Goal: Task Accomplishment & Management: Manage account settings

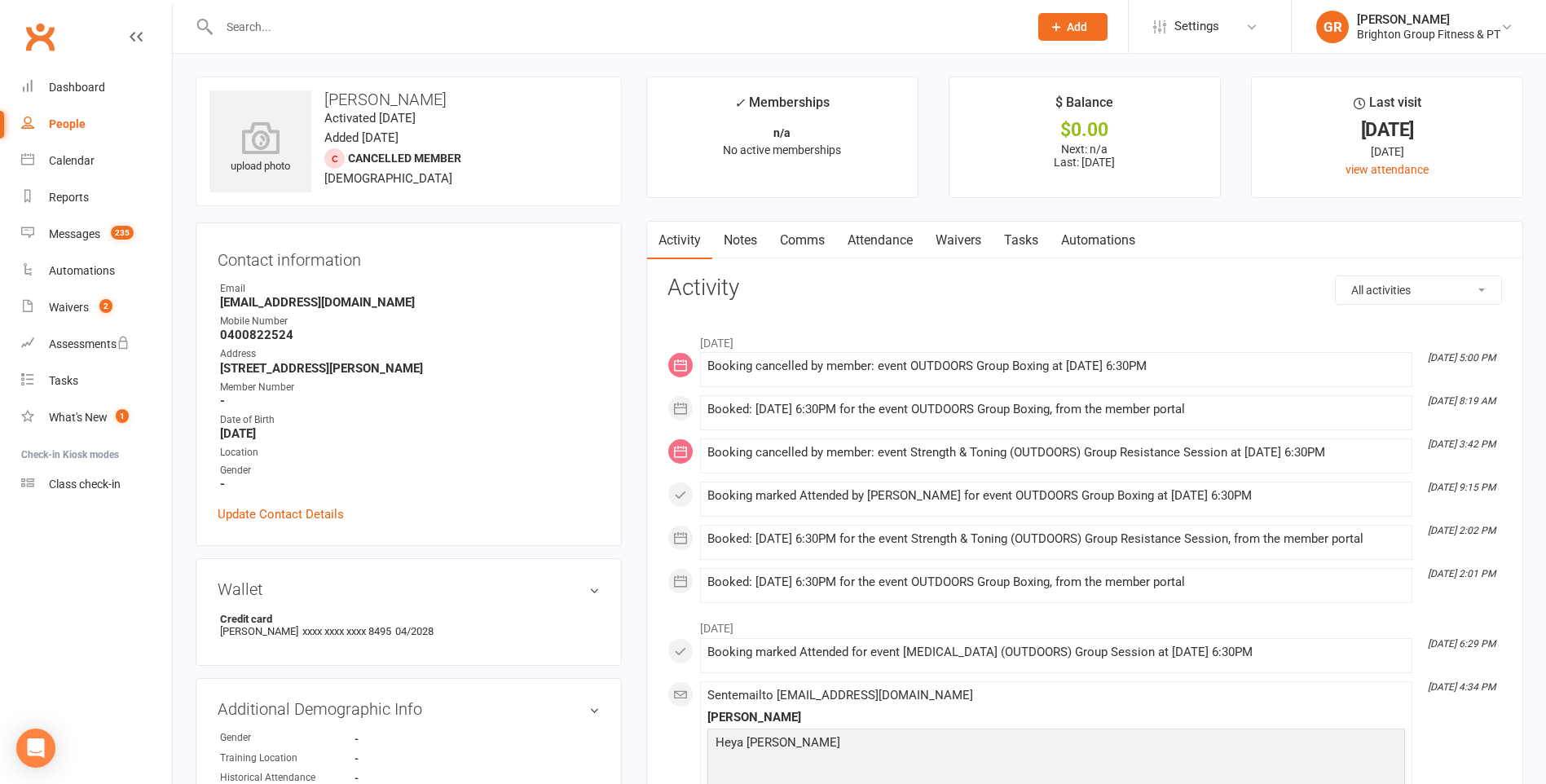
click at [283, 24] on input "text" at bounding box center [615, 26] width 803 height 23
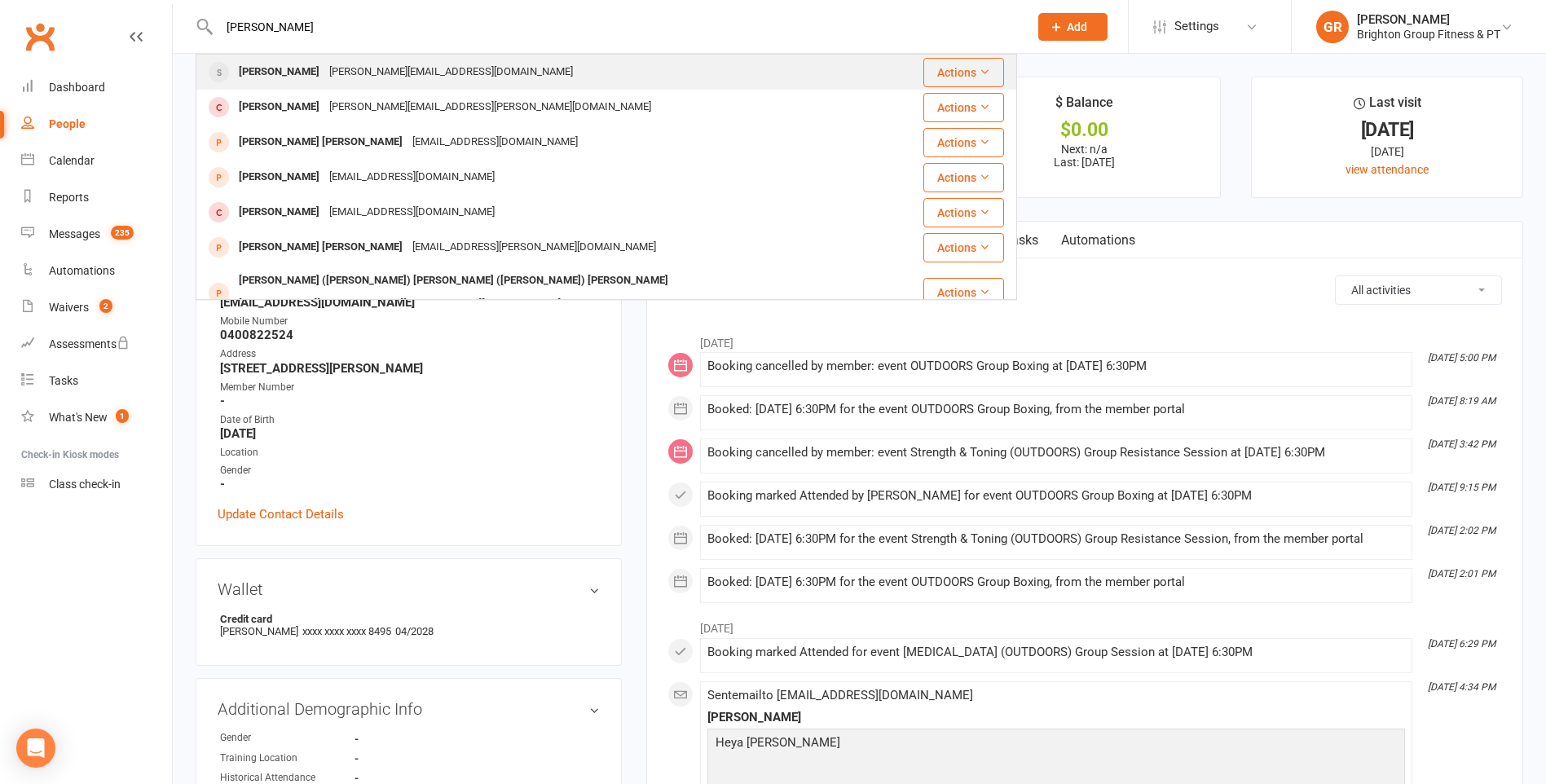
type input "[PERSON_NAME]"
click at [296, 66] on div "[PERSON_NAME]" at bounding box center [279, 72] width 90 height 24
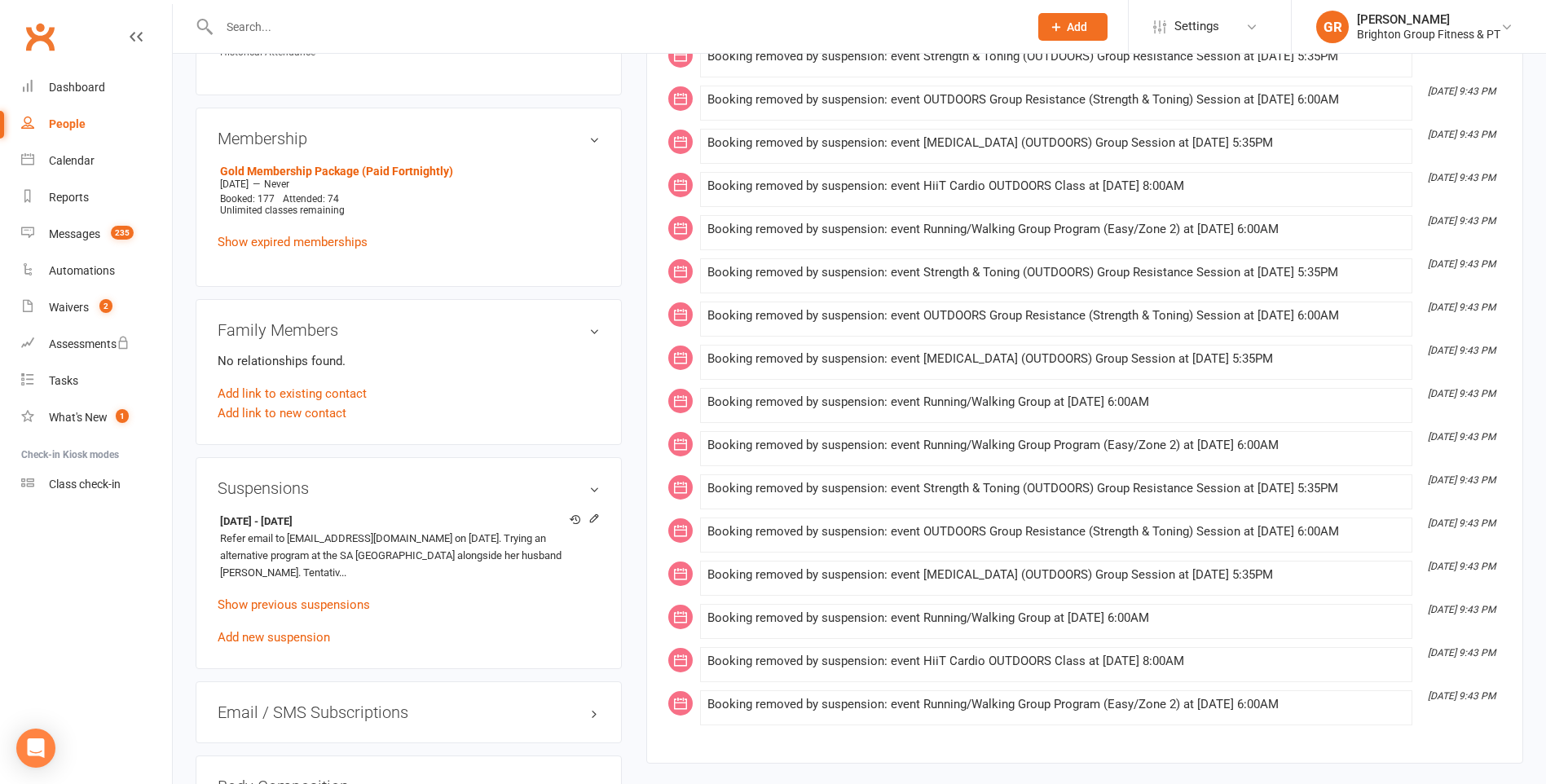
scroll to position [734, 0]
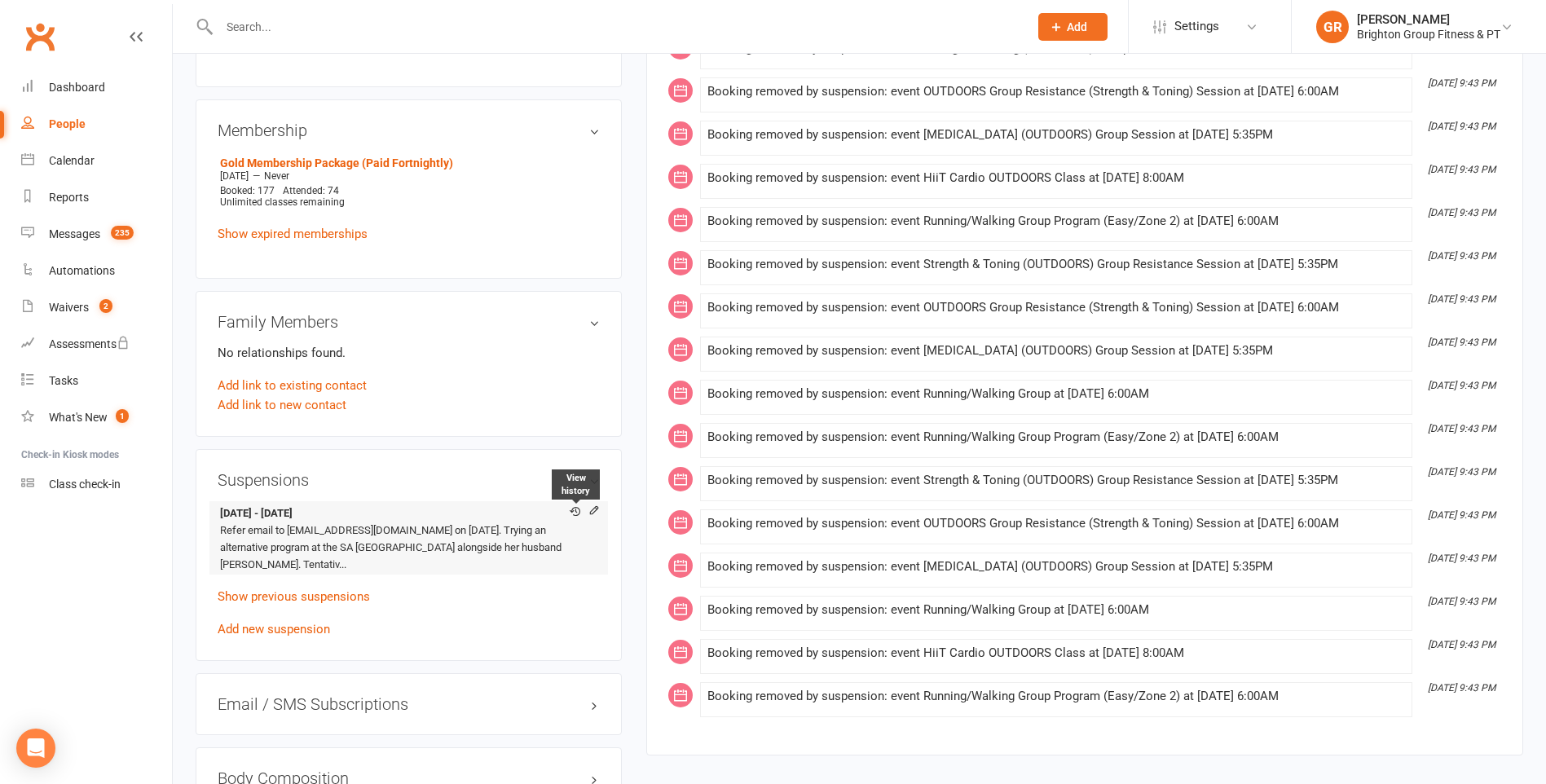
click at [574, 510] on icon at bounding box center [574, 511] width 10 height 10
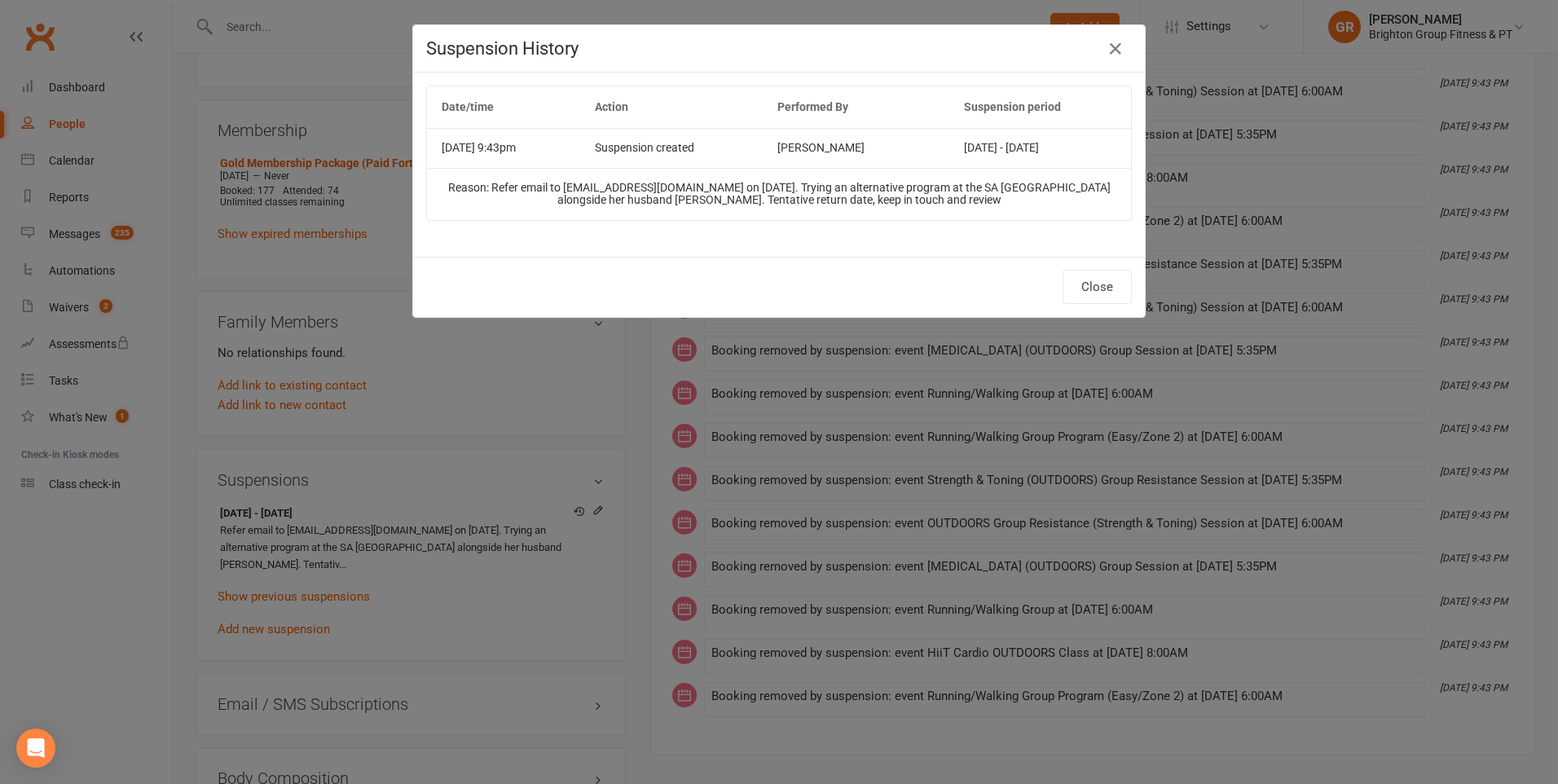
click at [528, 373] on div "Suspension History Date/time Action Performed By Suspension period Apr 27, 2025…" at bounding box center [779, 392] width 1558 height 784
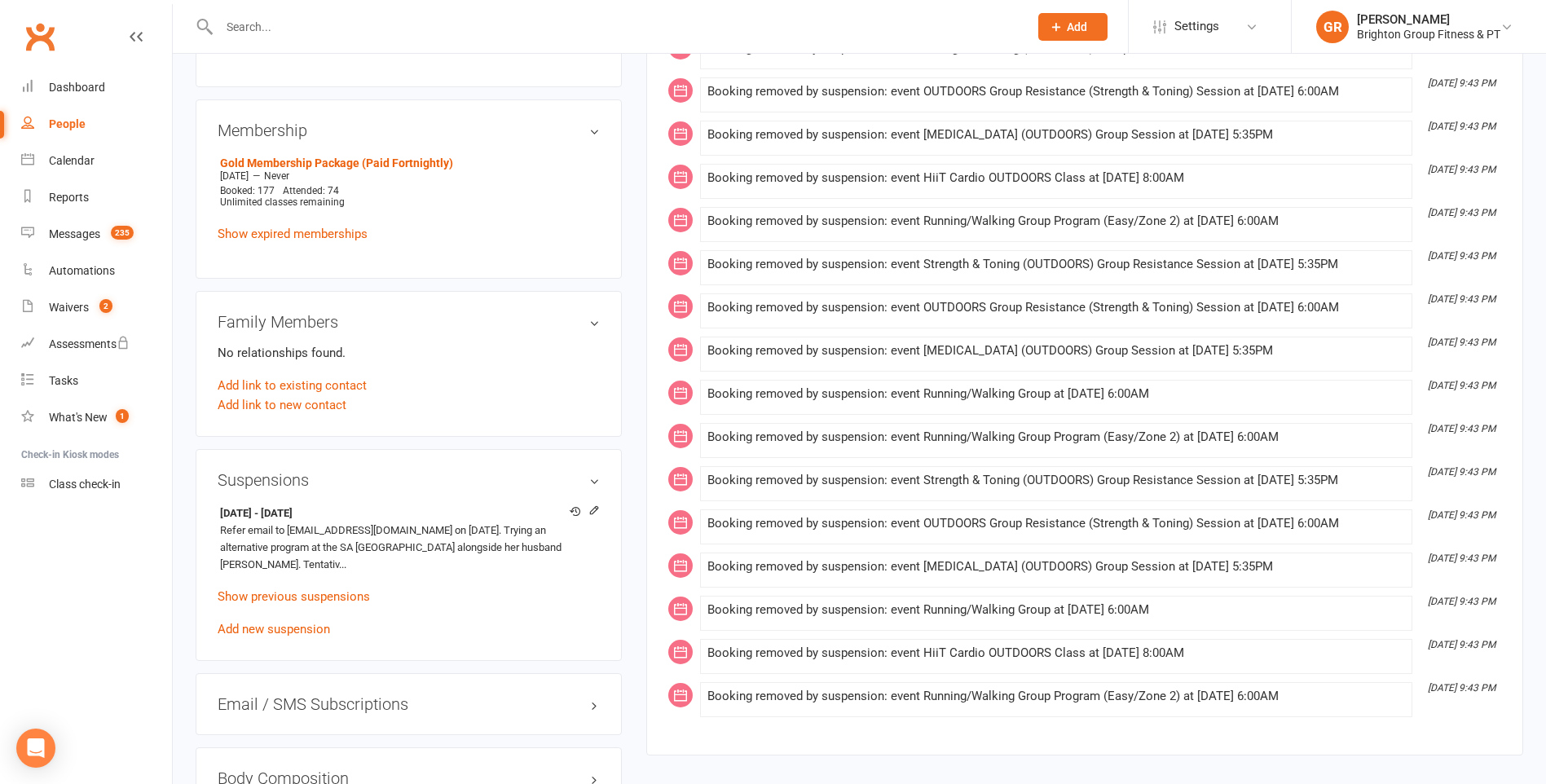
click at [280, 31] on input "text" at bounding box center [615, 26] width 803 height 23
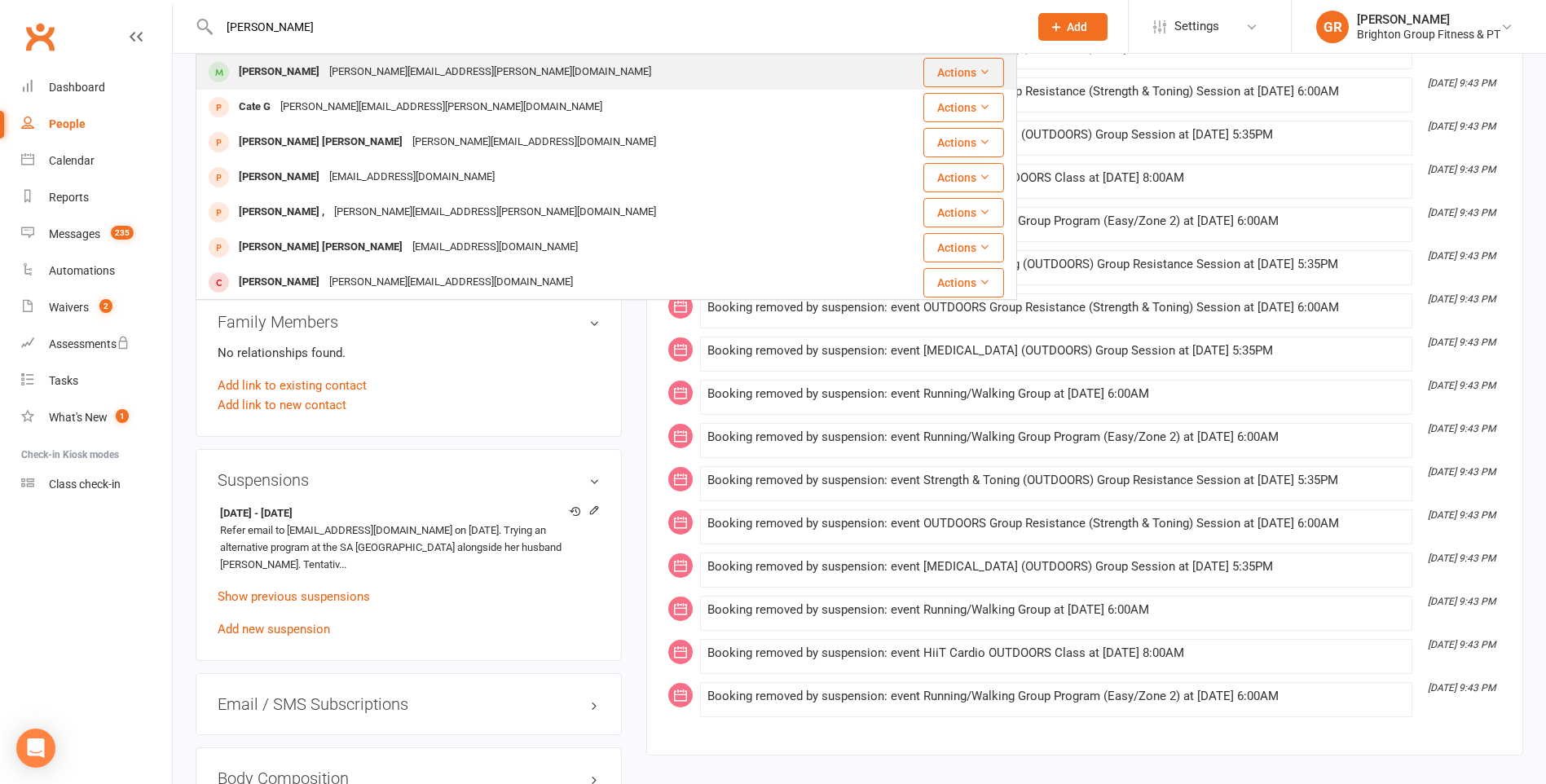
type input "cate gibson"
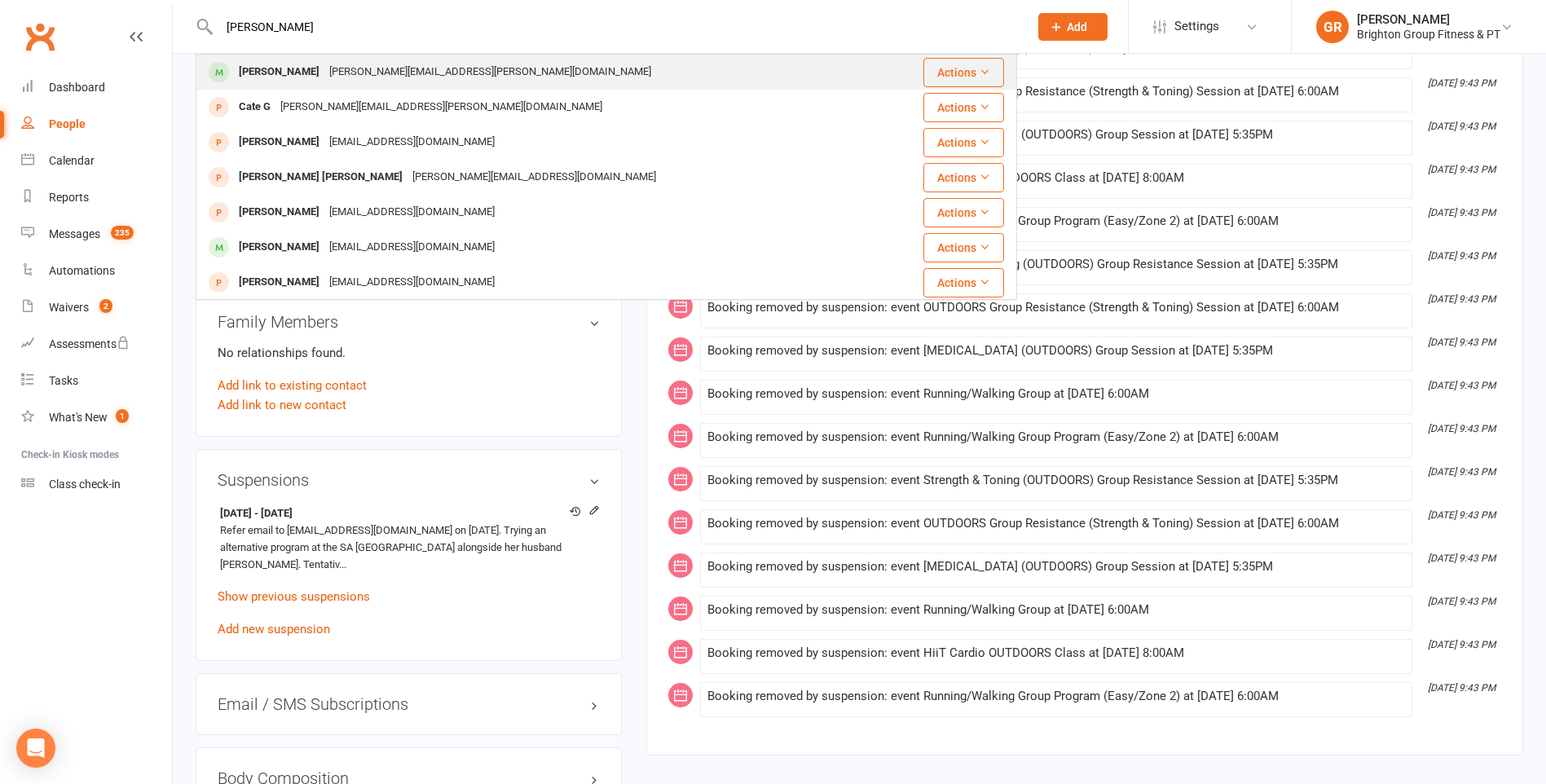
click at [292, 66] on div "Cate Gibson" at bounding box center [279, 72] width 90 height 24
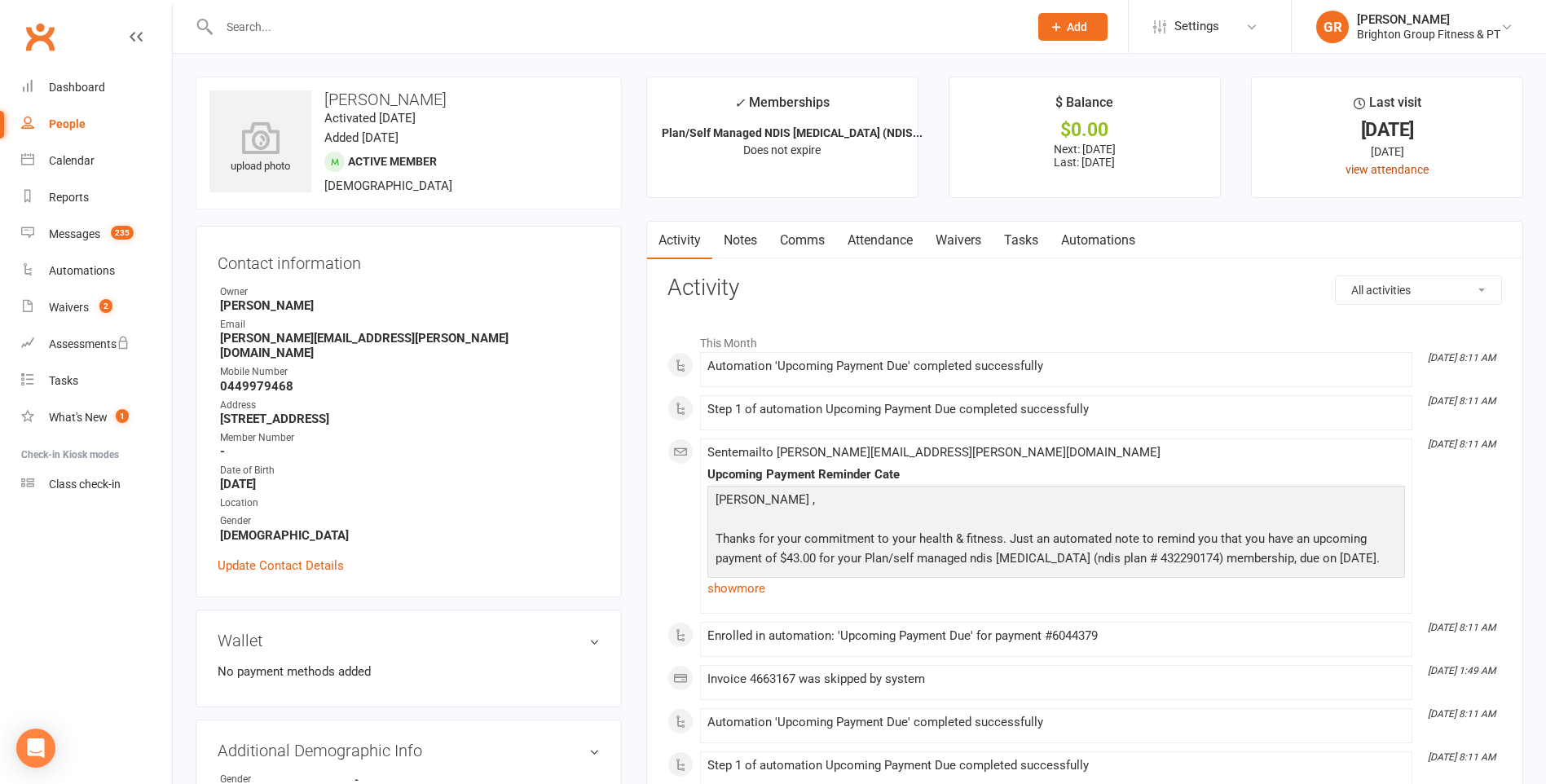
click at [1359, 170] on link "view attendance" at bounding box center [1387, 169] width 84 height 13
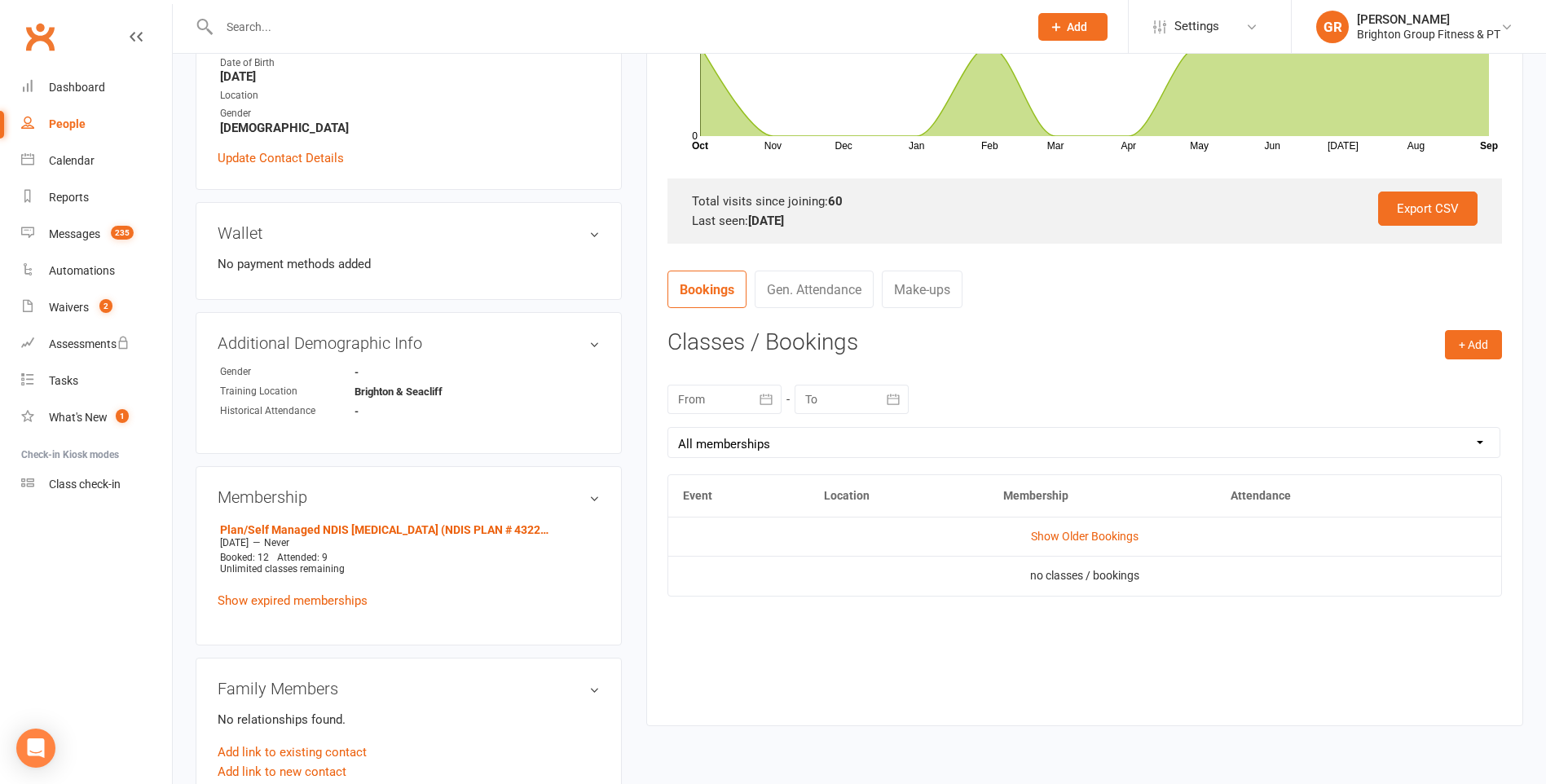
scroll to position [489, 0]
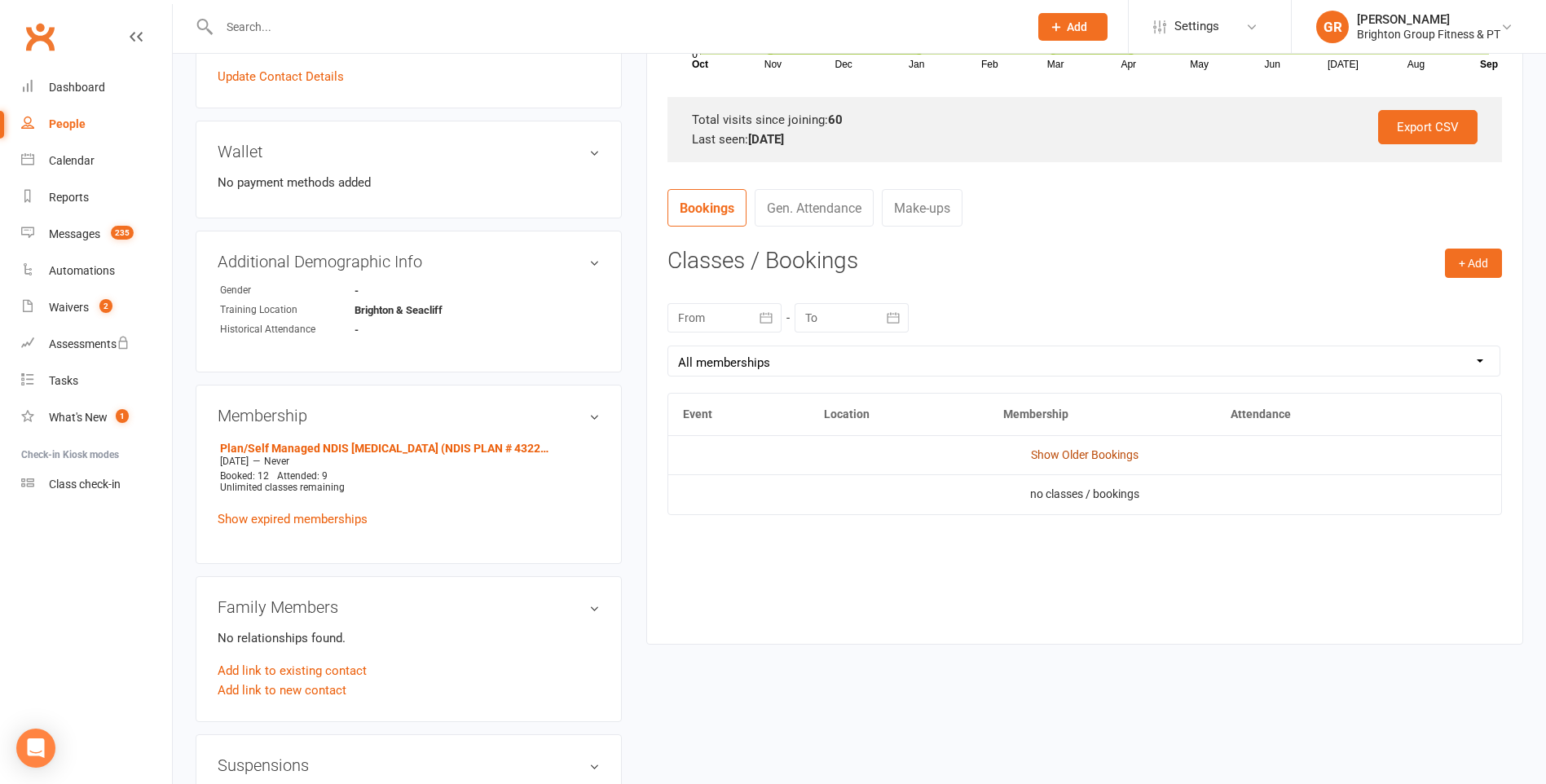
click at [1059, 454] on link "Show Older Bookings" at bounding box center [1085, 454] width 107 height 13
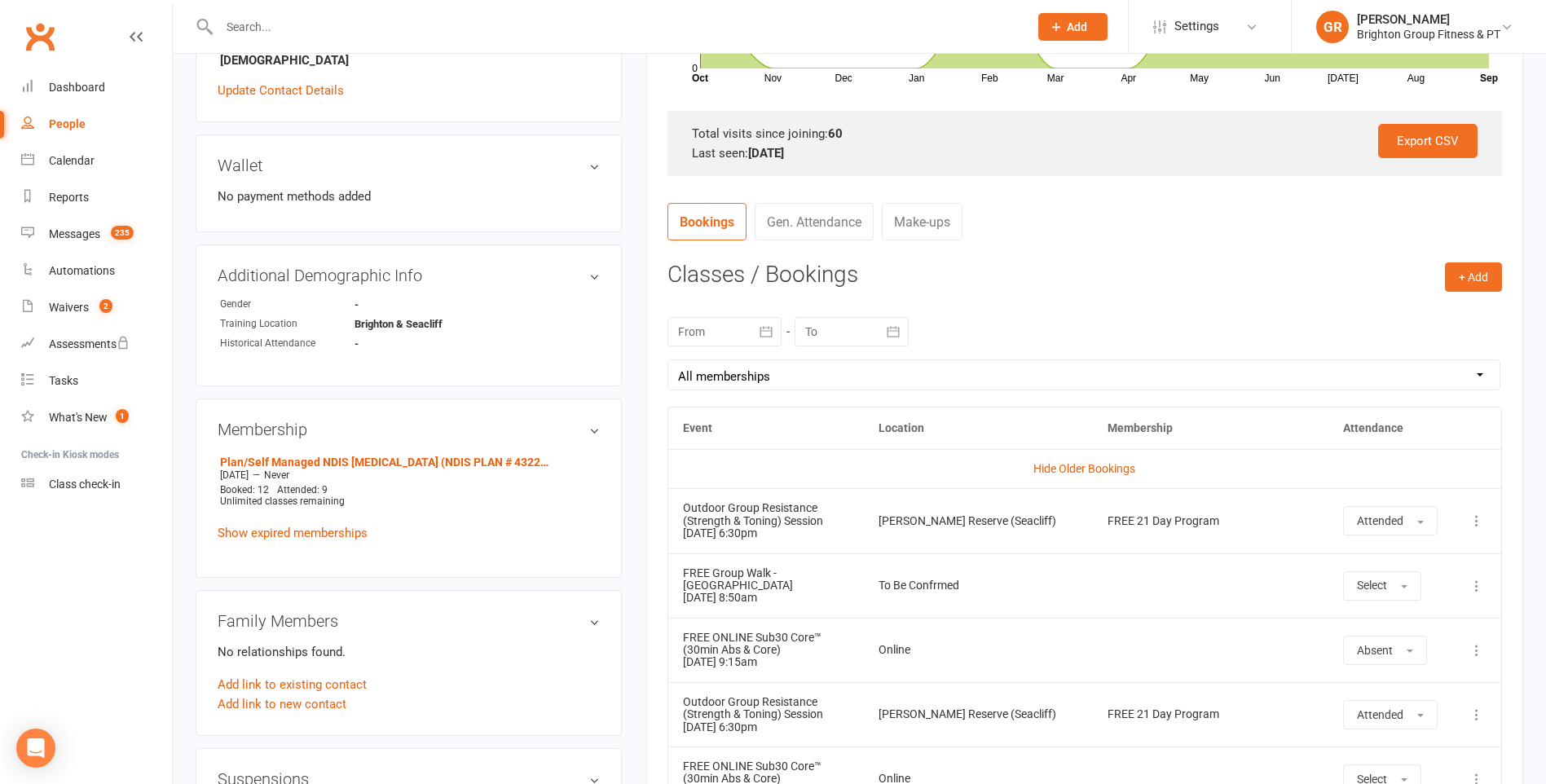
scroll to position [570, 0]
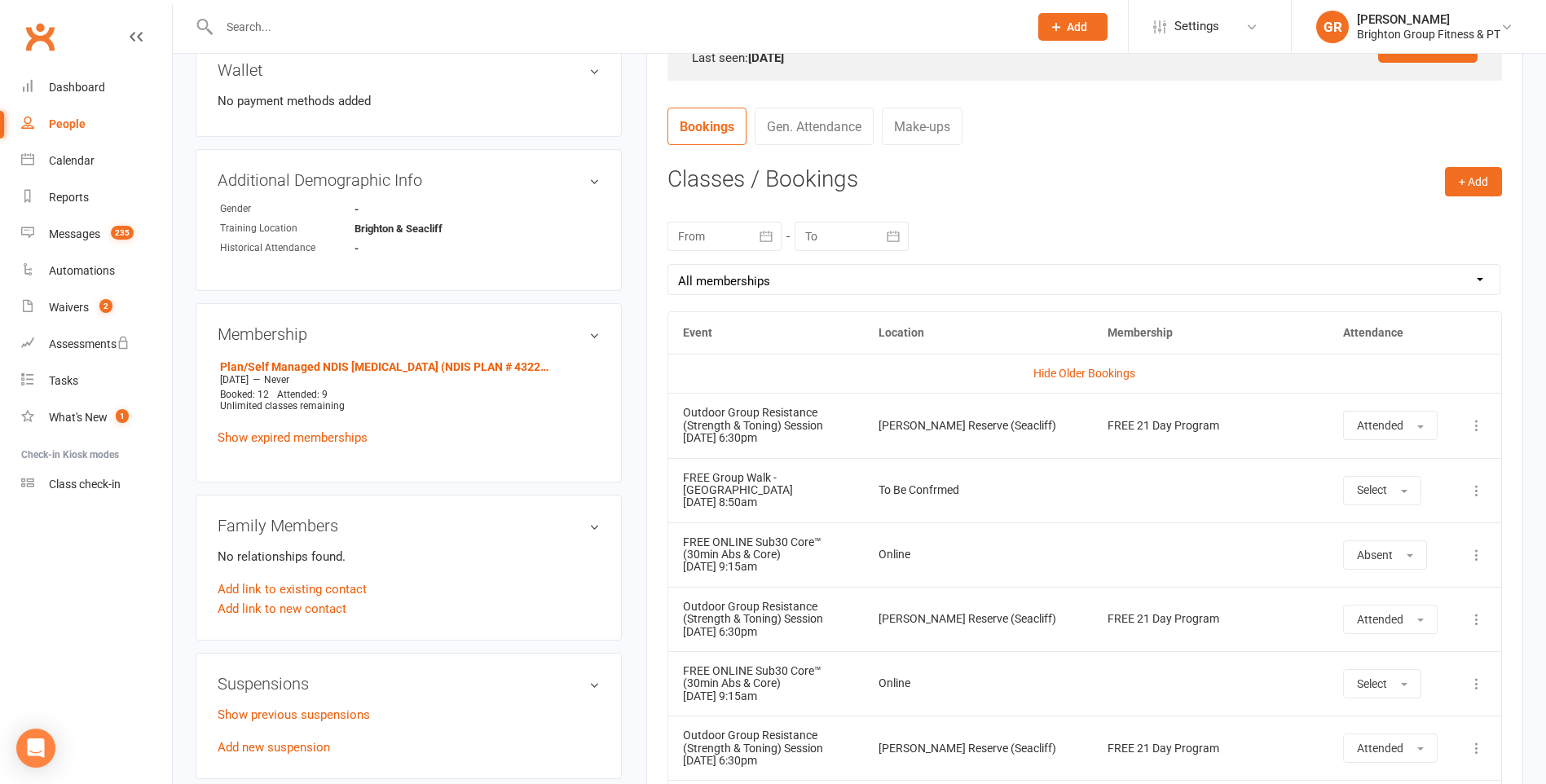
click at [714, 239] on div at bounding box center [724, 236] width 114 height 29
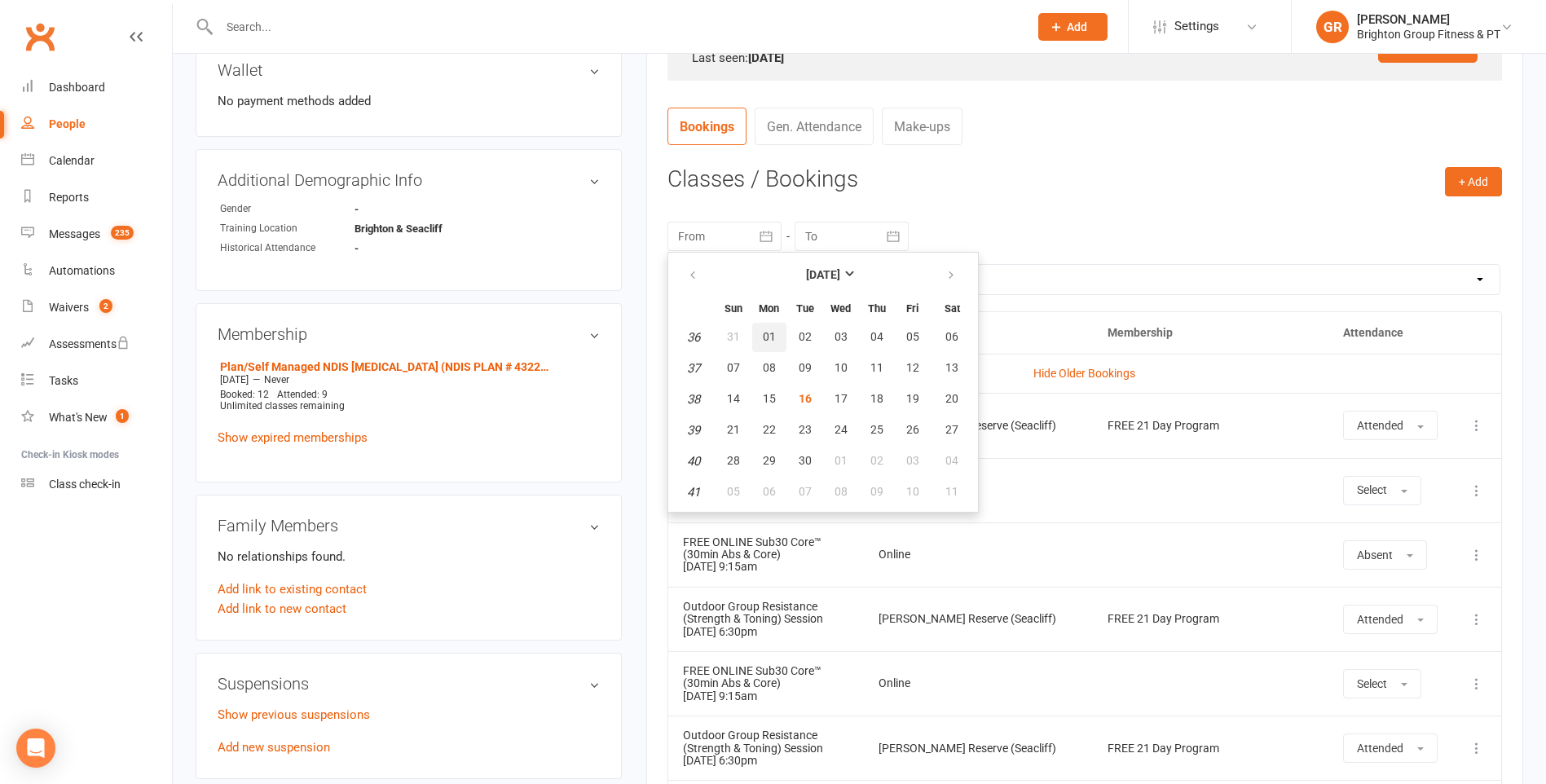
click at [770, 334] on span "01" at bounding box center [769, 336] width 13 height 13
type input "01 Sep 2025"
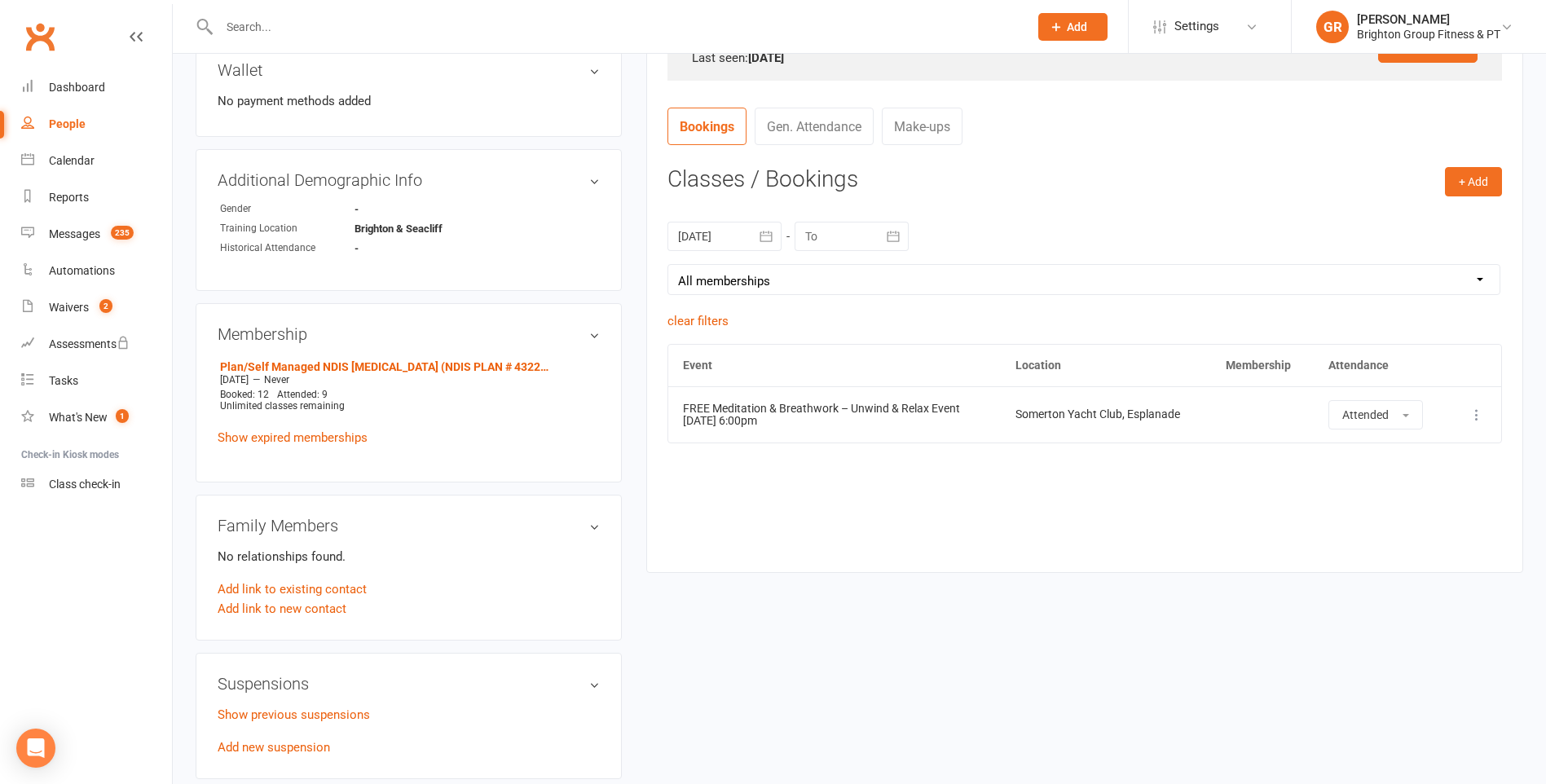
click at [278, 29] on input "text" at bounding box center [615, 26] width 803 height 23
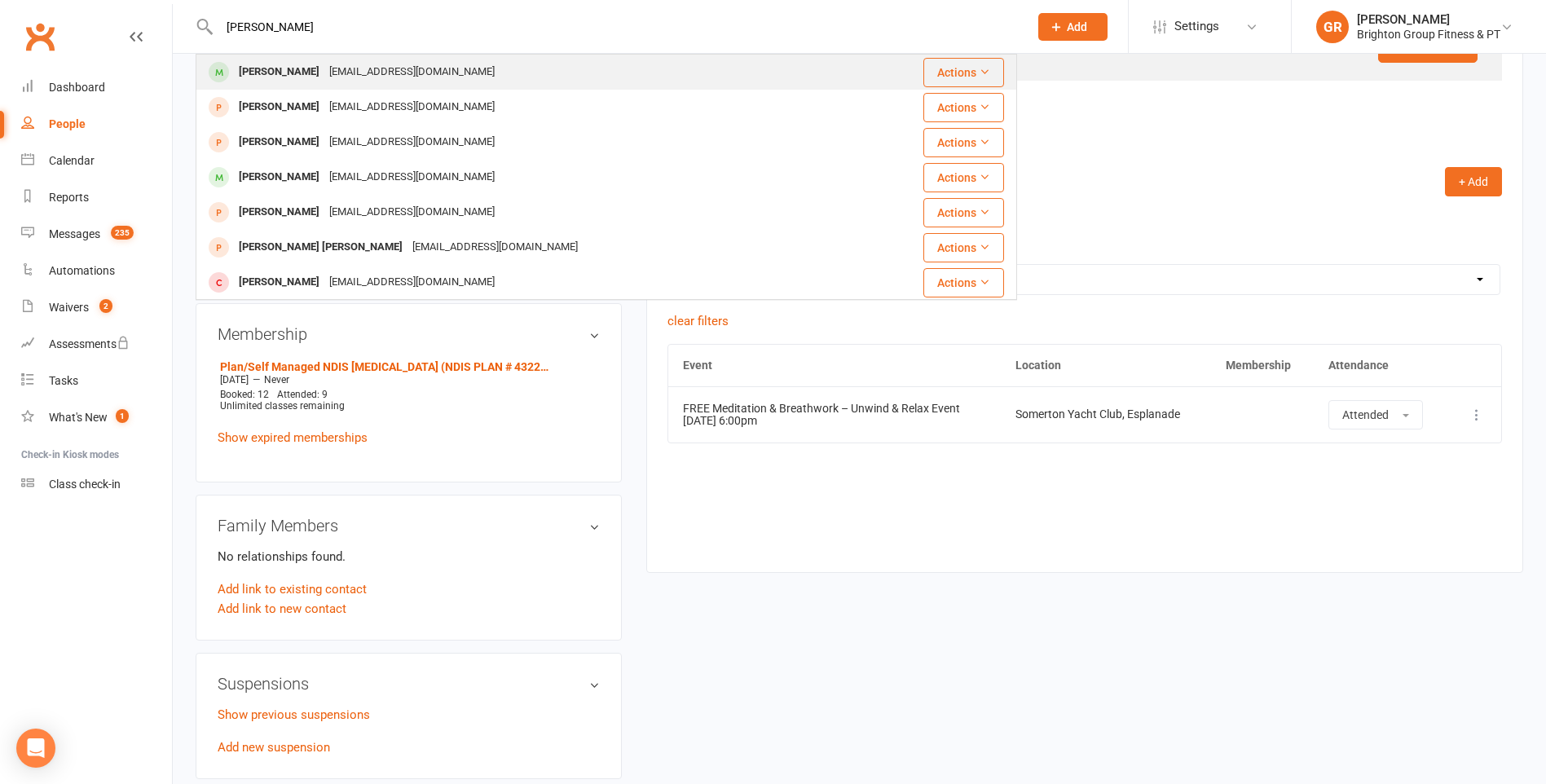
type input "elaine small"
click at [274, 62] on div "Elaine Small" at bounding box center [279, 72] width 90 height 24
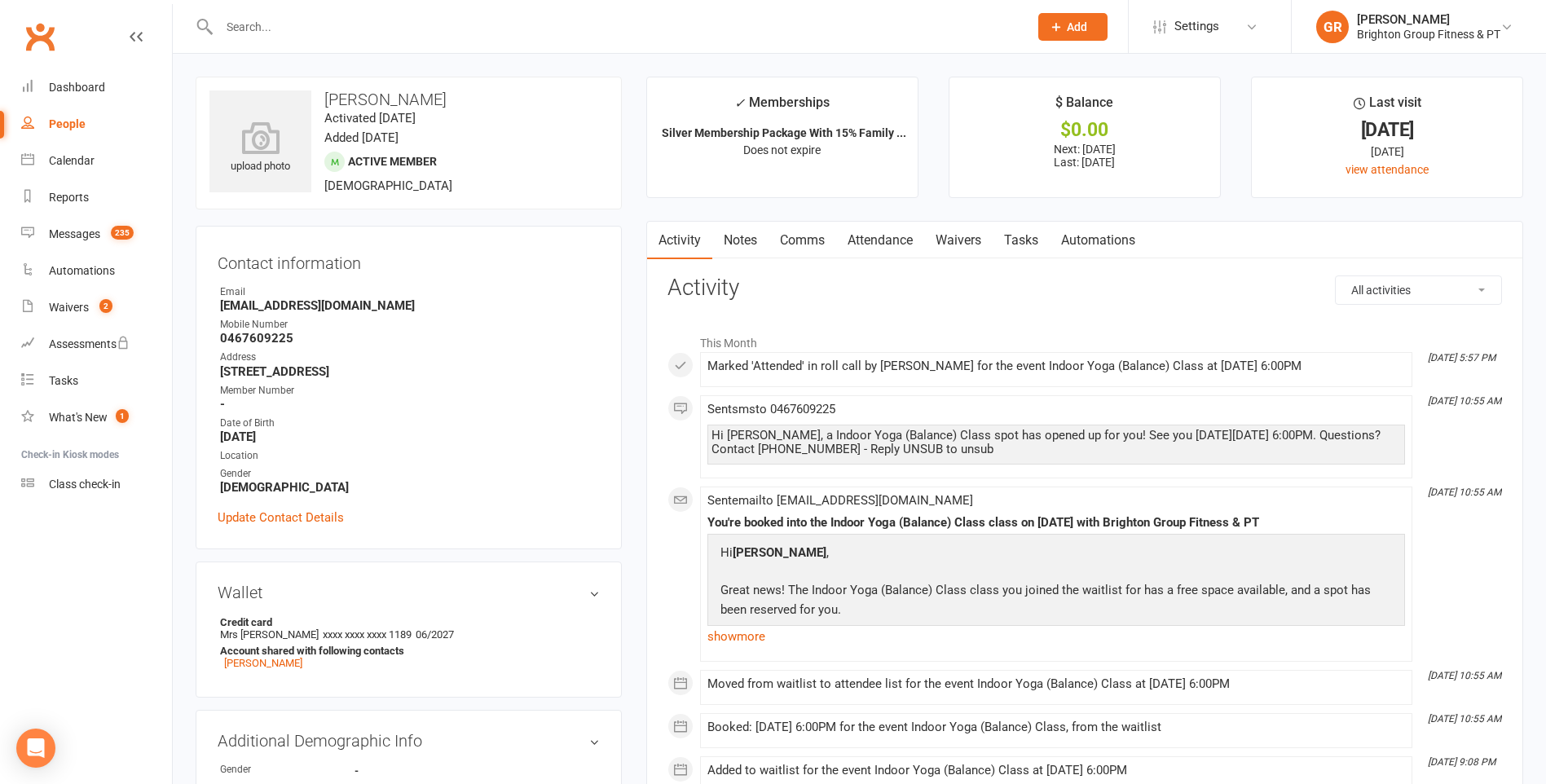
click at [326, 18] on input "text" at bounding box center [615, 26] width 803 height 23
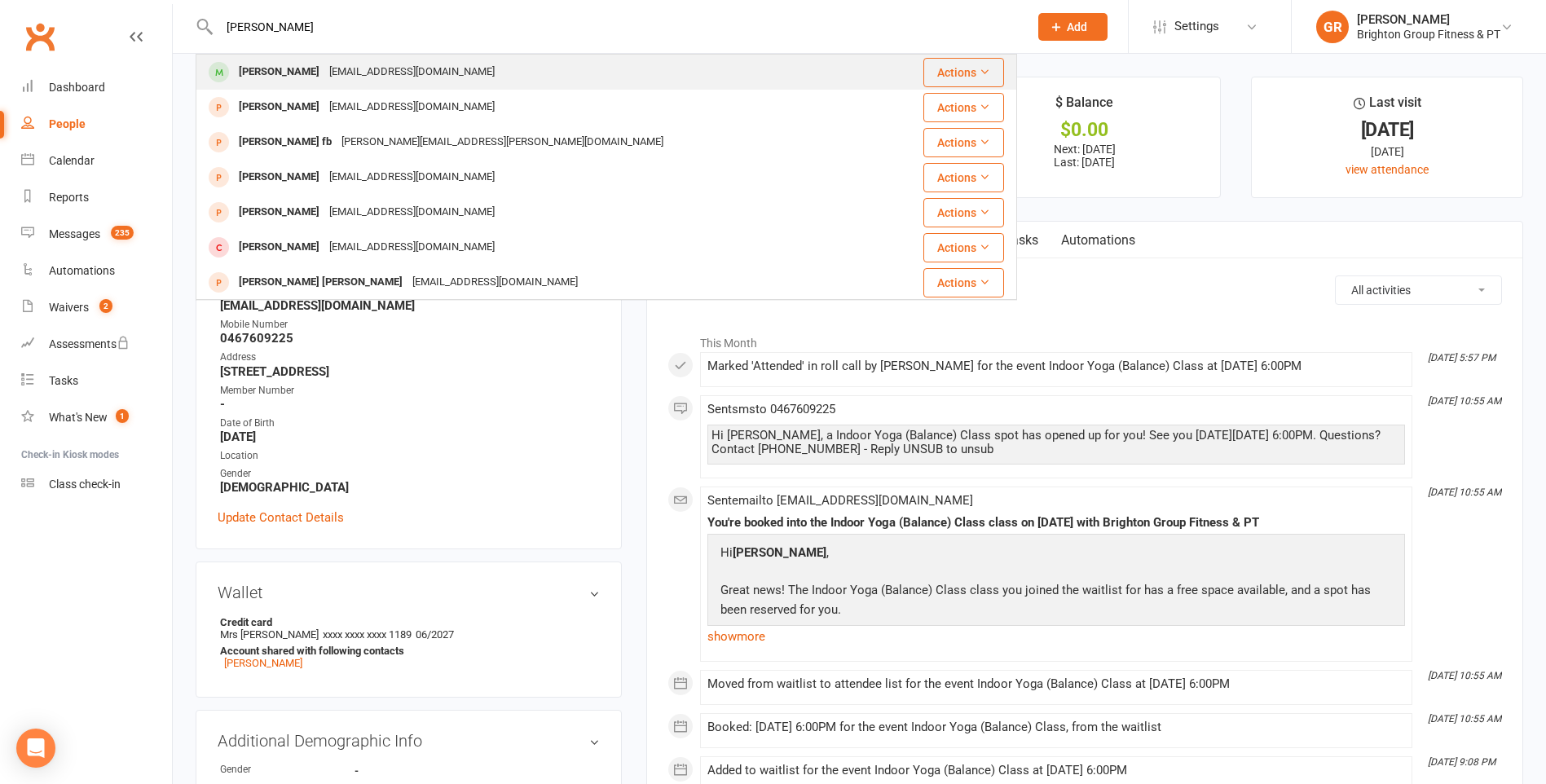
type input "jackie go"
click at [298, 66] on div "Jackie Goudkamp" at bounding box center [279, 72] width 90 height 24
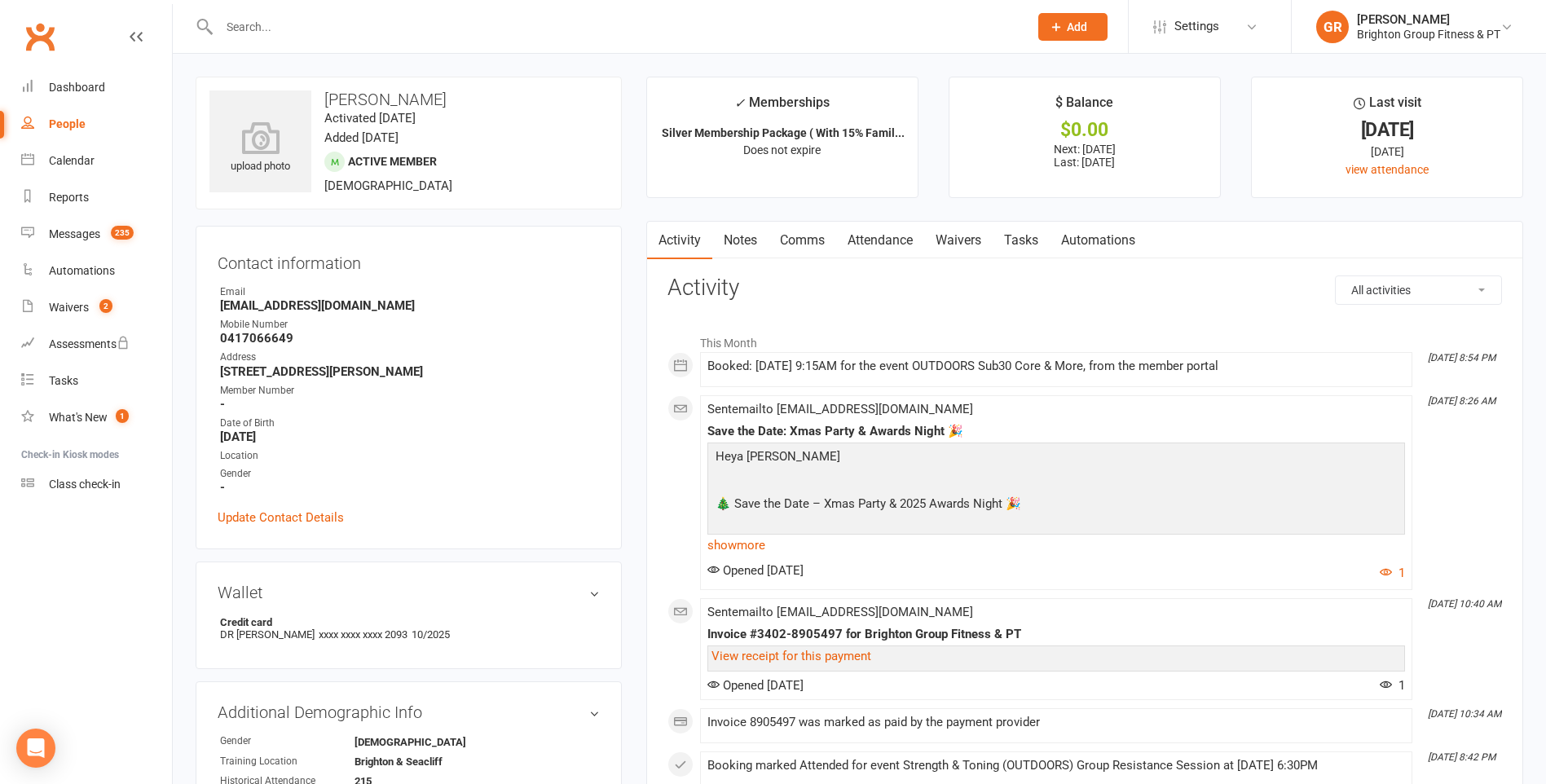
click at [311, 34] on input "text" at bounding box center [615, 26] width 803 height 23
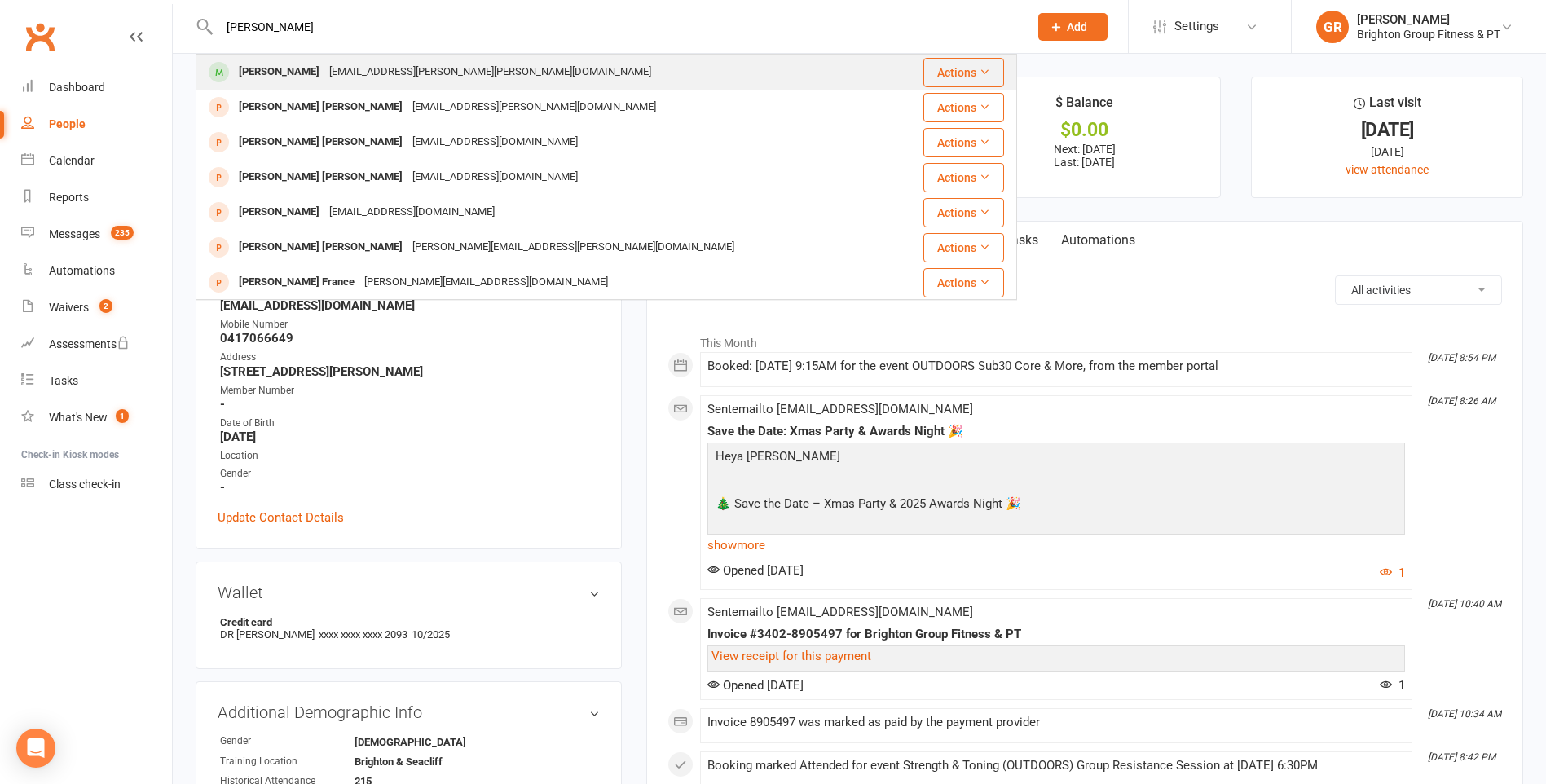
type input "marjk francis"
click at [282, 69] on div "Mark Francis" at bounding box center [279, 72] width 90 height 24
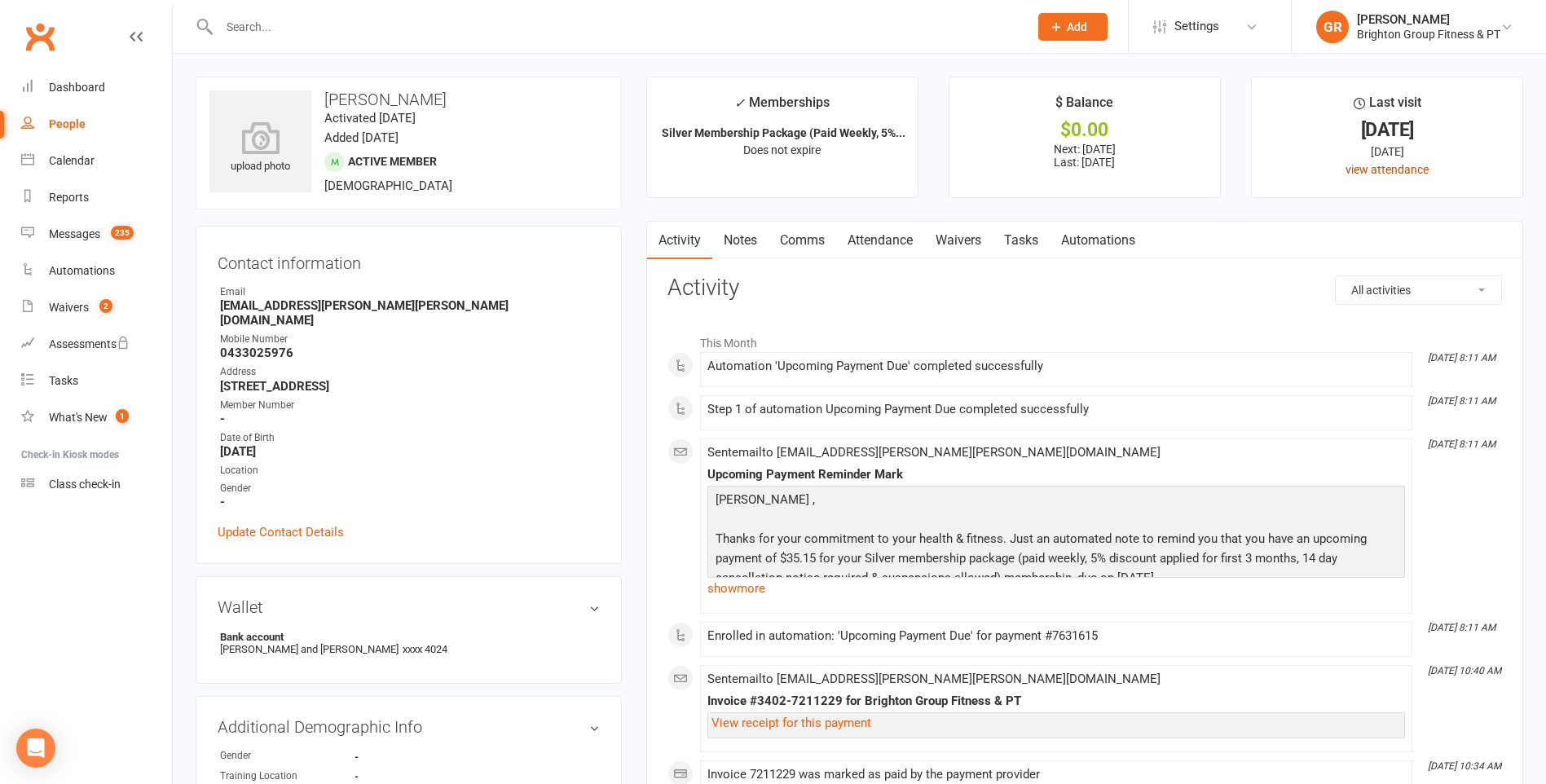
click at [1359, 168] on link "view attendance" at bounding box center [1387, 169] width 84 height 13
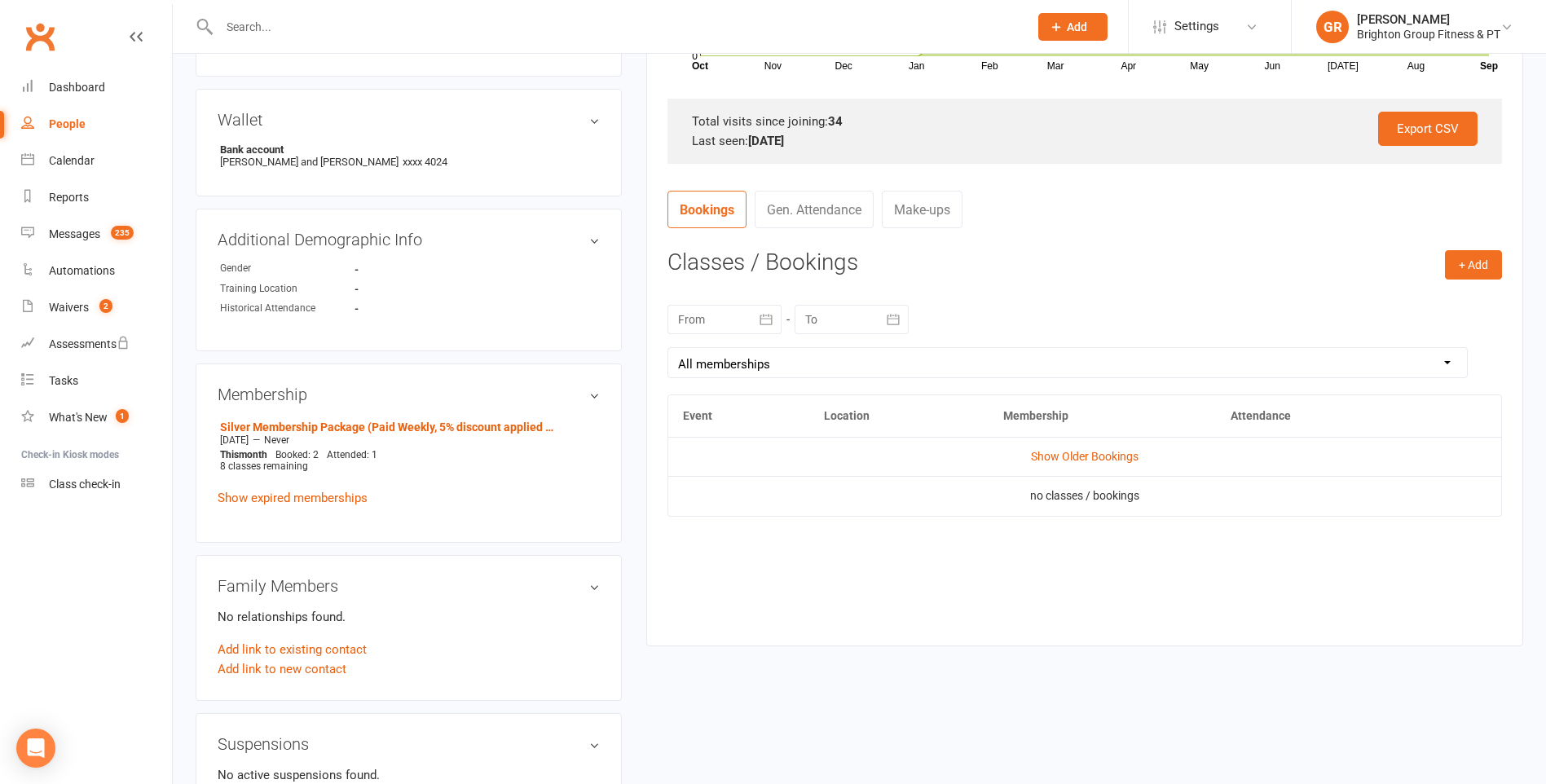
scroll to position [489, 0]
click at [690, 320] on div at bounding box center [724, 318] width 114 height 29
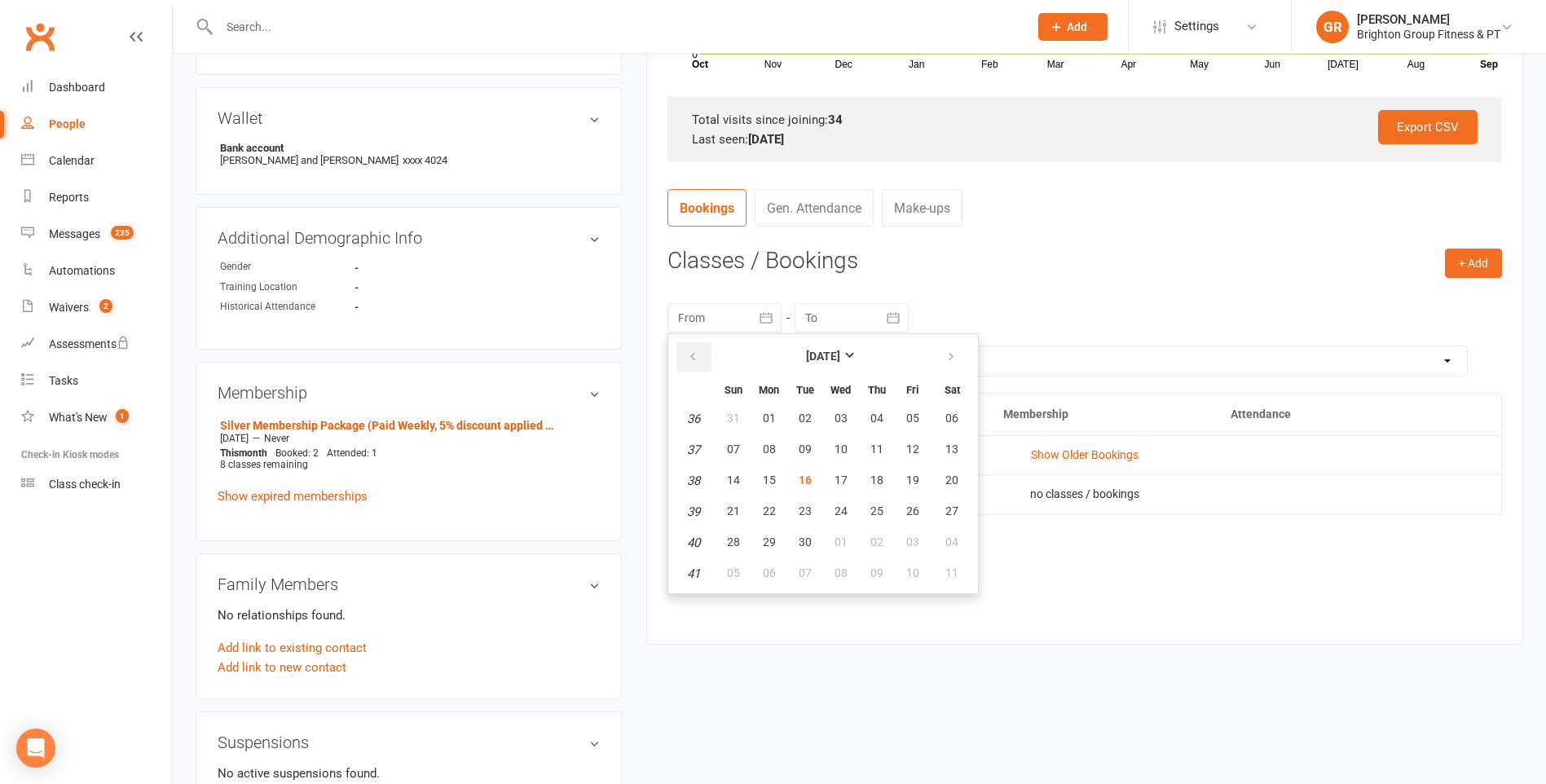
click at [693, 354] on icon "button" at bounding box center [692, 356] width 11 height 13
click at [952, 414] on span "02" at bounding box center [951, 418] width 13 height 13
type input "02 Aug 2025"
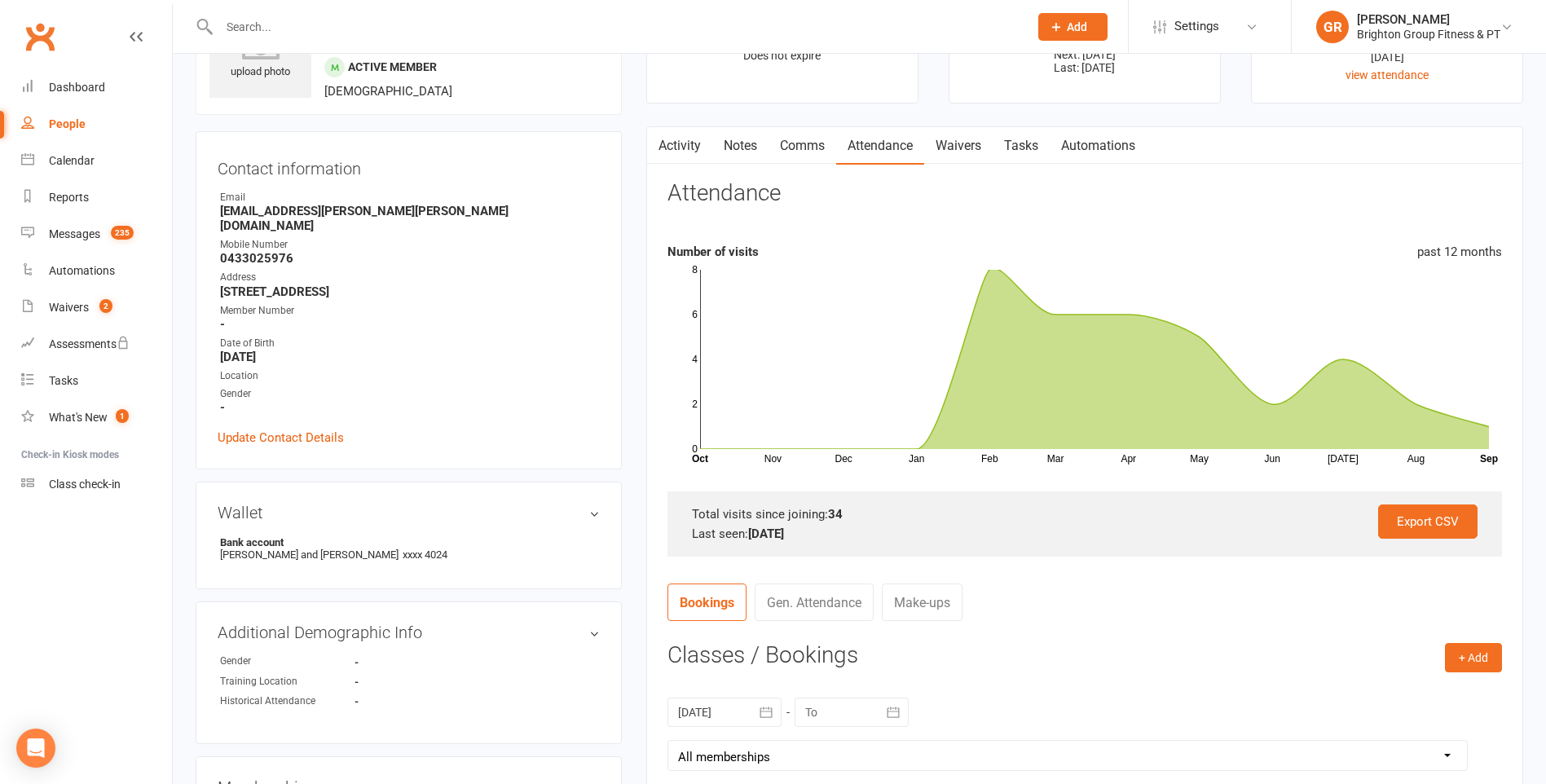
scroll to position [0, 0]
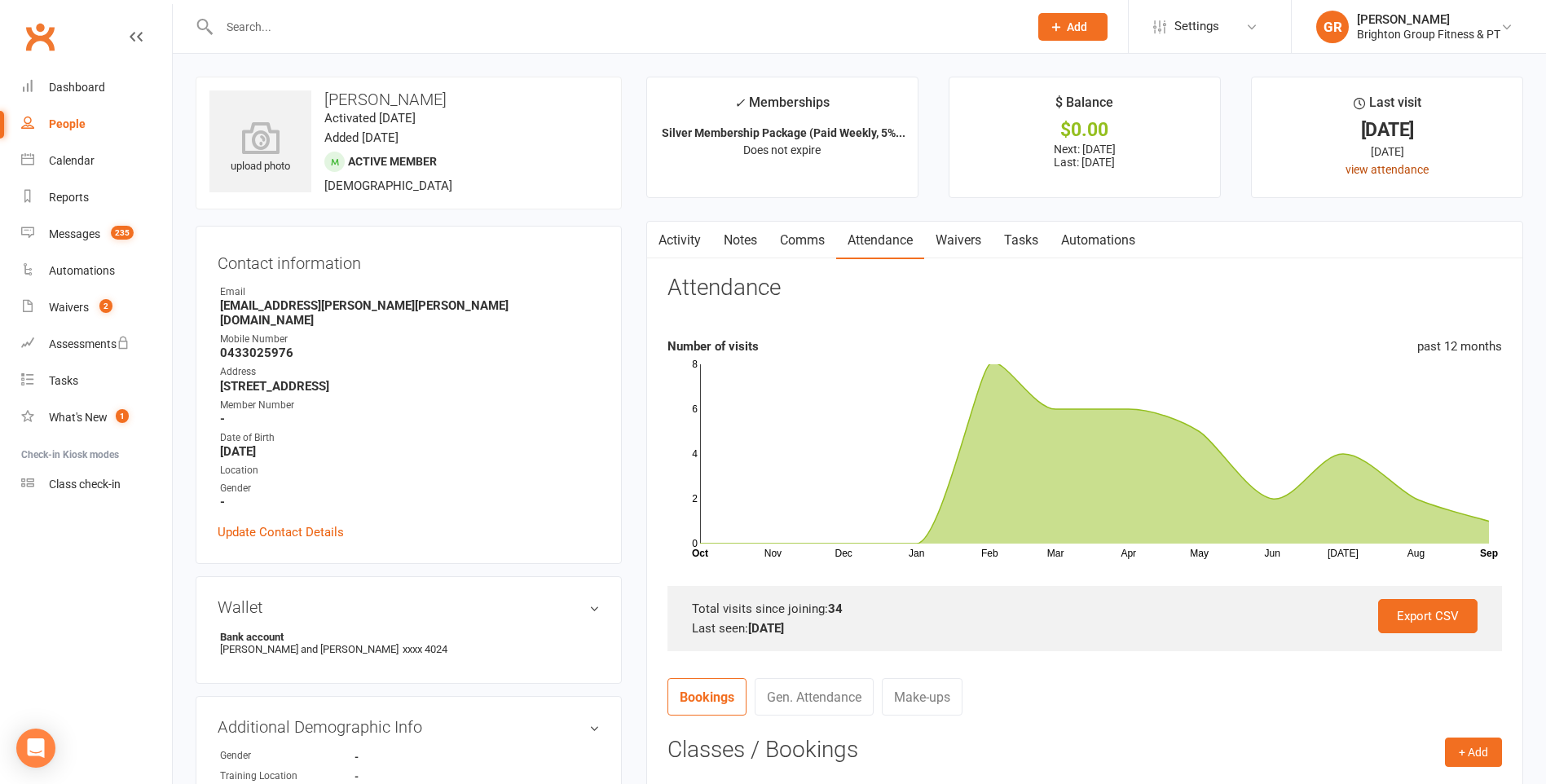
click at [1359, 171] on link "view attendance" at bounding box center [1387, 169] width 84 height 13
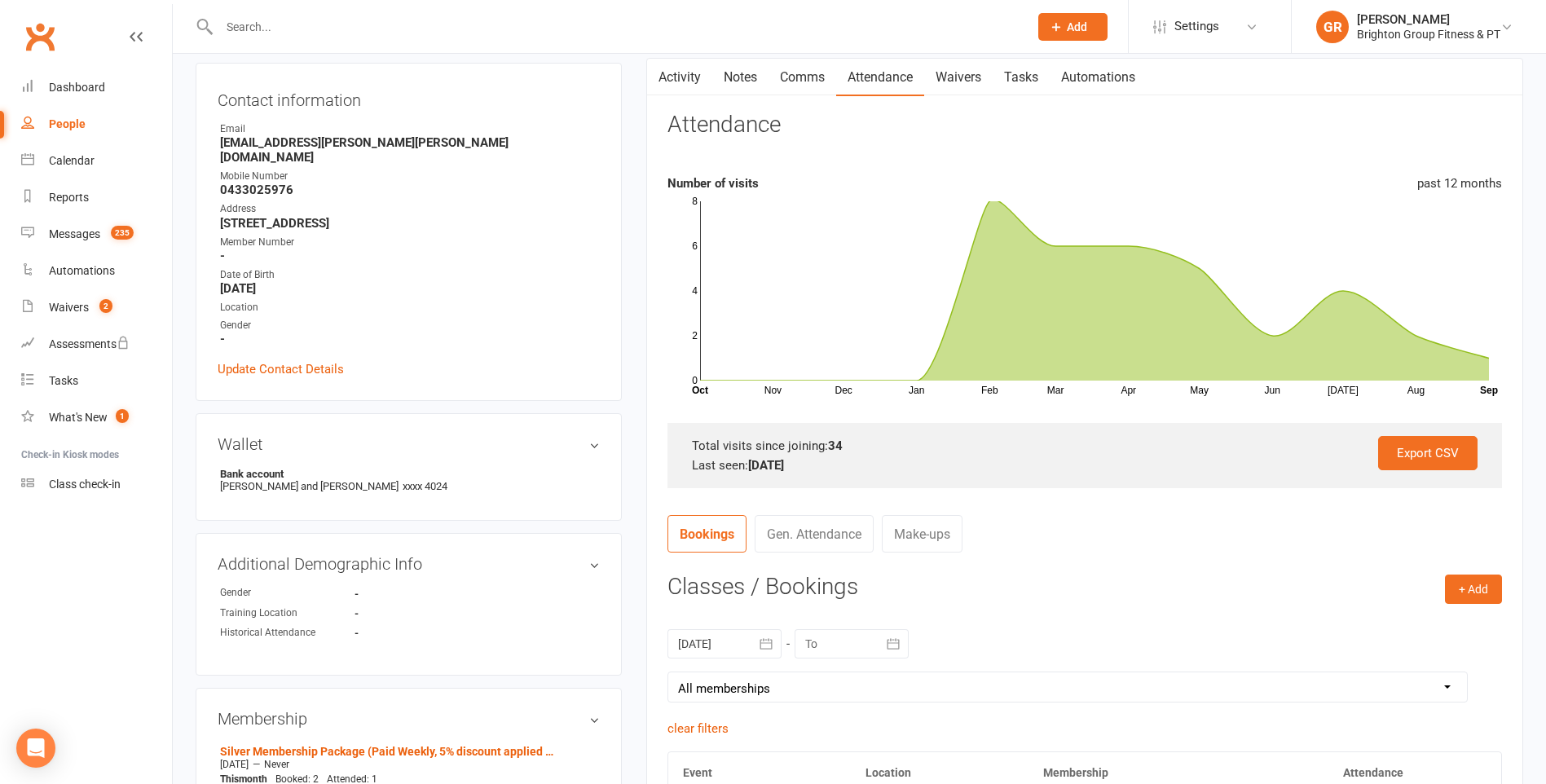
scroll to position [245, 0]
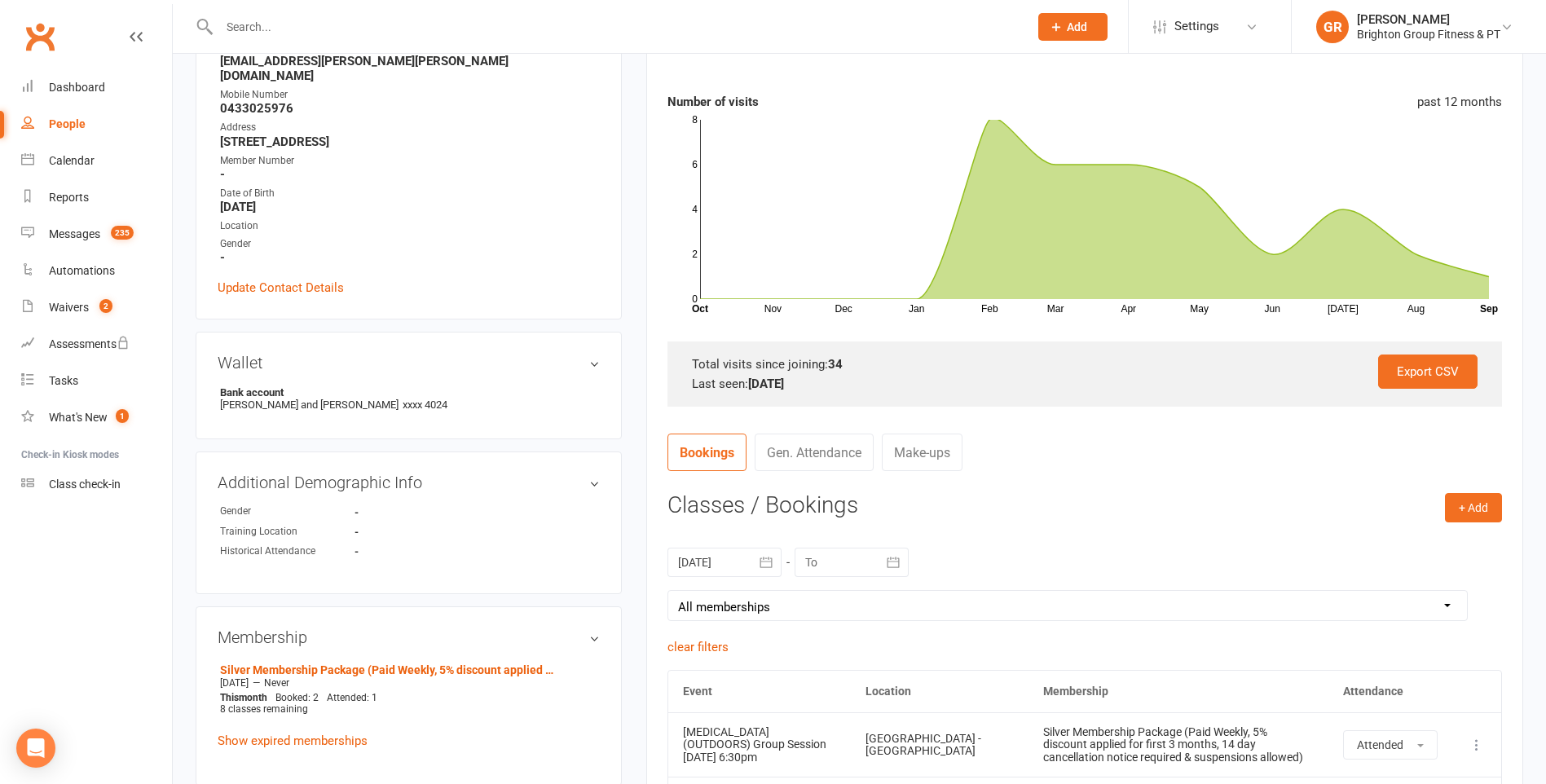
click at [263, 24] on input "text" at bounding box center [615, 26] width 803 height 23
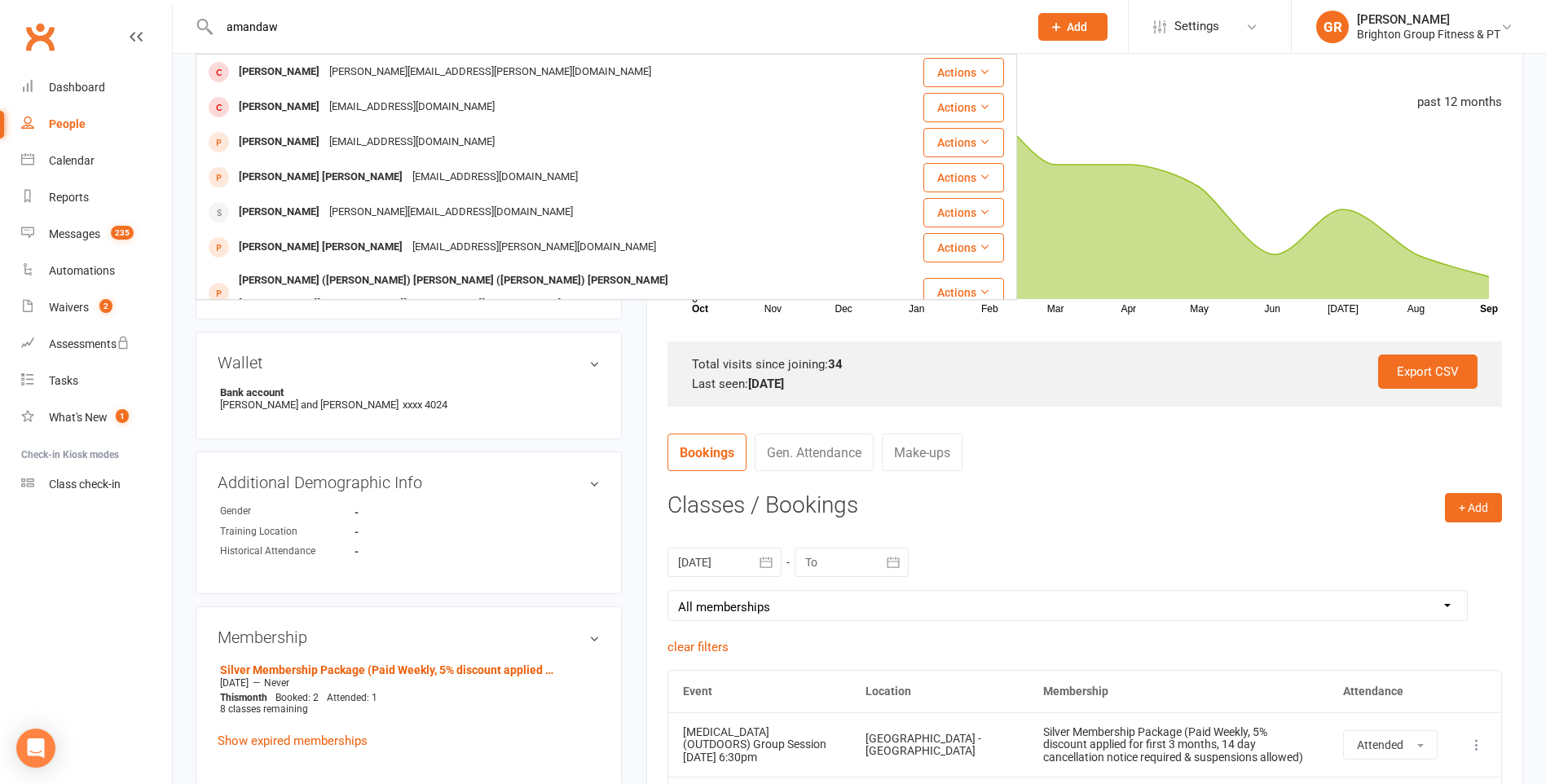
click at [284, 28] on input "amandaw" at bounding box center [615, 26] width 803 height 23
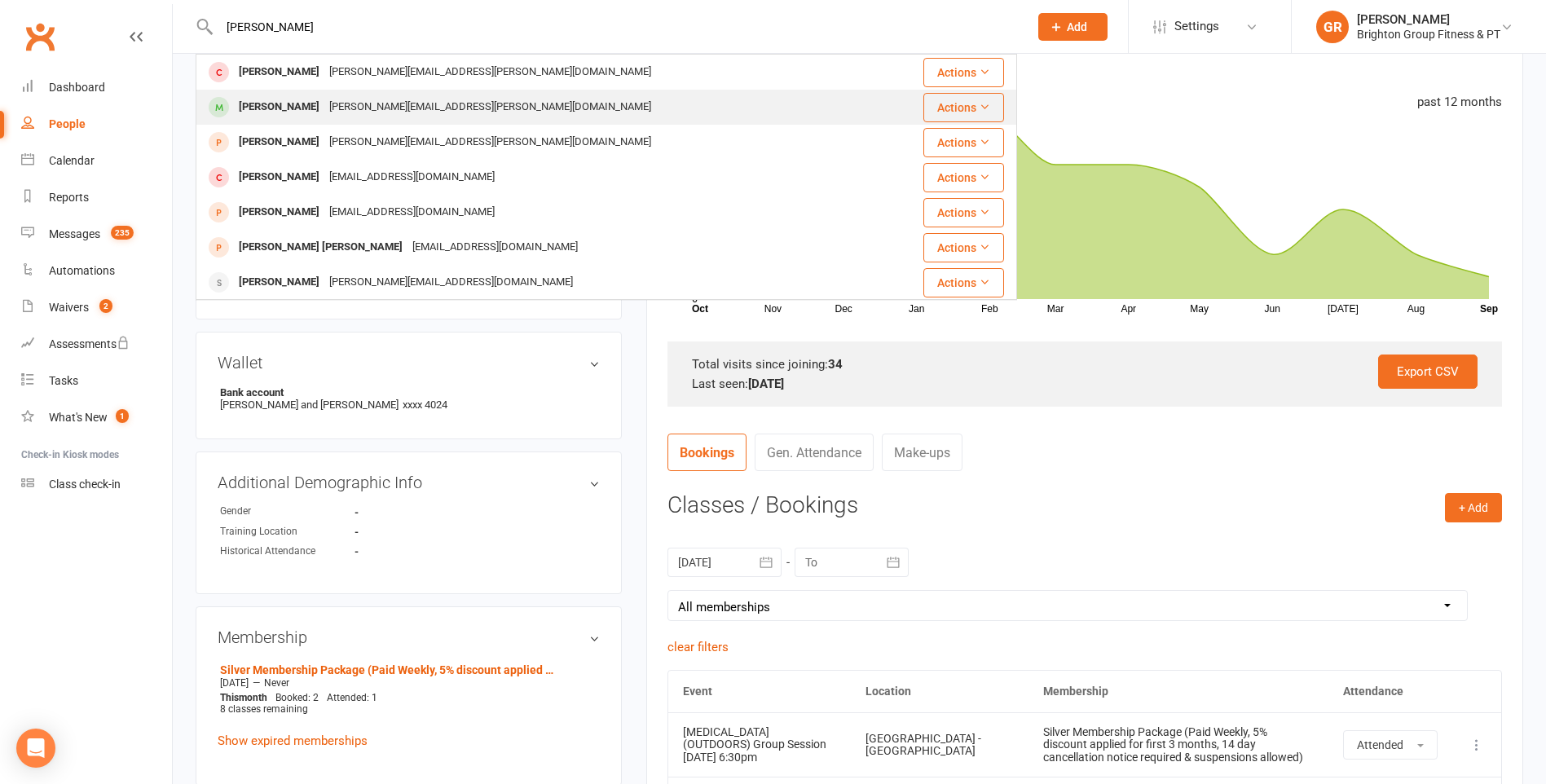
type input "amanda wri"
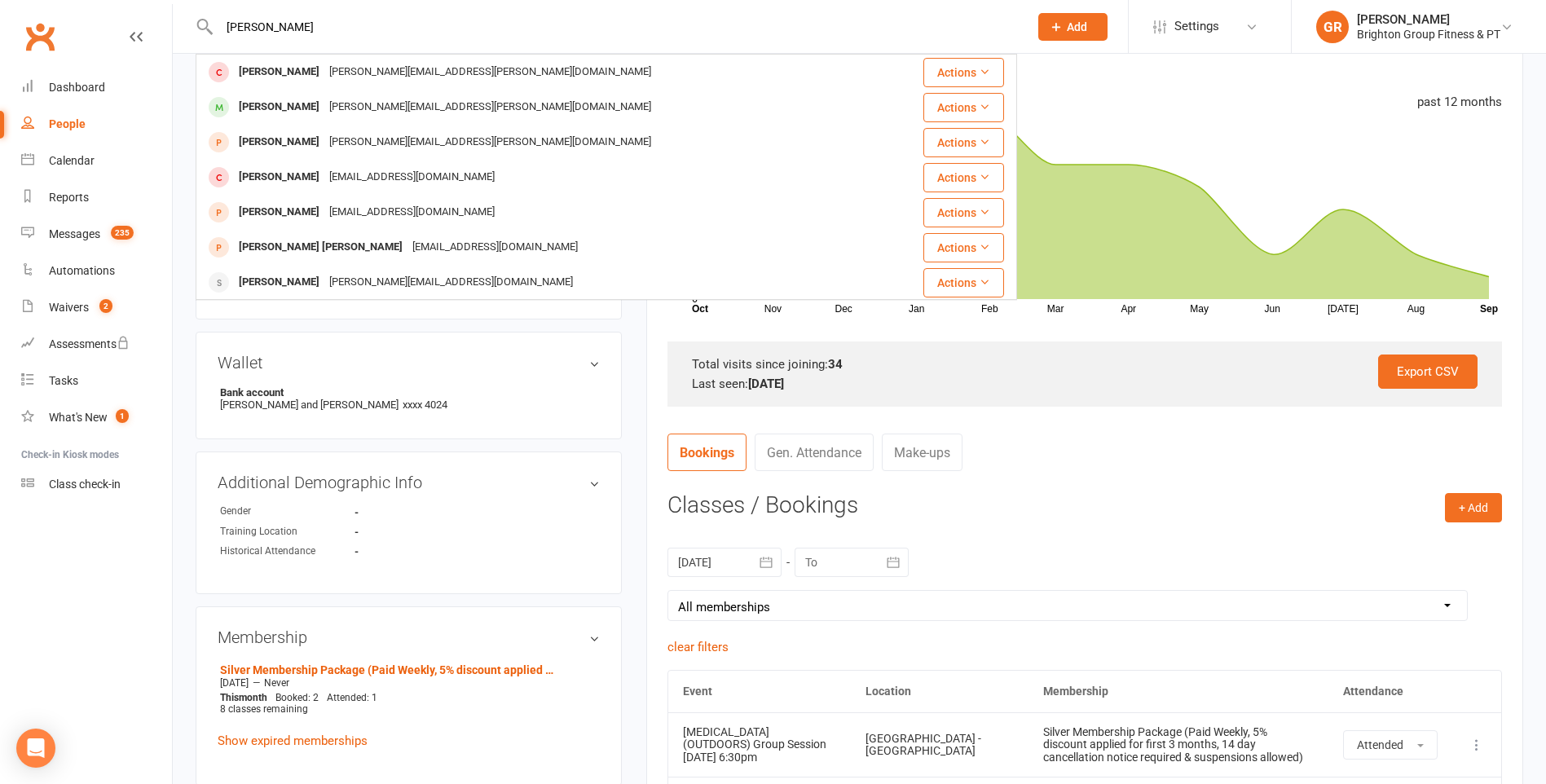
click at [255, 104] on div "Amanda Wright" at bounding box center [279, 107] width 90 height 24
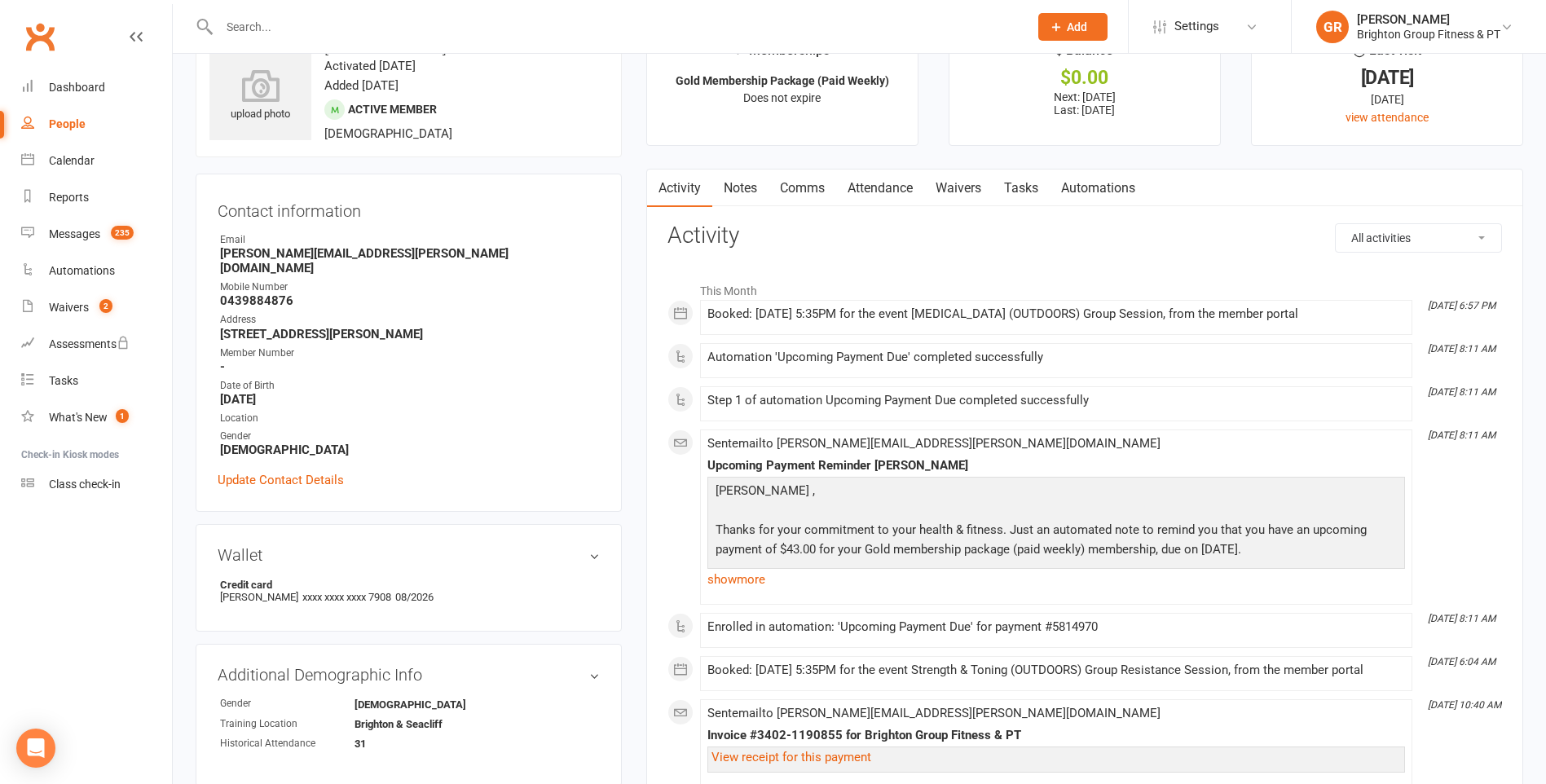
scroll to position [82, 0]
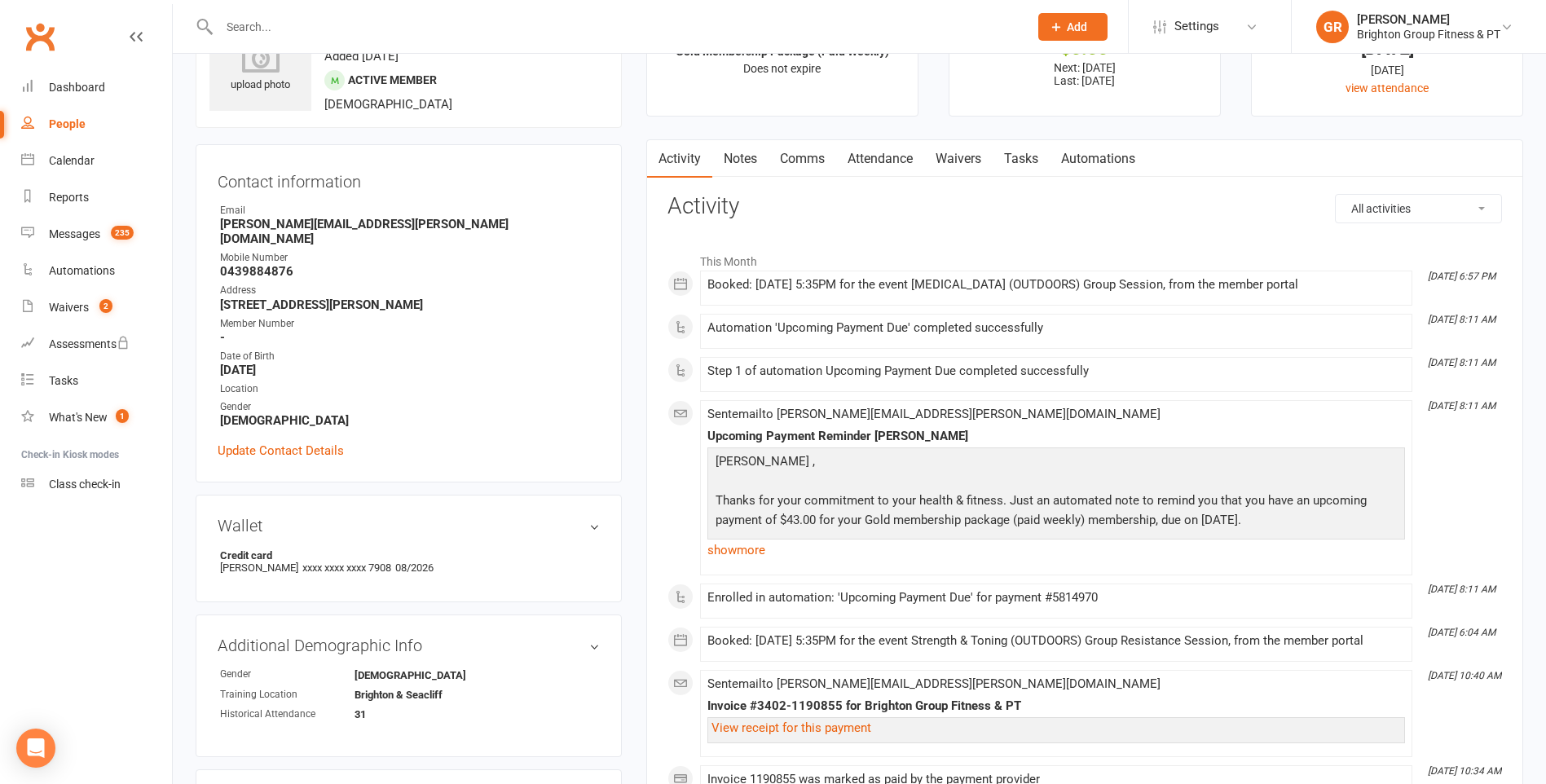
click at [257, 22] on input "text" at bounding box center [615, 26] width 803 height 23
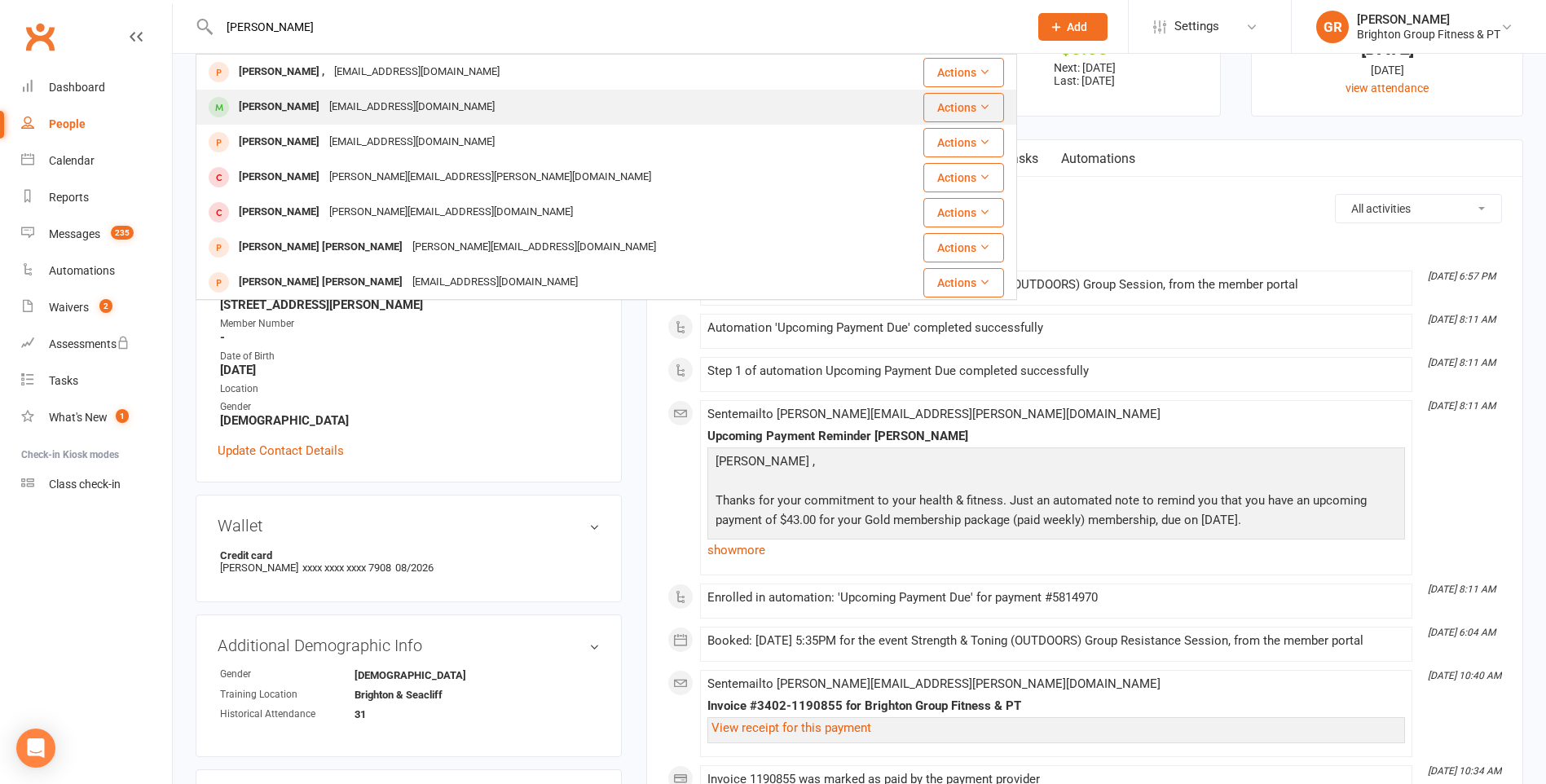
type input "alison sch"
click at [286, 98] on div "Alison Schwarz" at bounding box center [279, 107] width 90 height 24
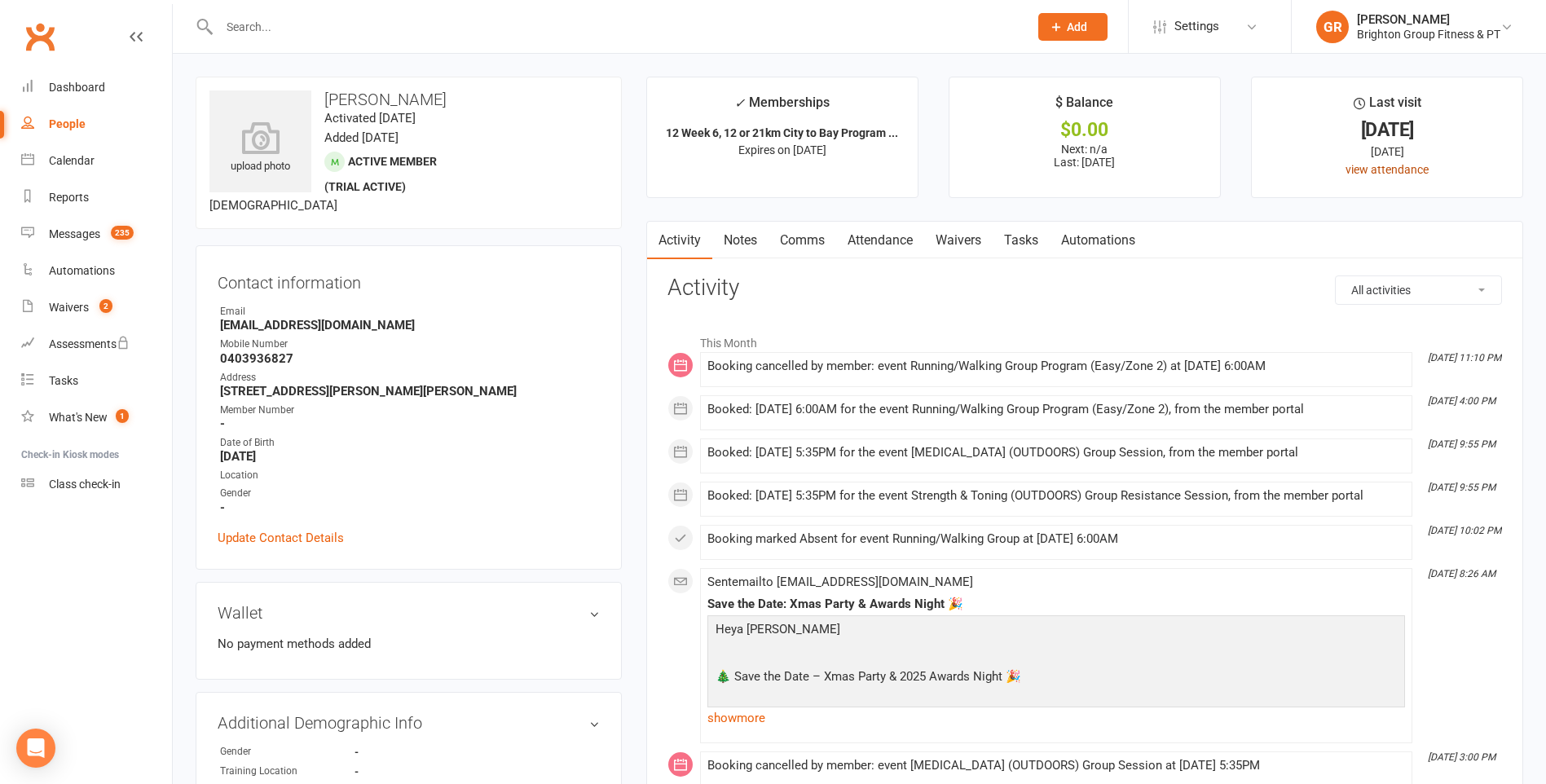
click at [1362, 170] on link "view attendance" at bounding box center [1387, 169] width 84 height 13
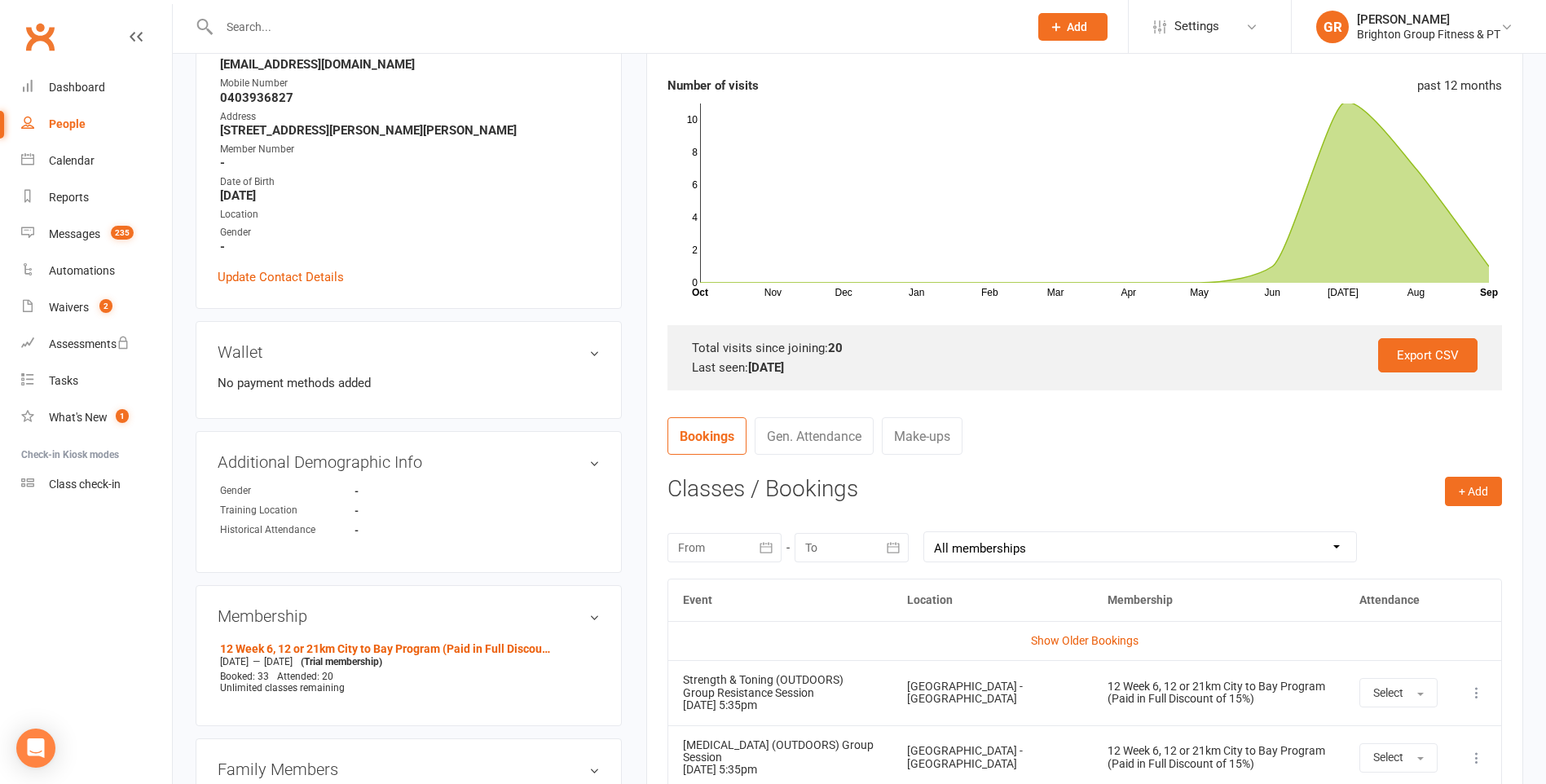
scroll to position [326, 0]
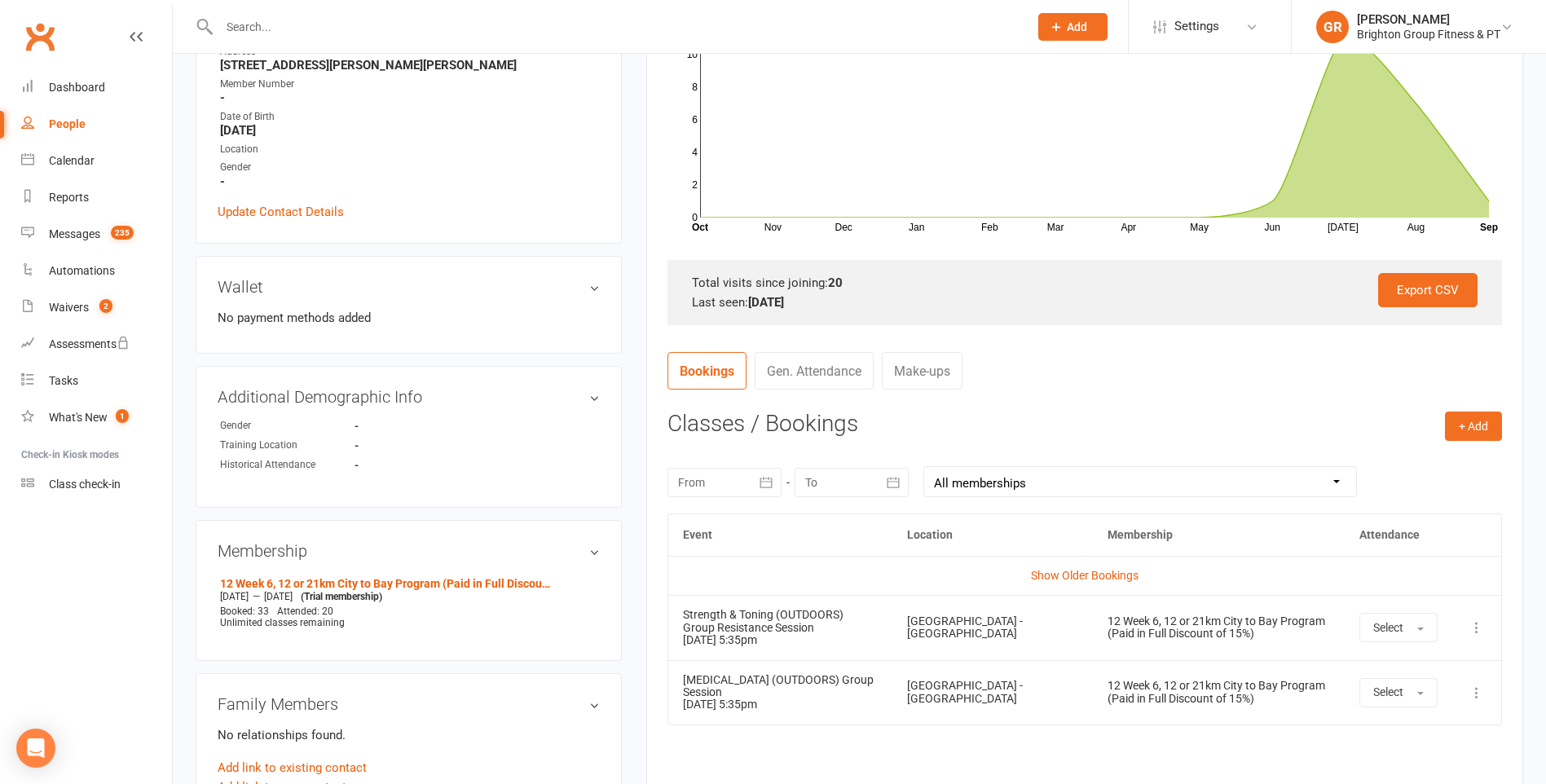
click at [278, 26] on input "text" at bounding box center [615, 26] width 803 height 23
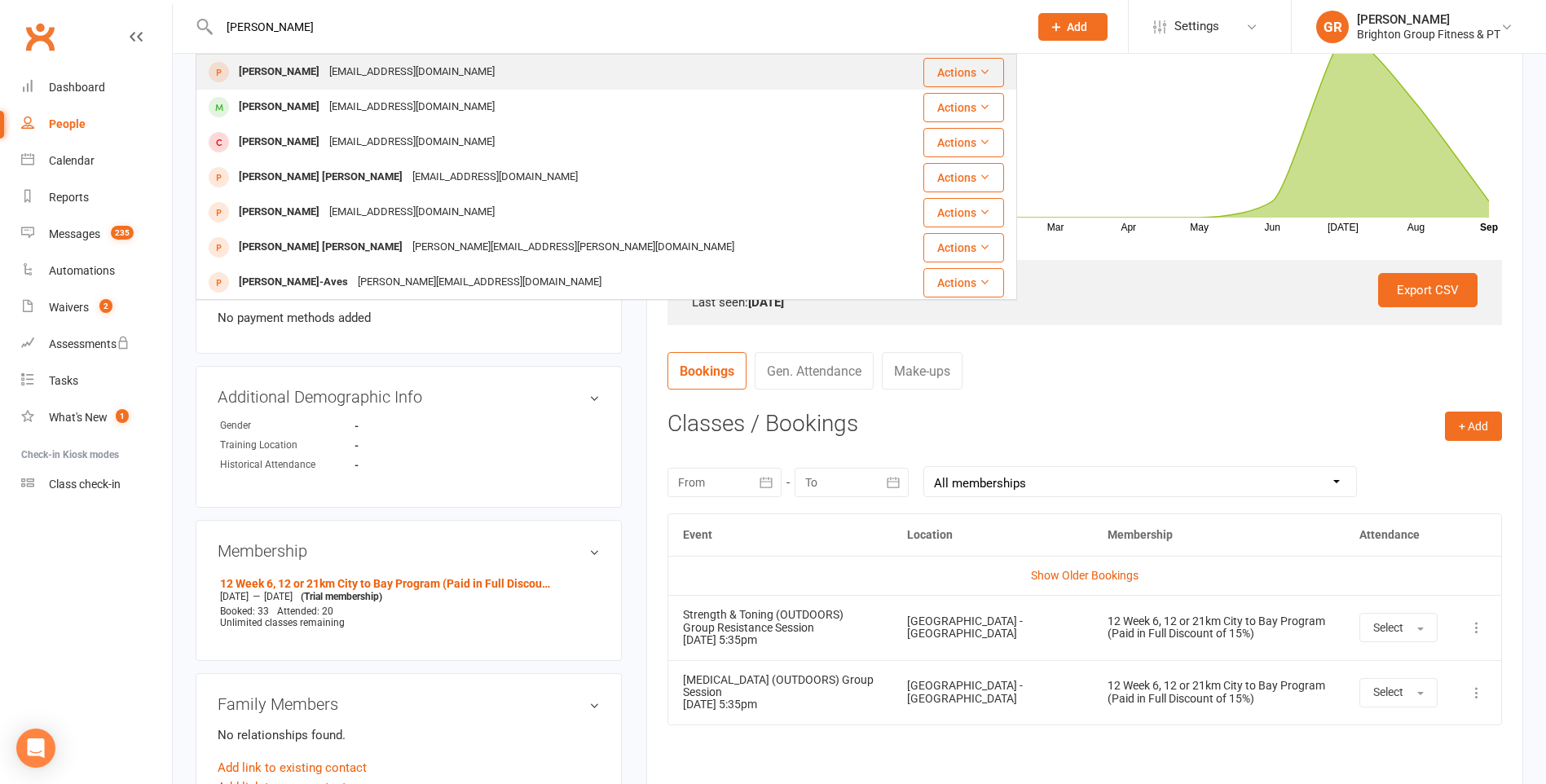
type input "aida small"
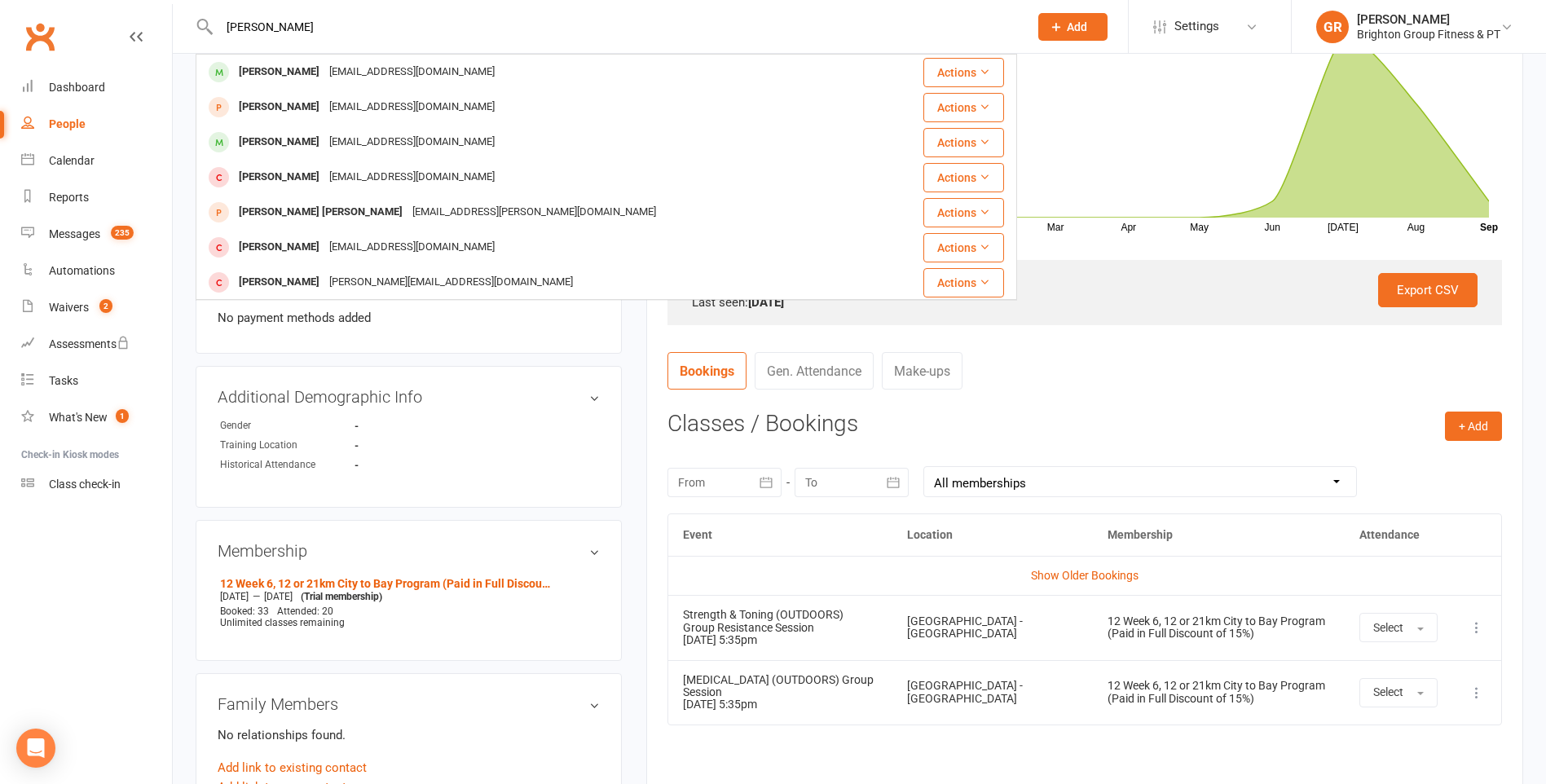
click at [245, 106] on div "Aida Balkhany" at bounding box center [279, 107] width 90 height 24
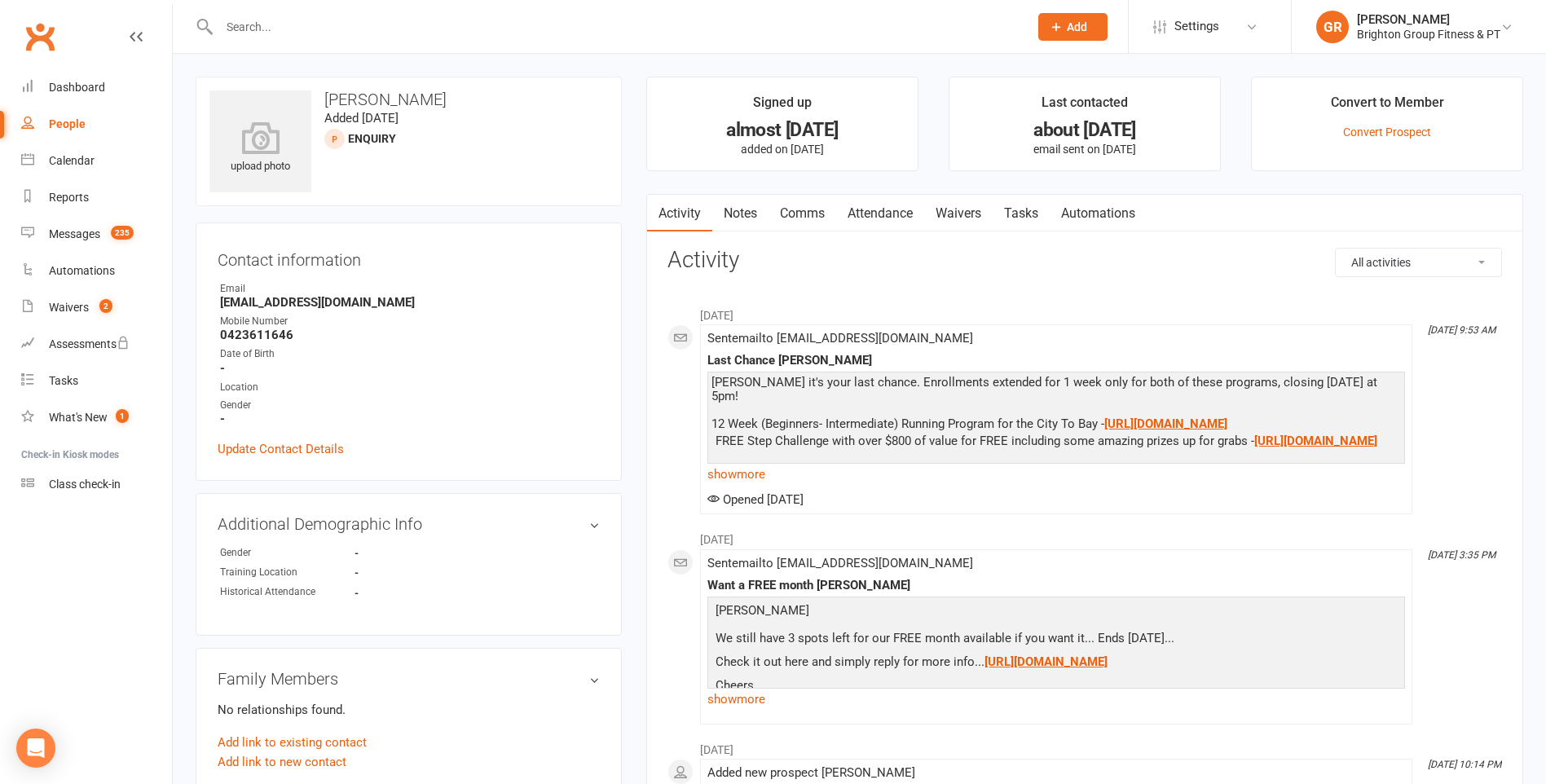
click at [257, 22] on input "text" at bounding box center [615, 26] width 803 height 23
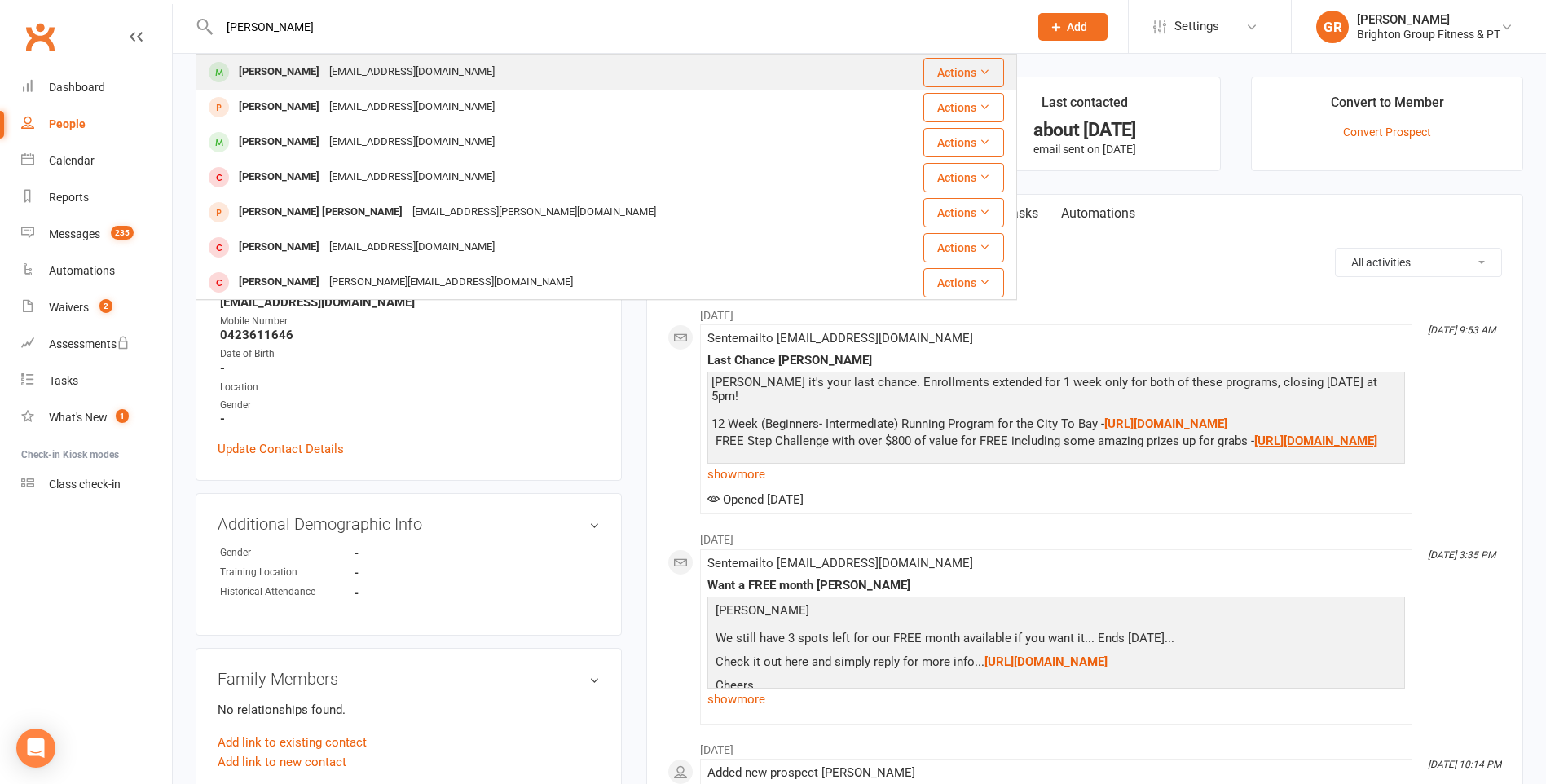
type input "aida small"
click at [286, 74] on div "Adia Small" at bounding box center [279, 72] width 90 height 24
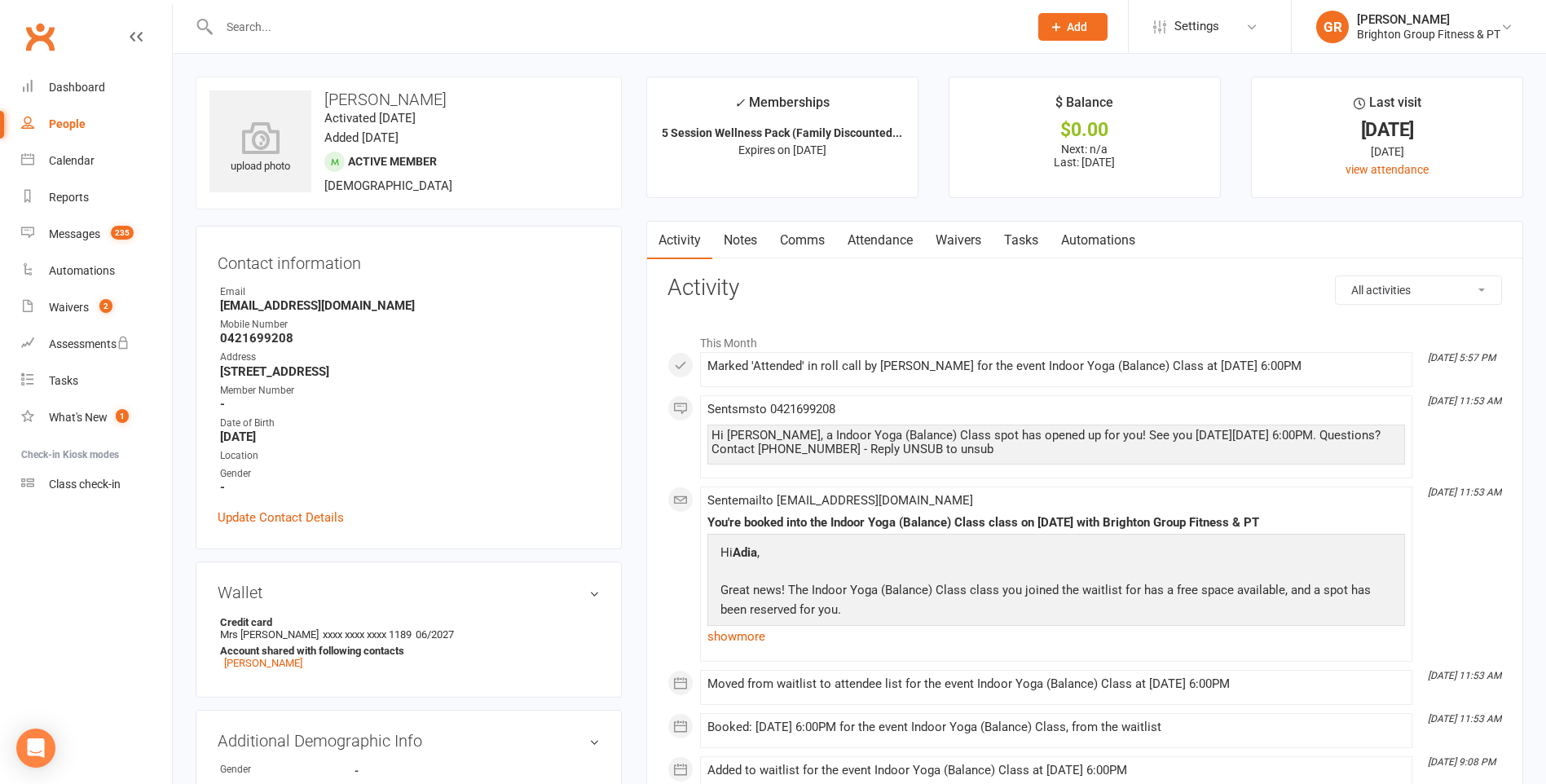
click at [301, 36] on input "text" at bounding box center [615, 26] width 803 height 23
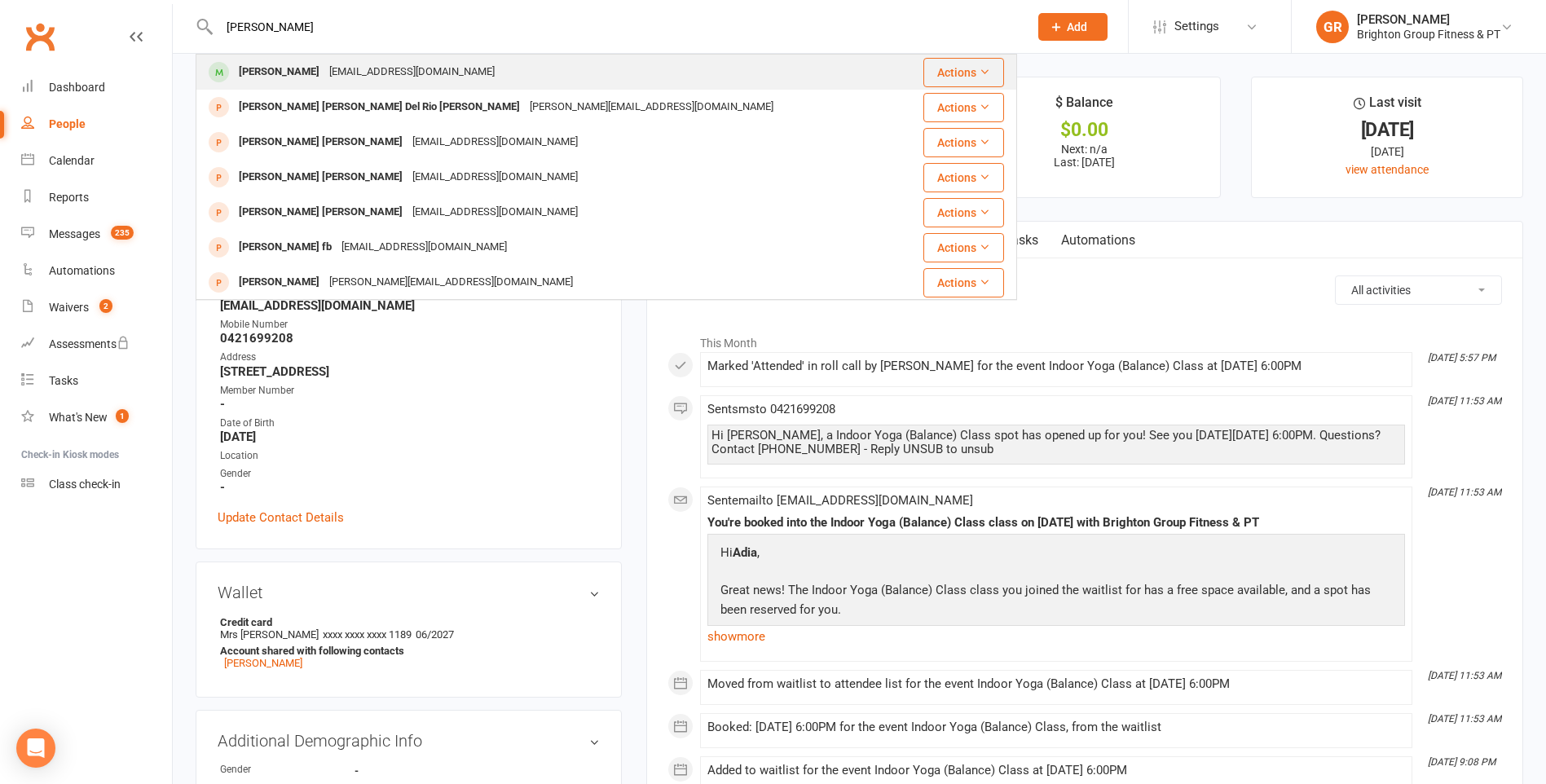
type input "[PERSON_NAME]"
click at [297, 70] on div "[PERSON_NAME]" at bounding box center [279, 72] width 90 height 24
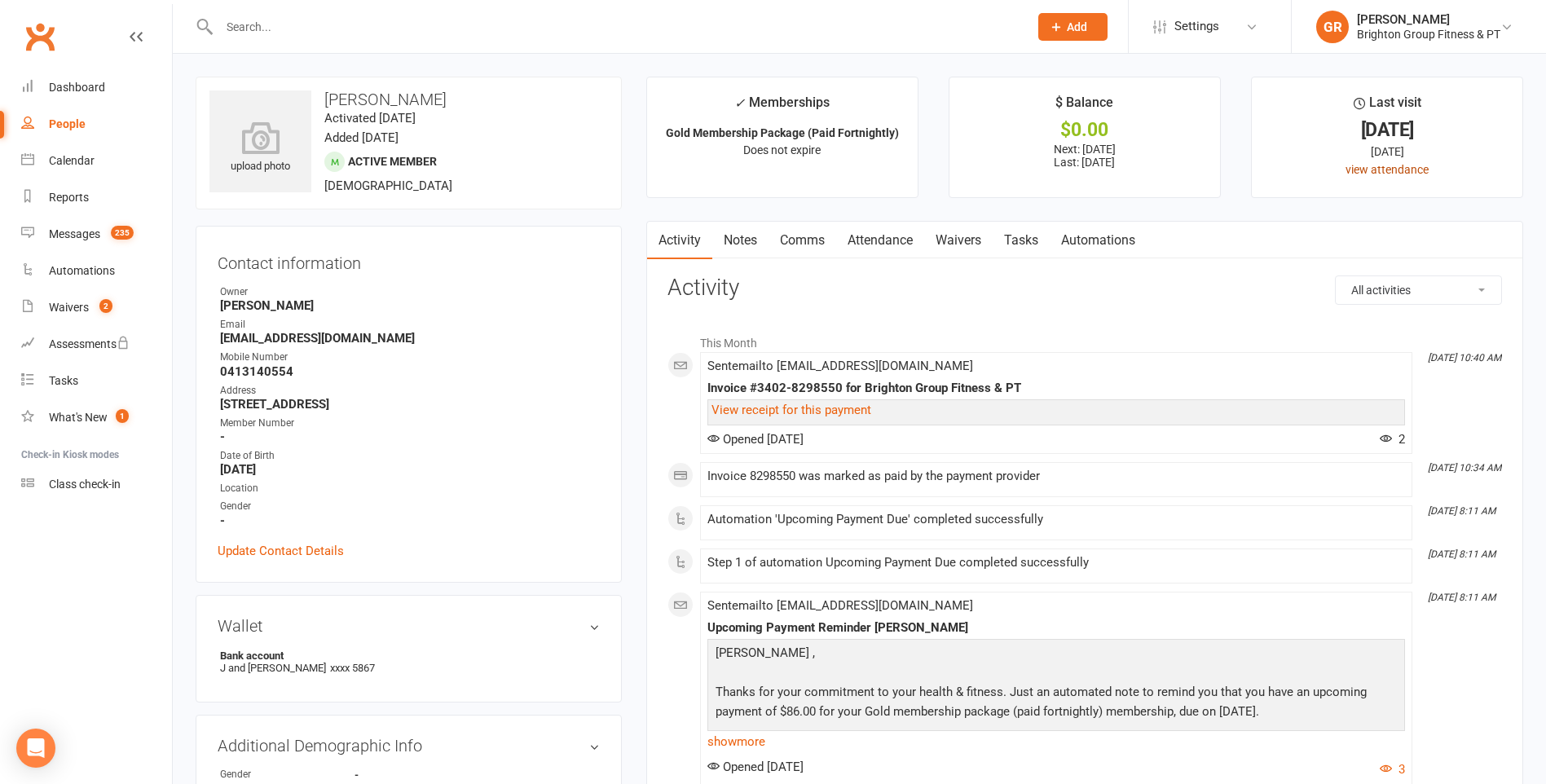
click at [1383, 169] on link "view attendance" at bounding box center [1387, 169] width 84 height 13
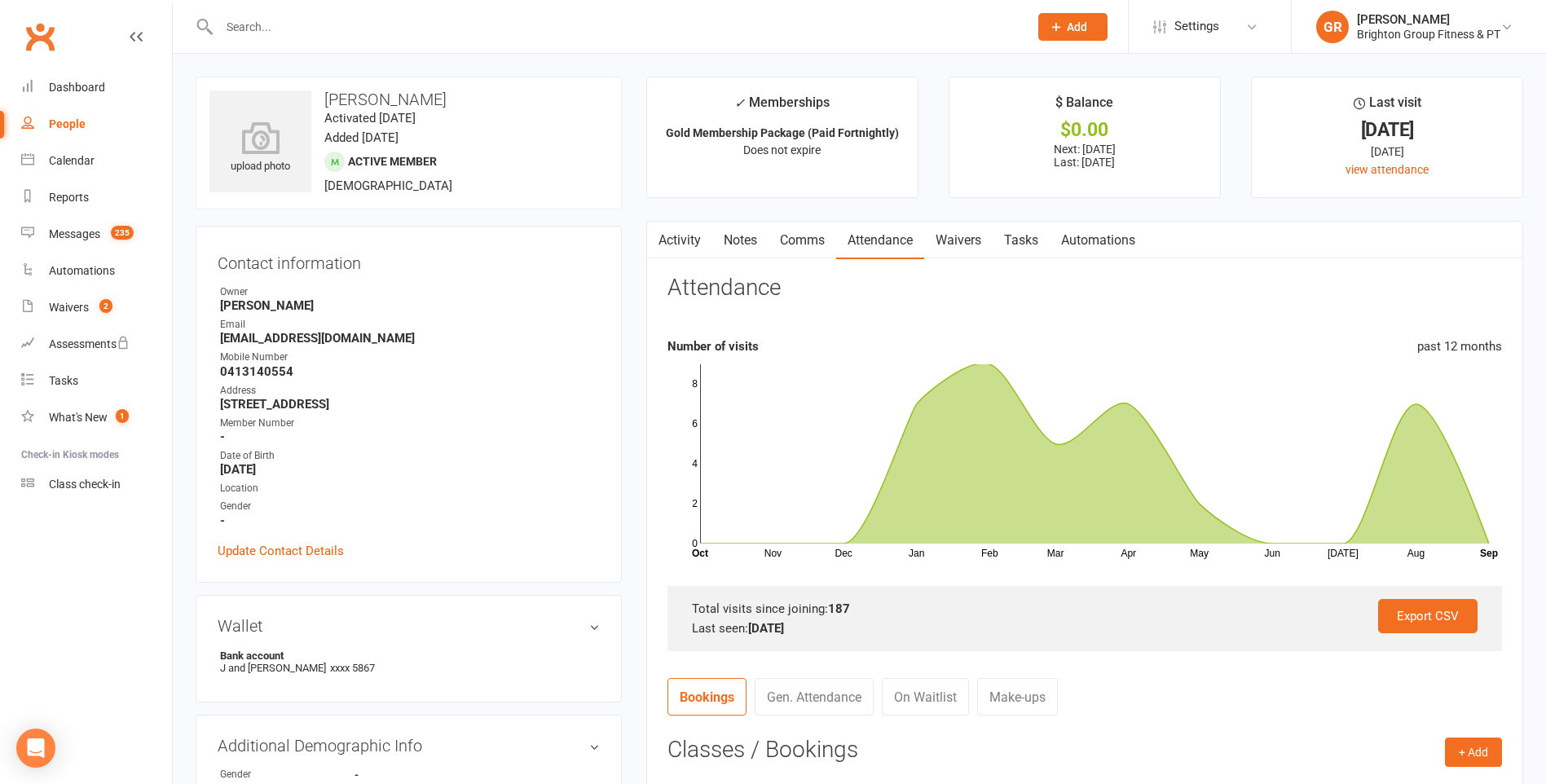
drag, startPoint x: 410, startPoint y: 17, endPoint x: 401, endPoint y: 28, distance: 14.2
click at [406, 24] on input "text" at bounding box center [615, 26] width 803 height 23
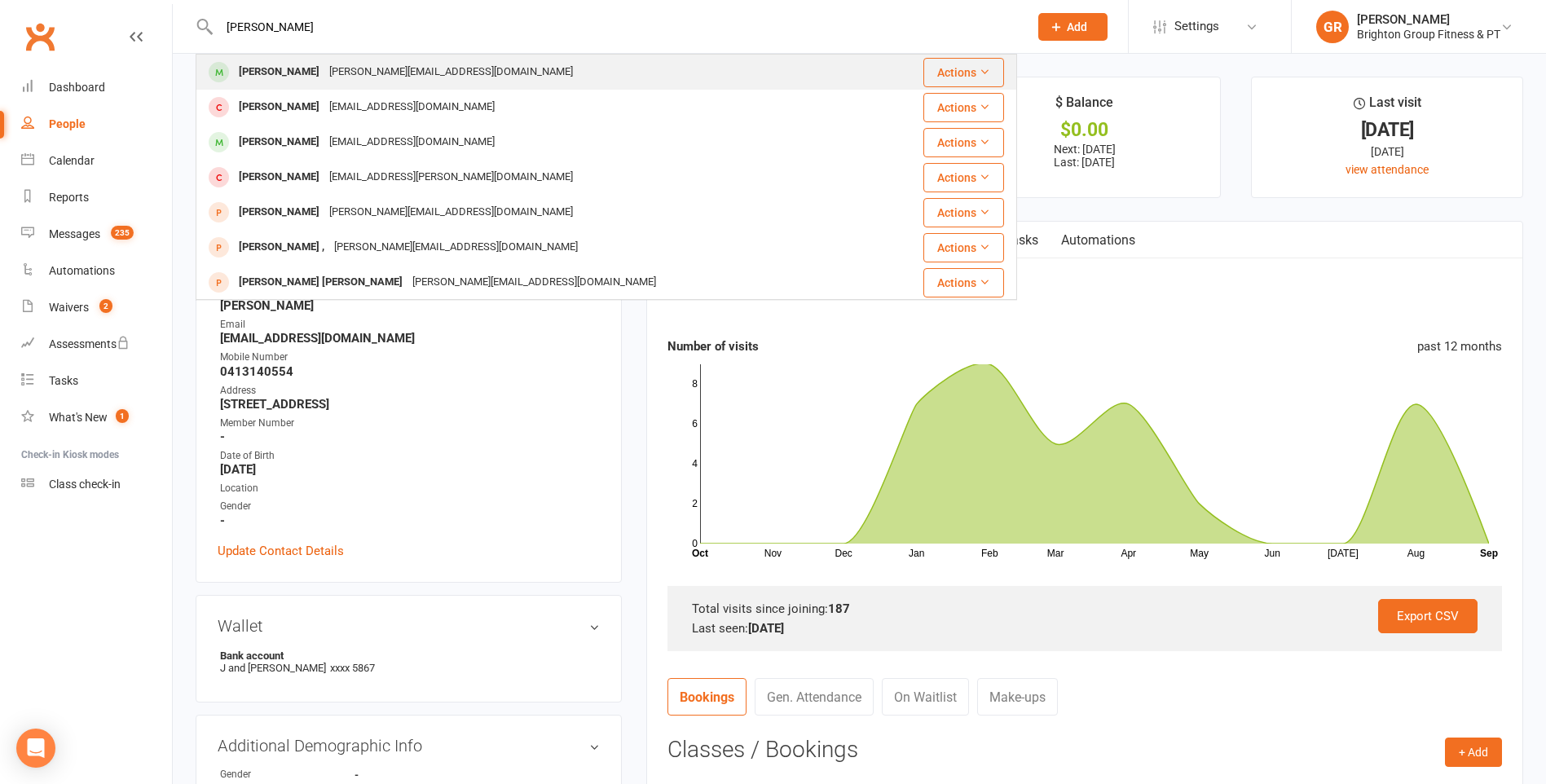
type input "josie"
click at [396, 74] on div "josie_phil@bigpond.com" at bounding box center [451, 72] width 253 height 24
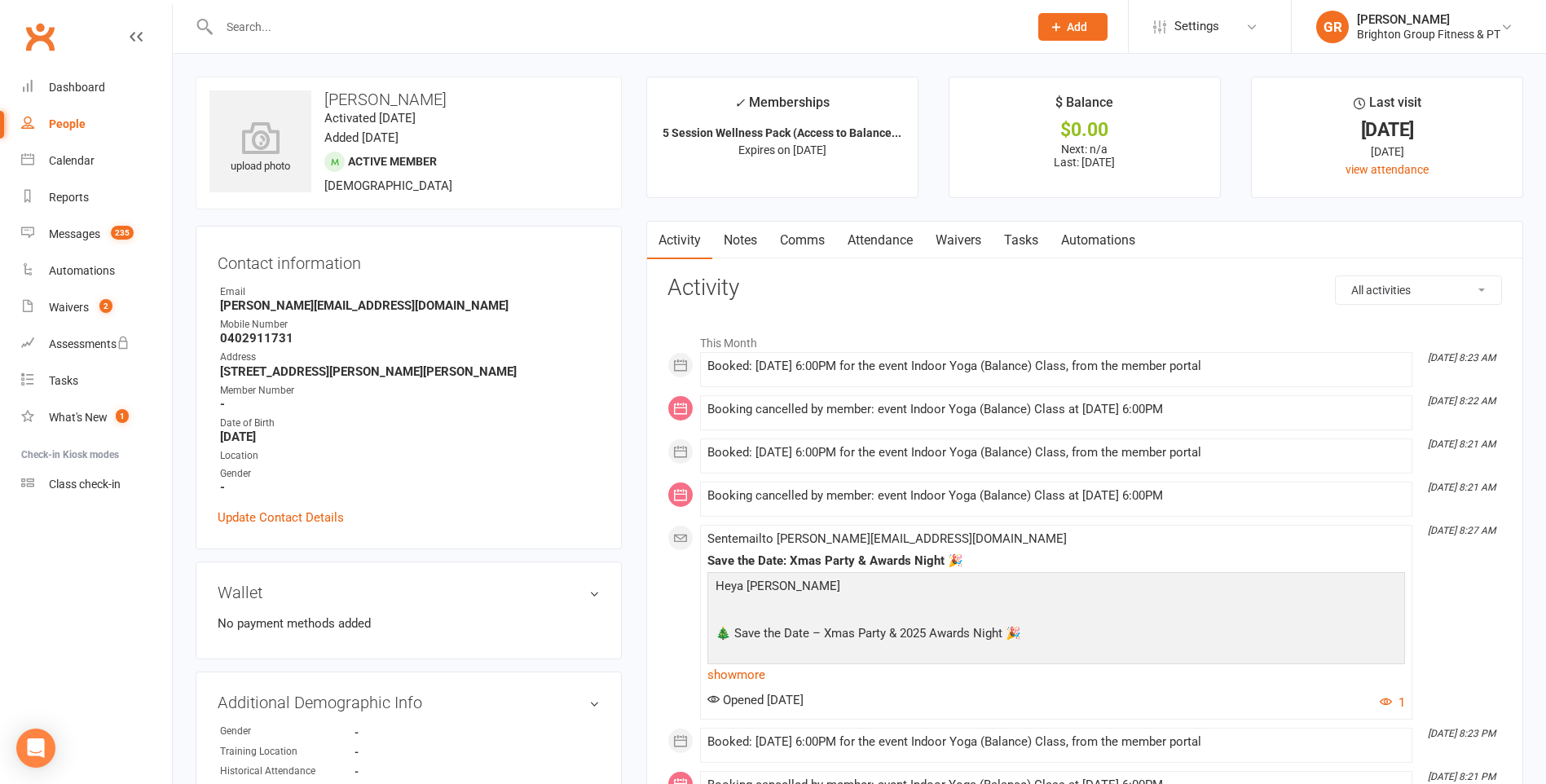
click at [267, 23] on input "text" at bounding box center [615, 26] width 803 height 23
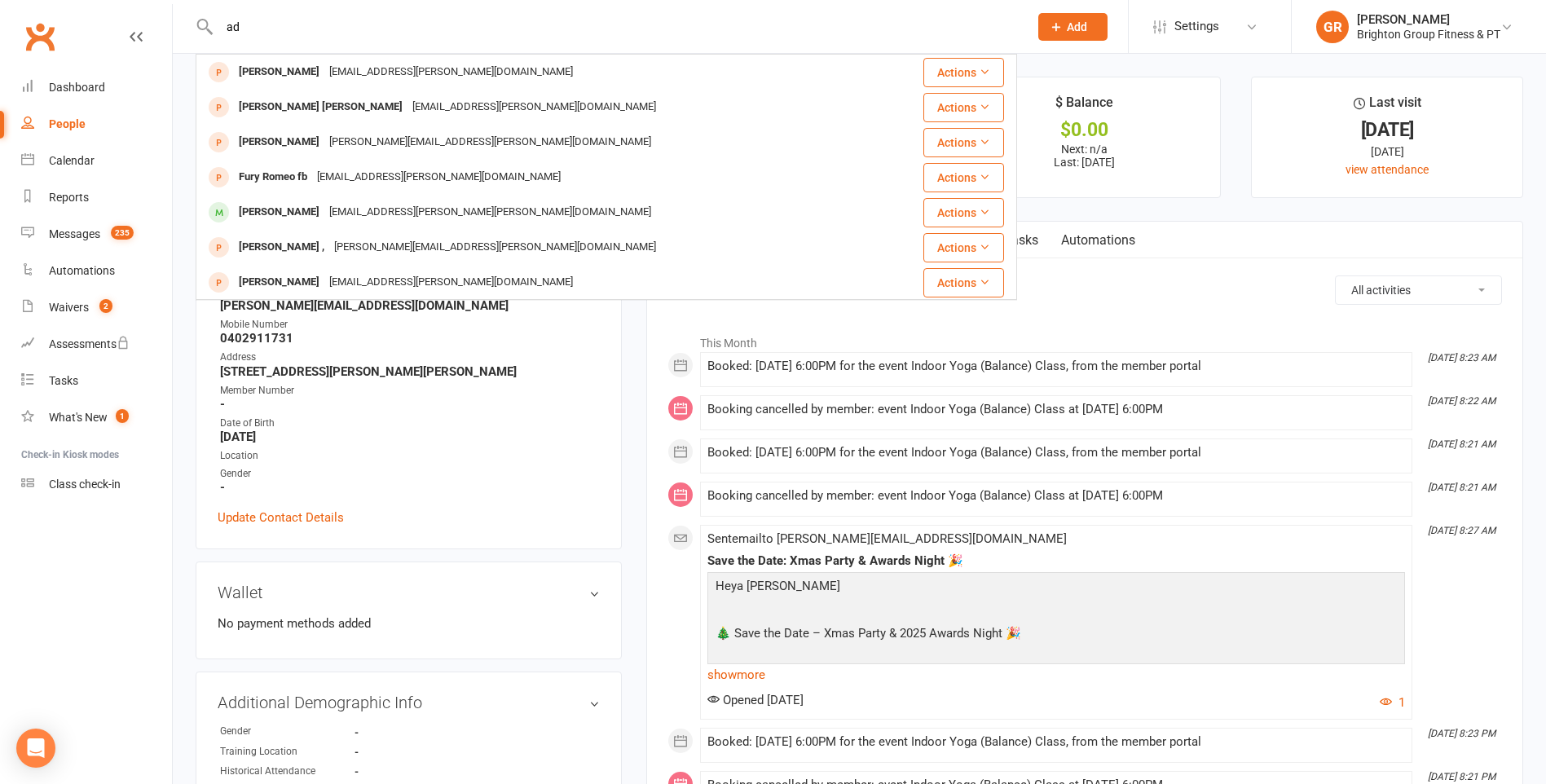
type input "a"
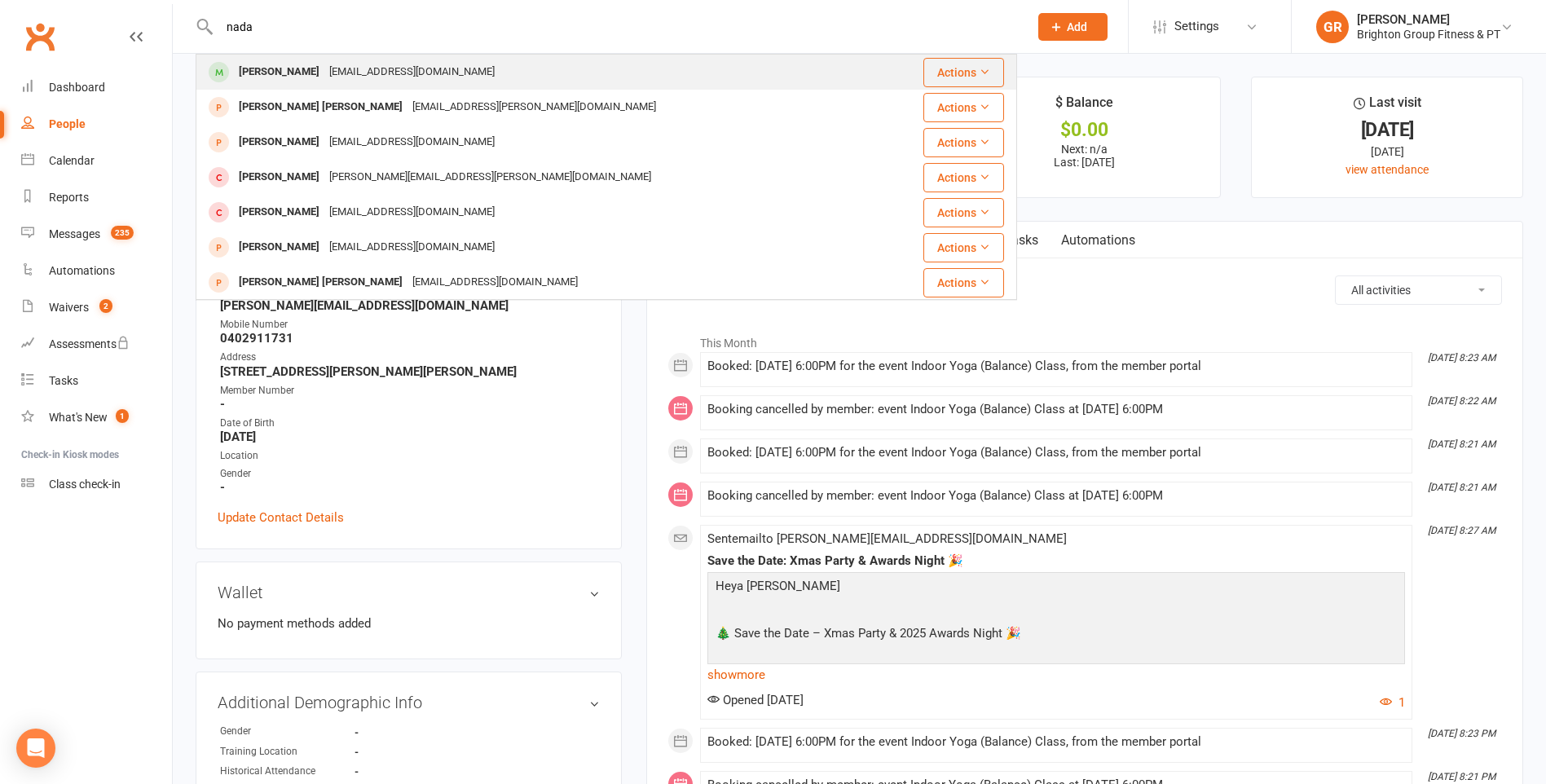
type input "nada"
click at [261, 66] on div "Nada Daibes" at bounding box center [279, 72] width 90 height 24
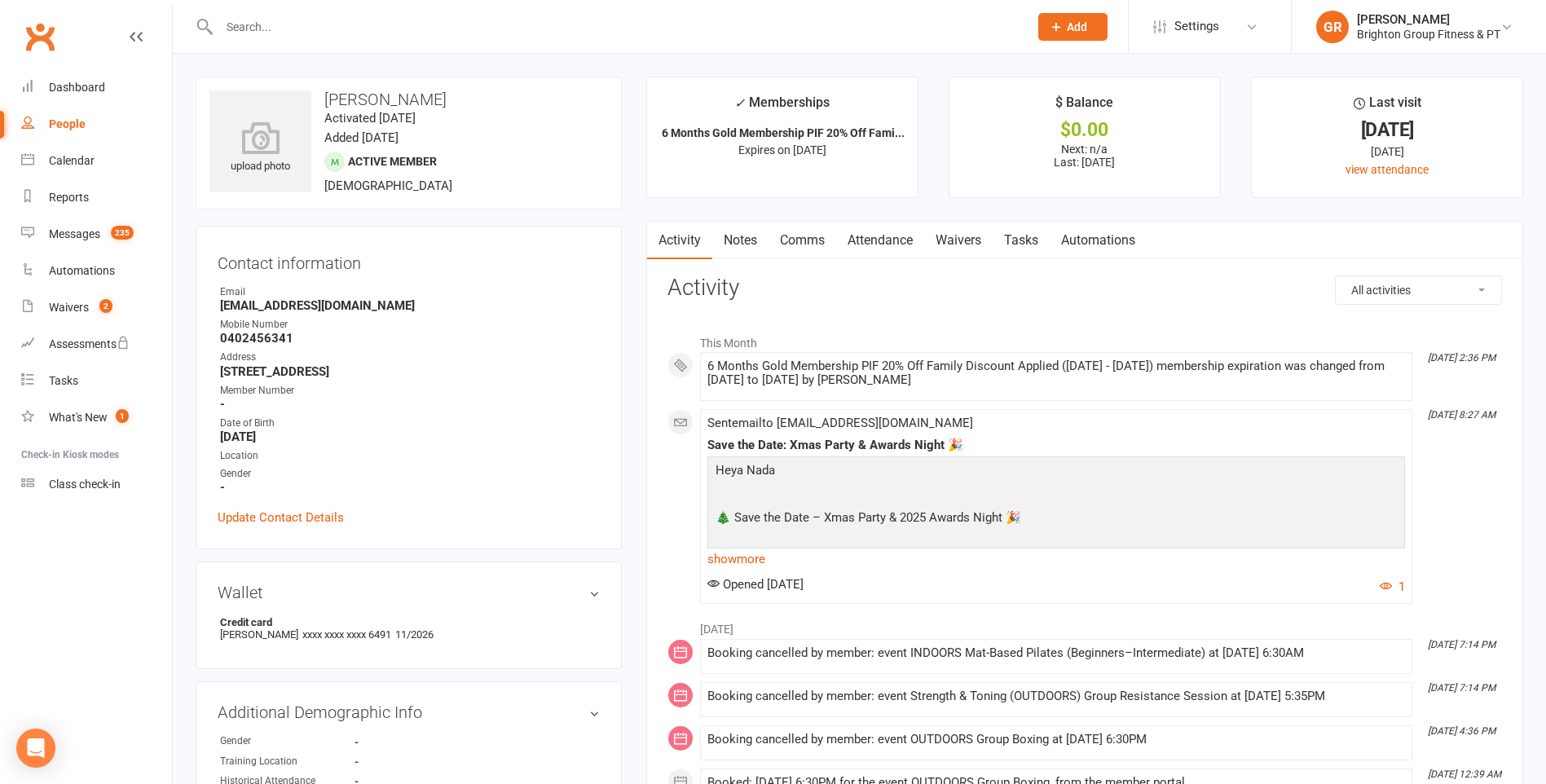
click at [355, 21] on input "text" at bounding box center [615, 26] width 803 height 23
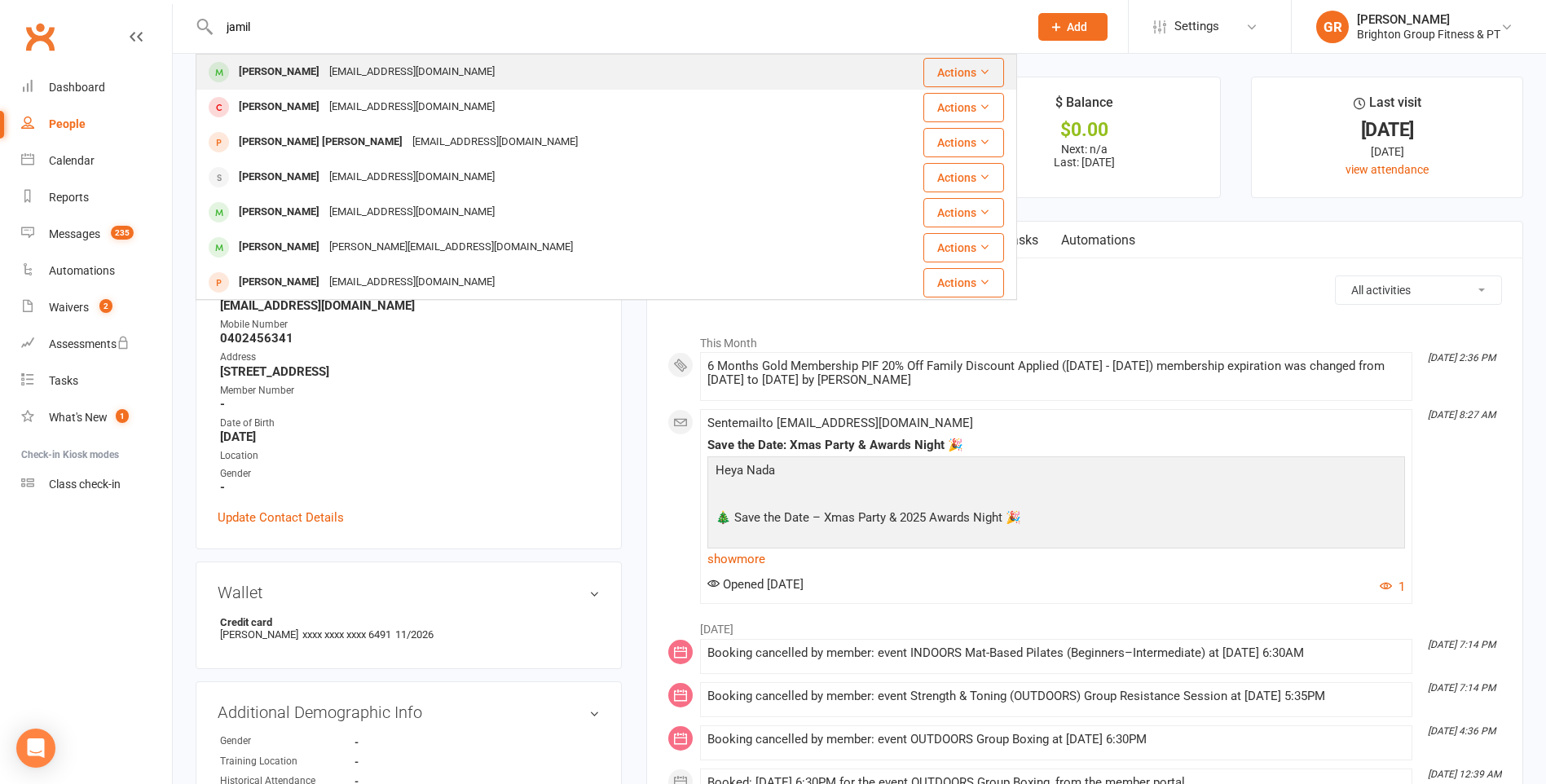
type input "jamil"
click at [332, 64] on div "Jdaibes@bigpond.com" at bounding box center [412, 72] width 176 height 24
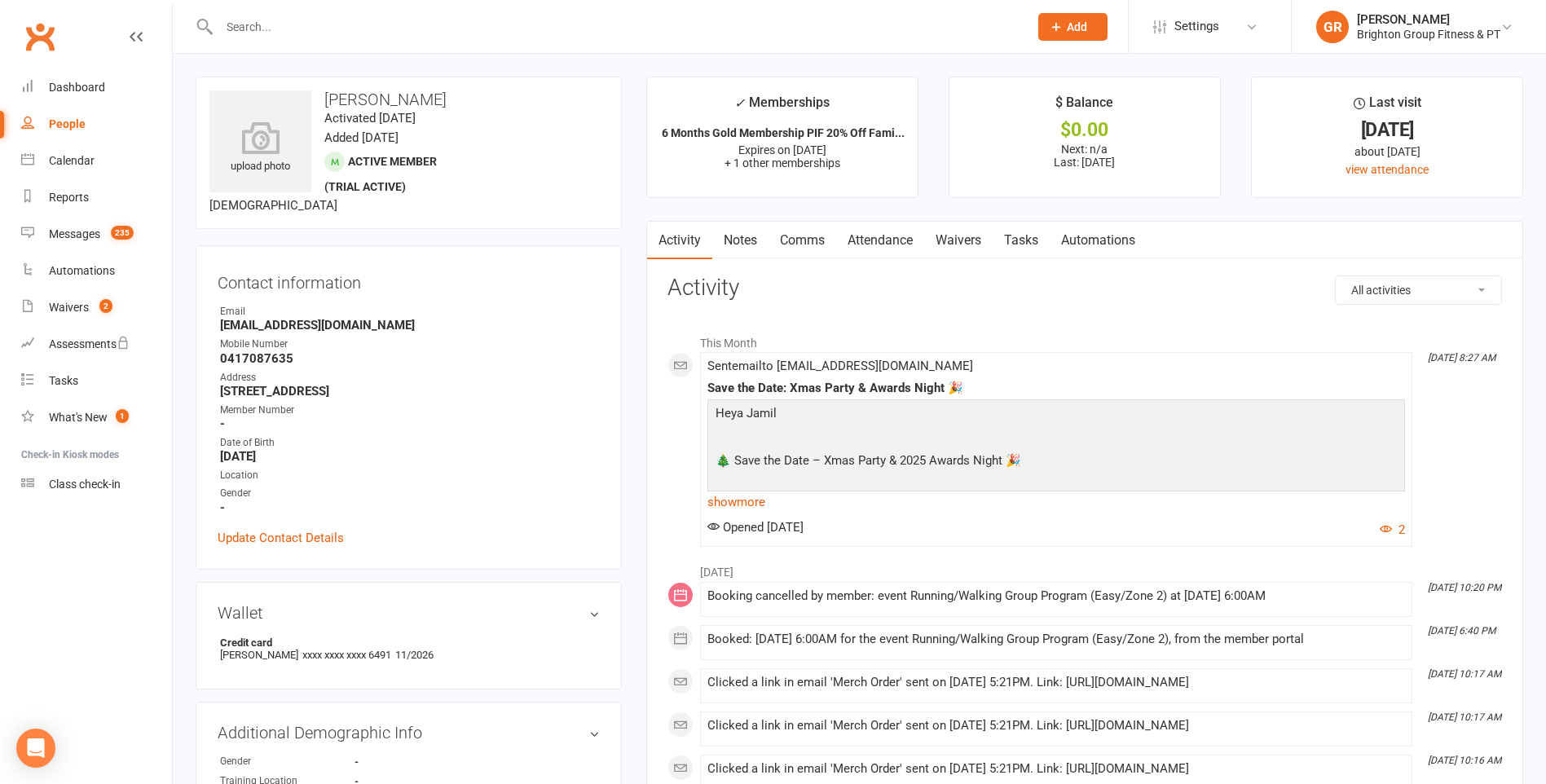
click at [314, 31] on input "text" at bounding box center [615, 26] width 803 height 23
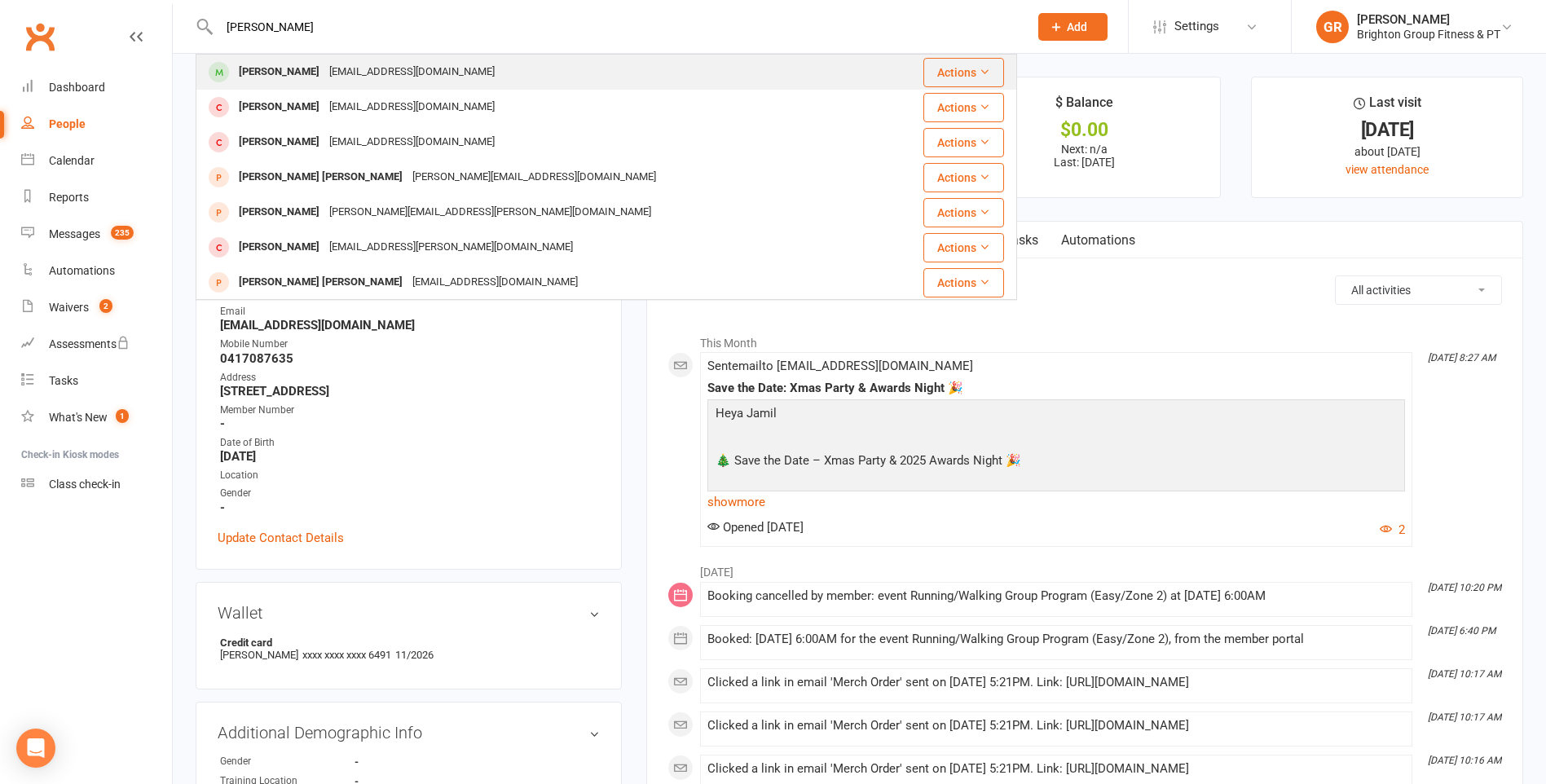
type input "paul sc"
click at [305, 66] on div "Paul Schwarz" at bounding box center [279, 72] width 90 height 24
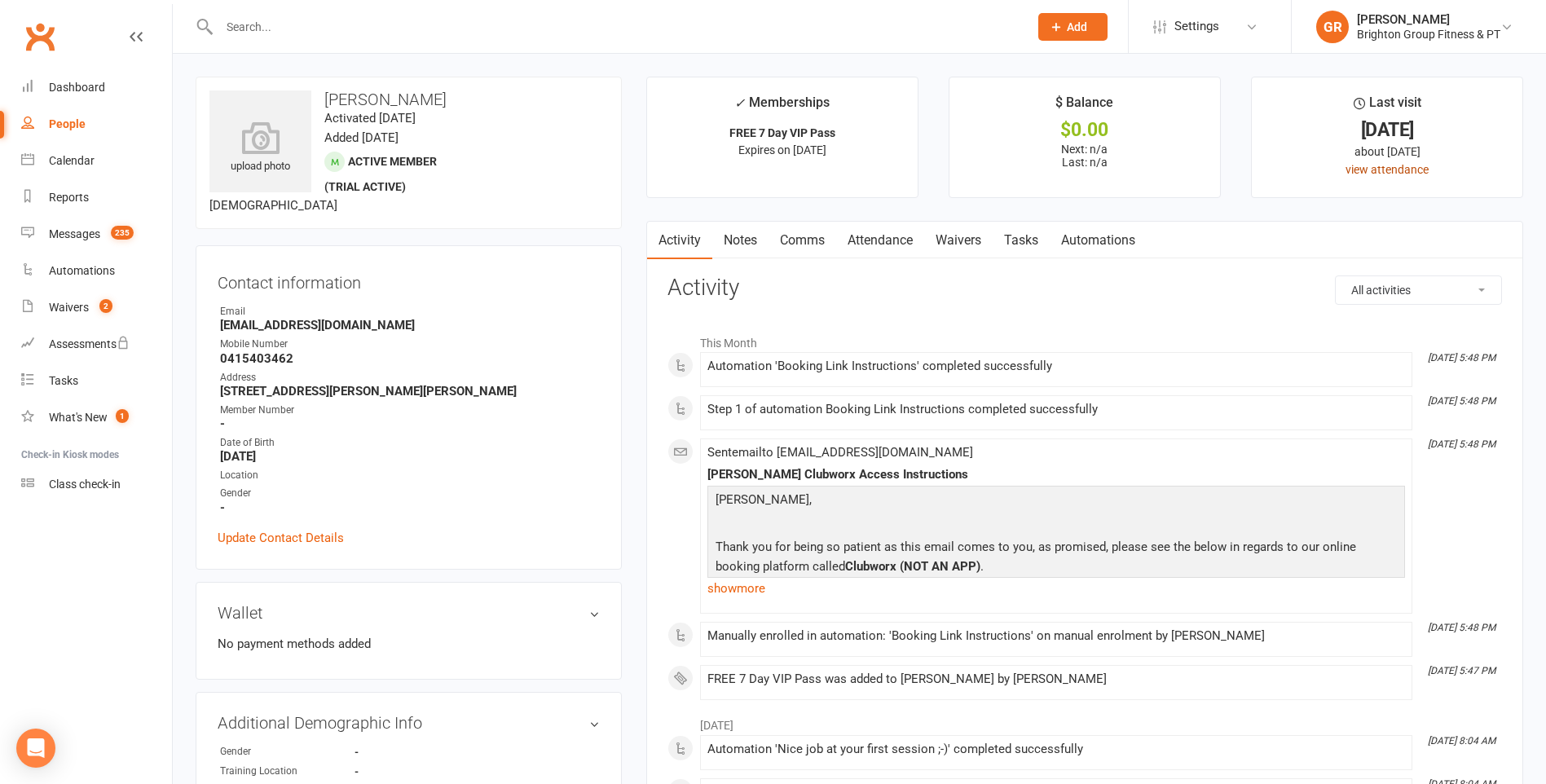
click at [1371, 169] on link "view attendance" at bounding box center [1387, 169] width 84 height 13
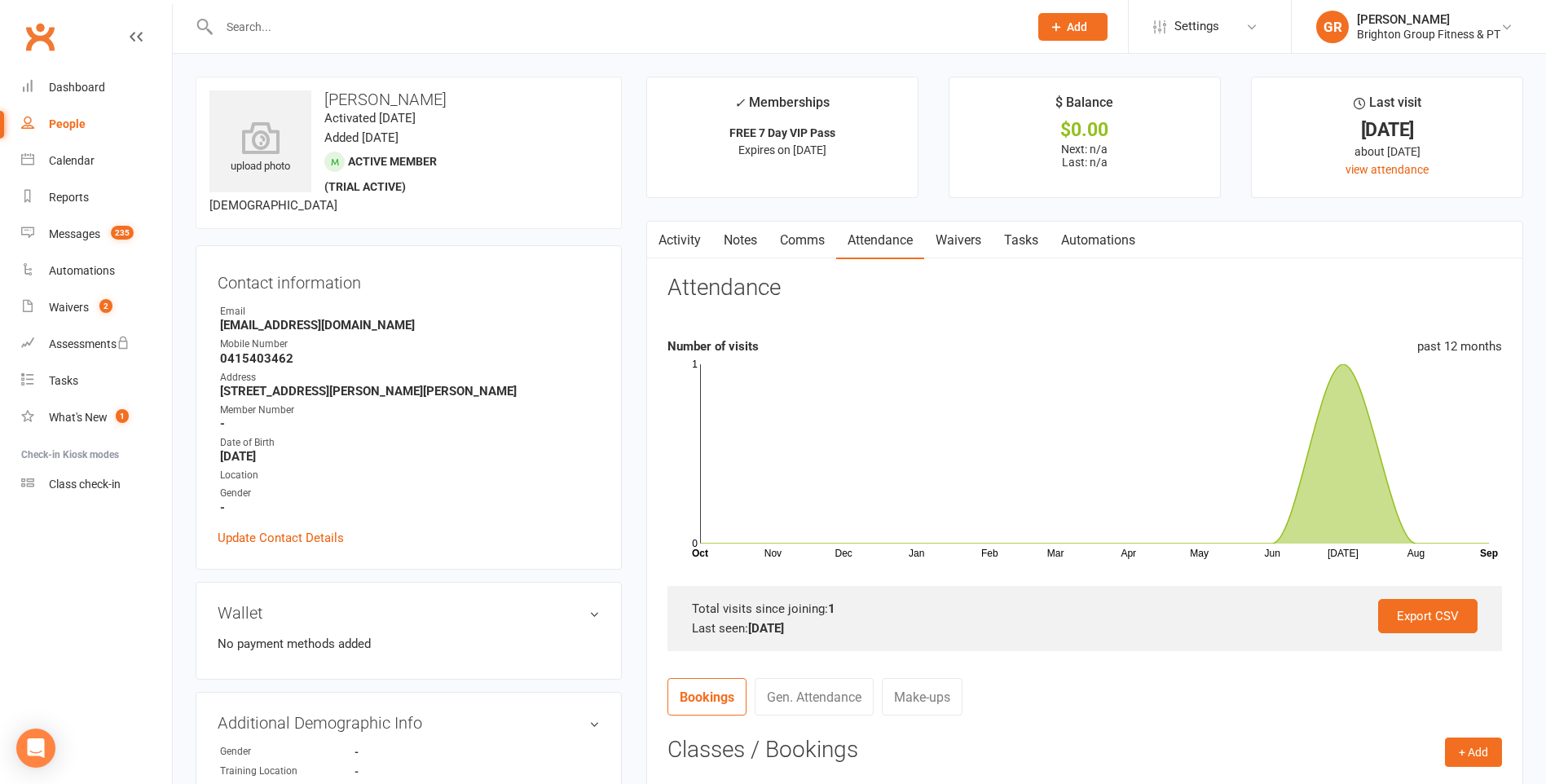
click at [413, 37] on input "text" at bounding box center [615, 26] width 803 height 23
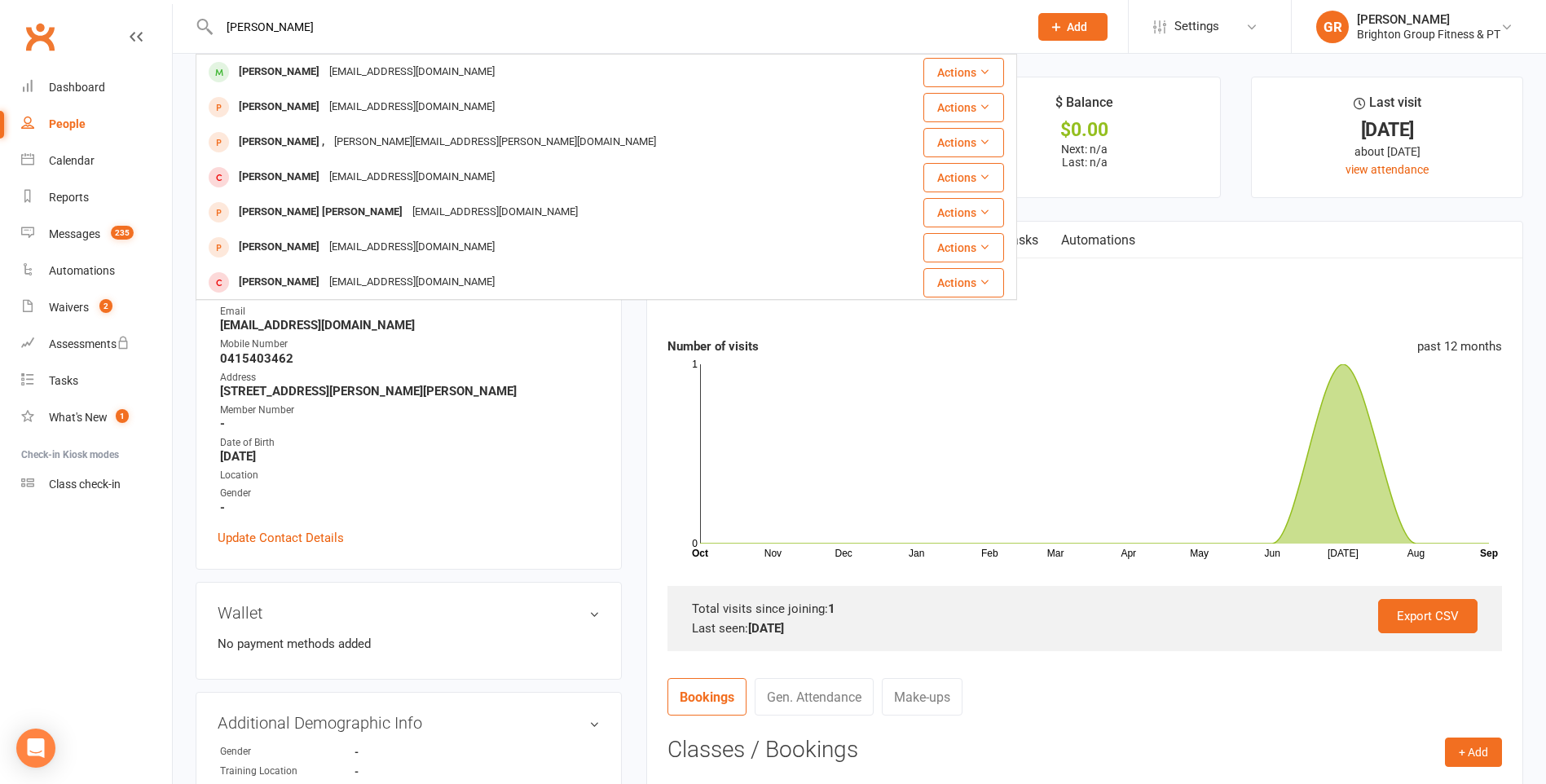
type input "jo davies"
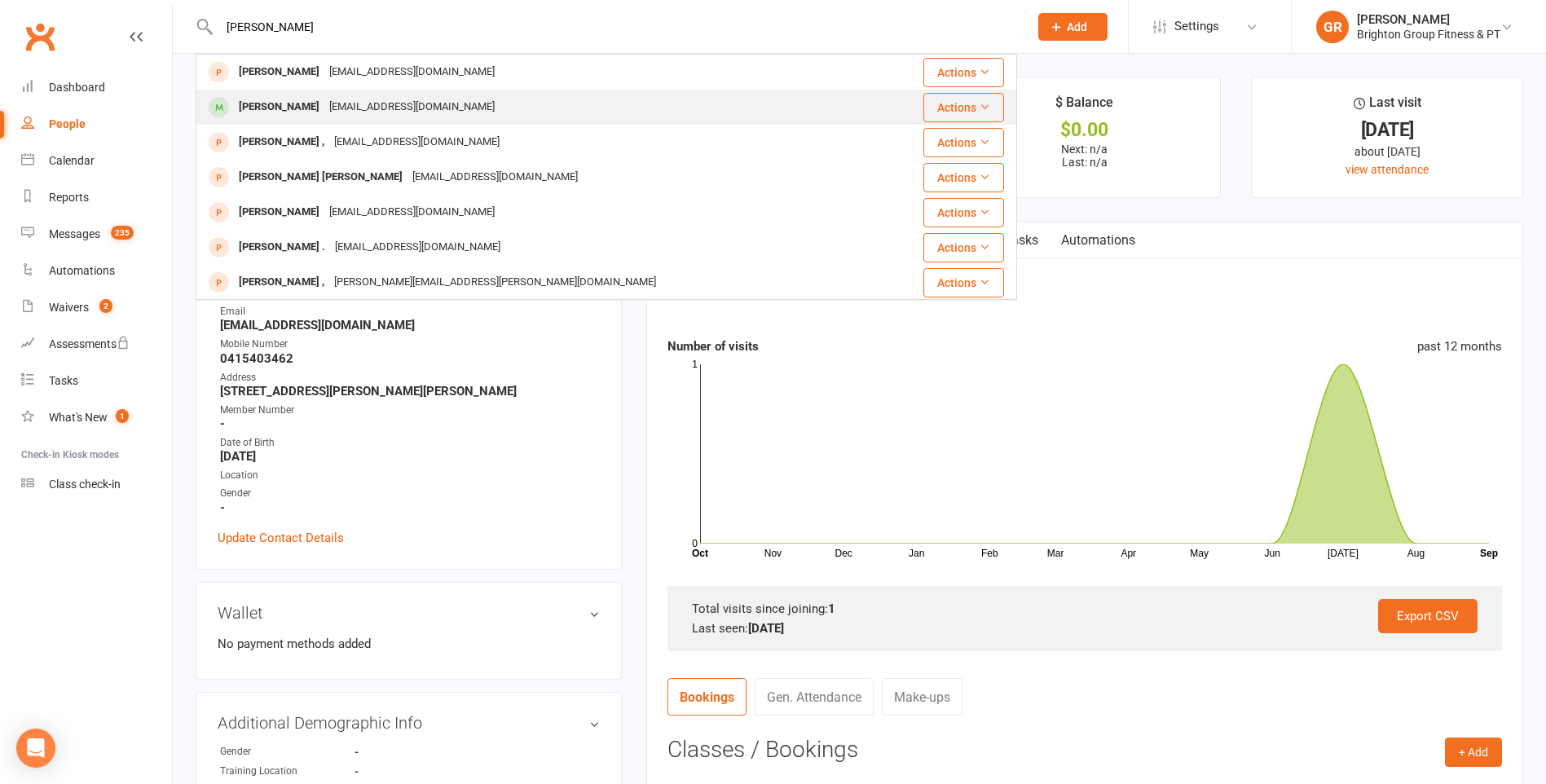
click at [358, 104] on div "Jldavies72@gmail.com" at bounding box center [412, 107] width 176 height 24
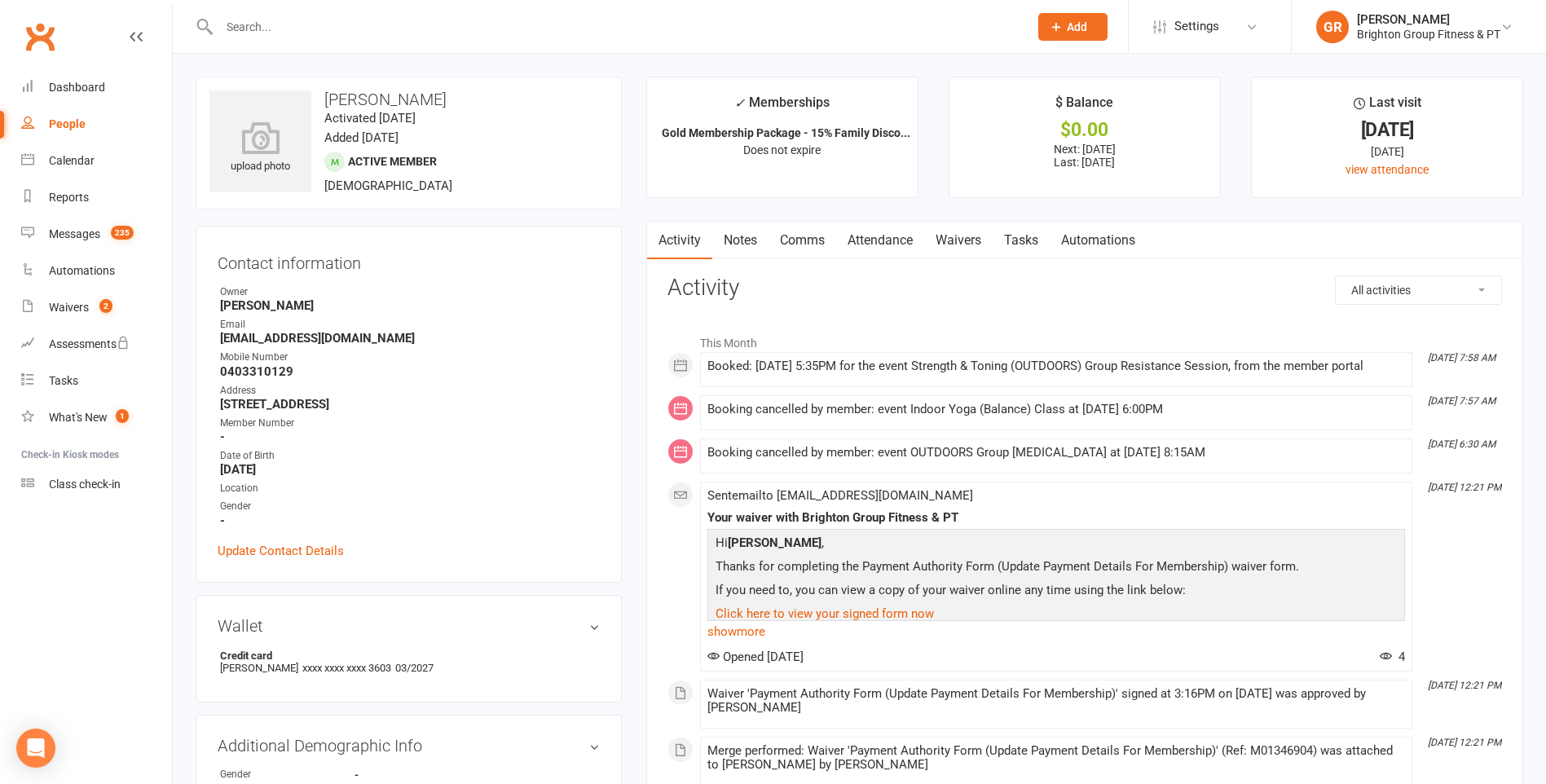
click at [327, 23] on input "text" at bounding box center [615, 26] width 803 height 23
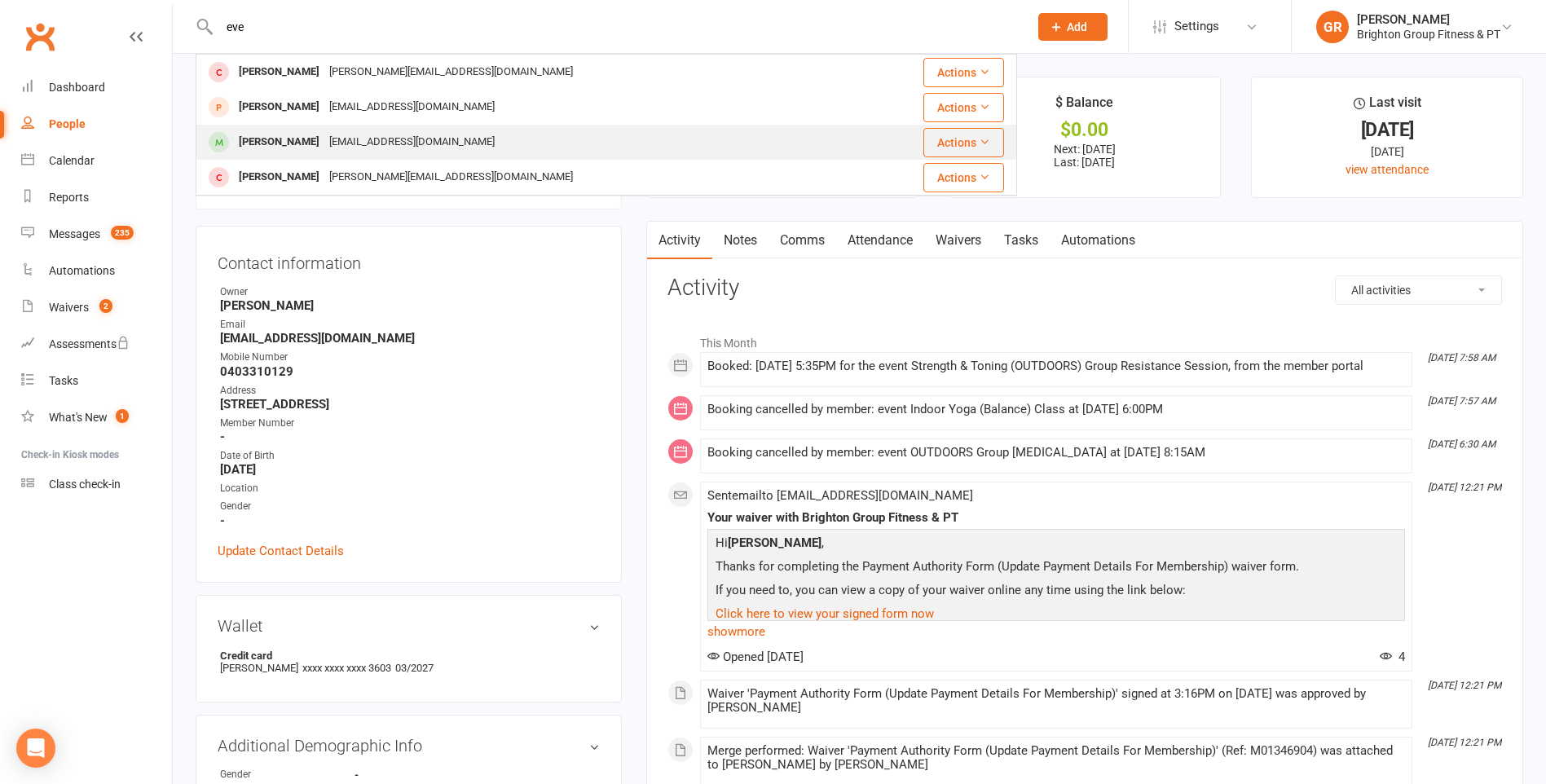
type input "eve"
click at [308, 137] on div "Eve Abdureman" at bounding box center [279, 142] width 90 height 24
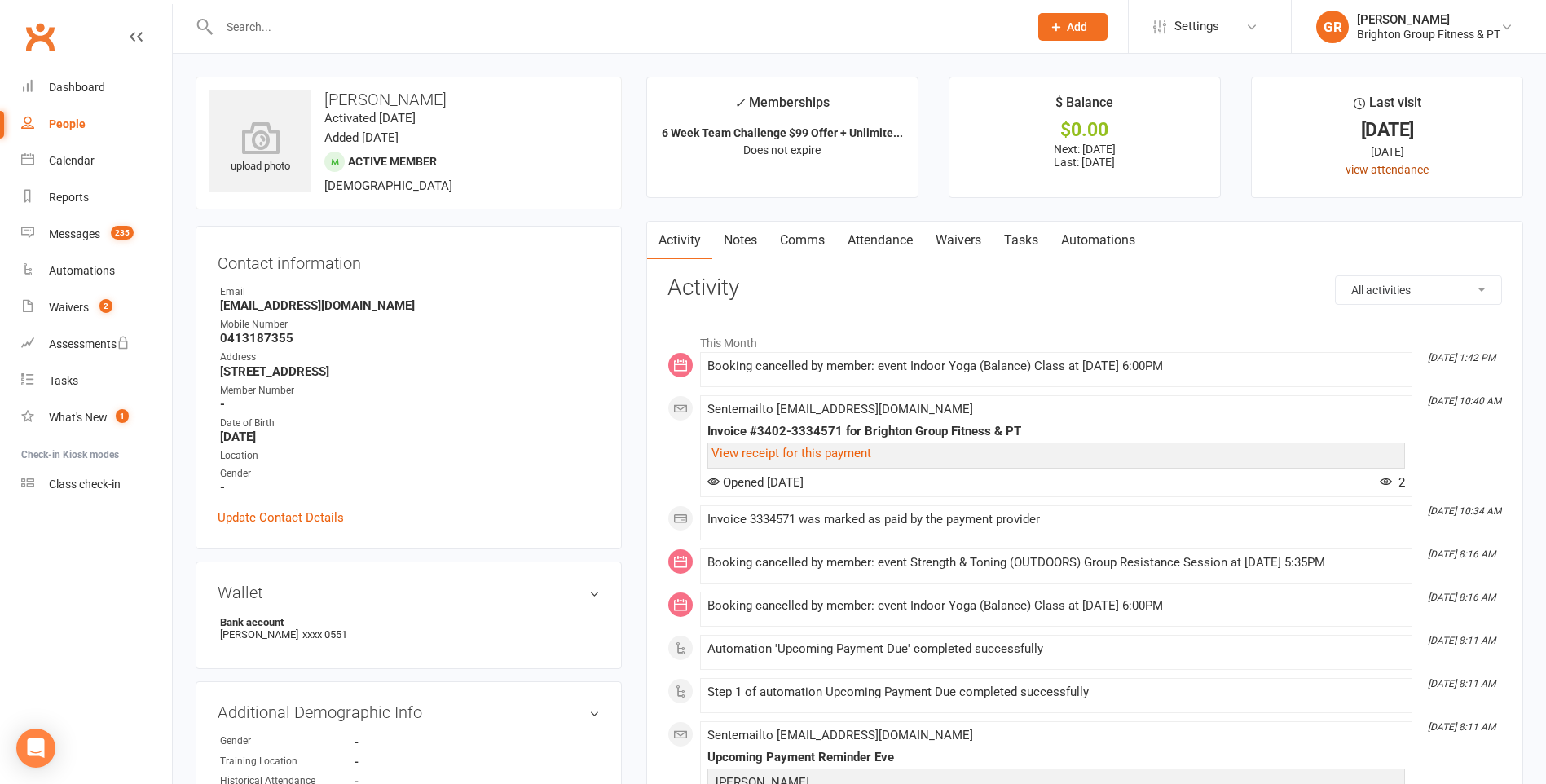
click at [1362, 165] on link "view attendance" at bounding box center [1387, 169] width 84 height 13
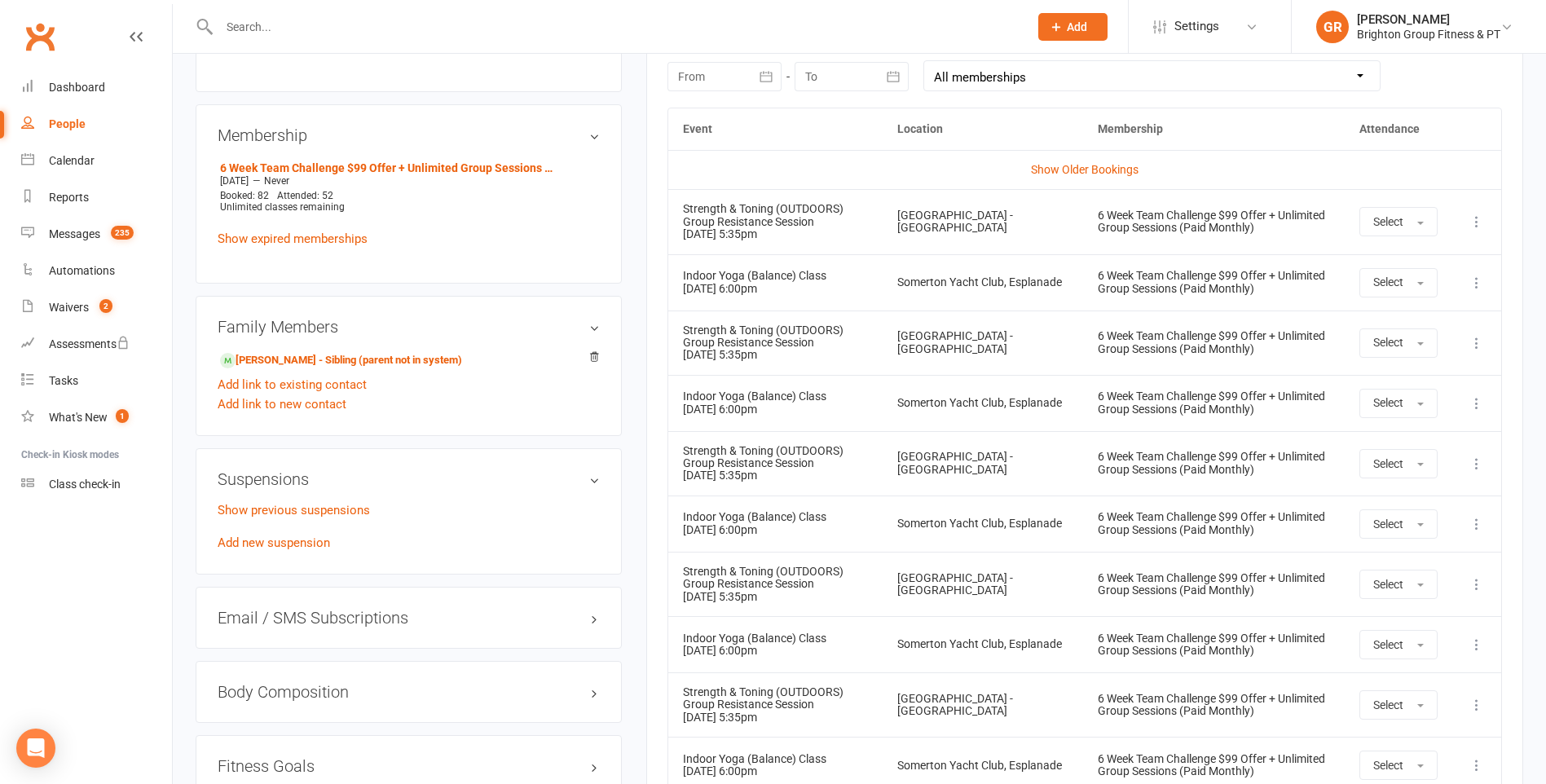
scroll to position [734, 0]
click at [362, 504] on link "Show previous suspensions" at bounding box center [293, 508] width 153 height 14
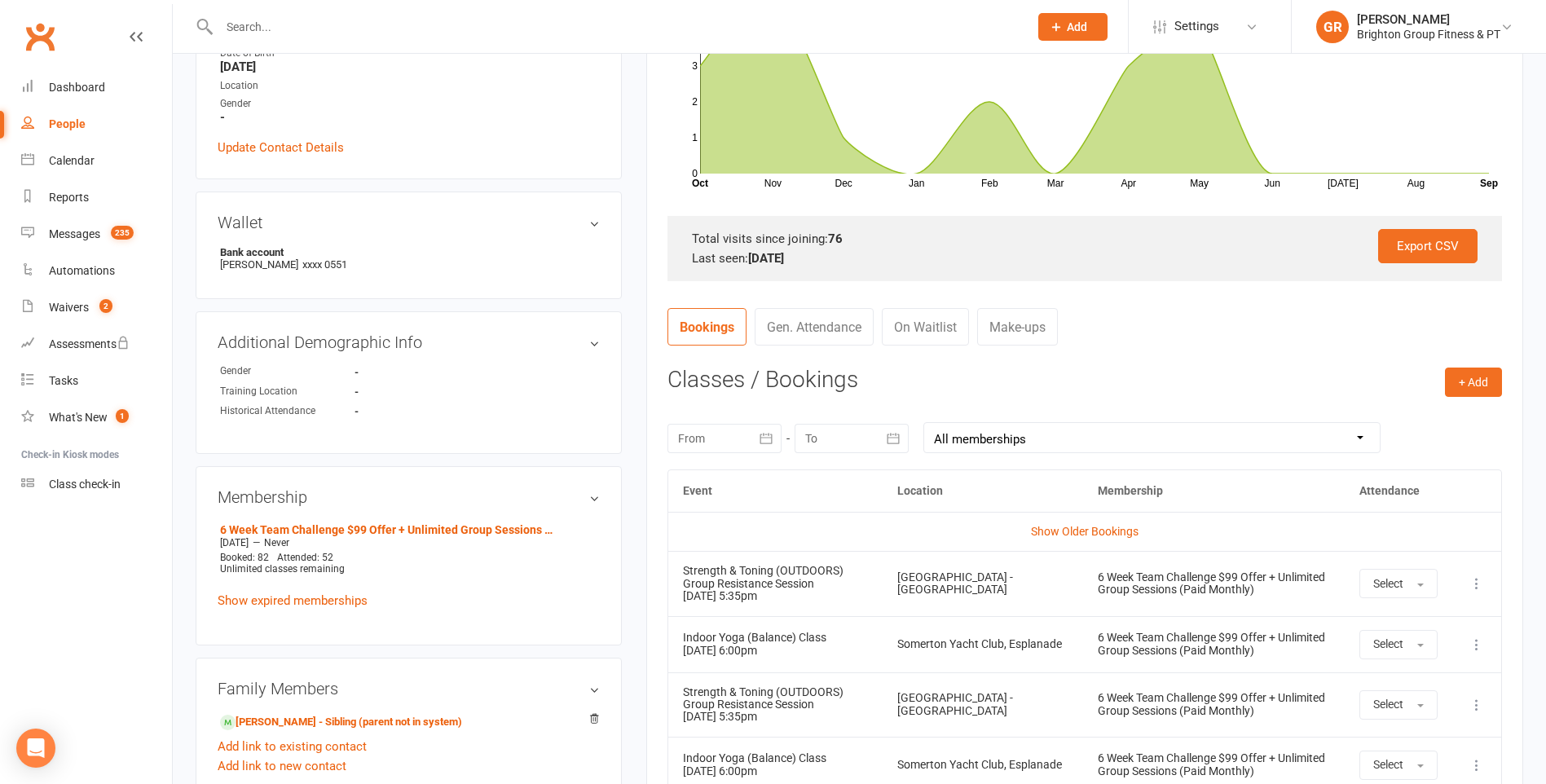
scroll to position [163, 0]
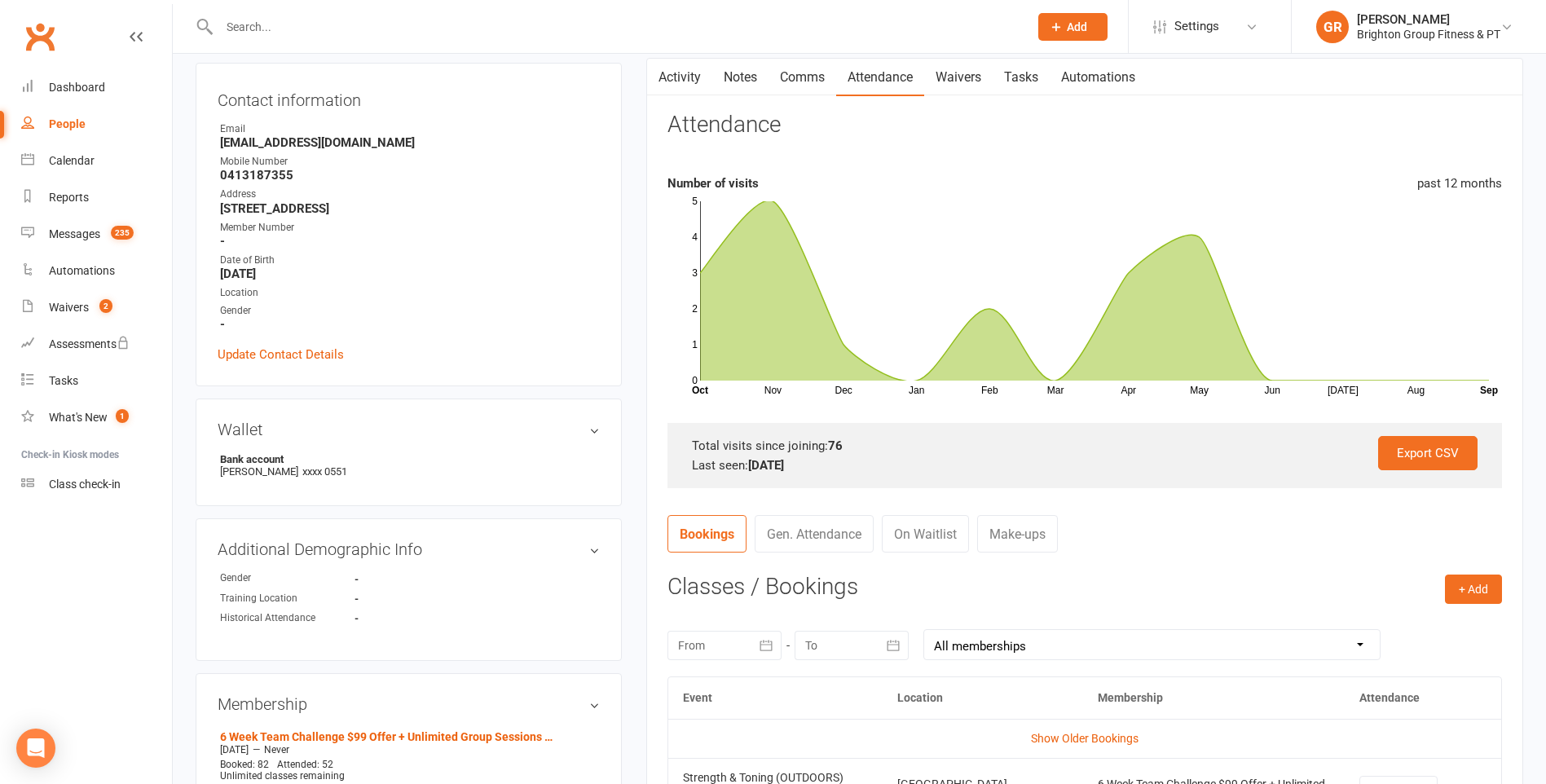
click at [138, 34] on icon at bounding box center [136, 36] width 13 height 13
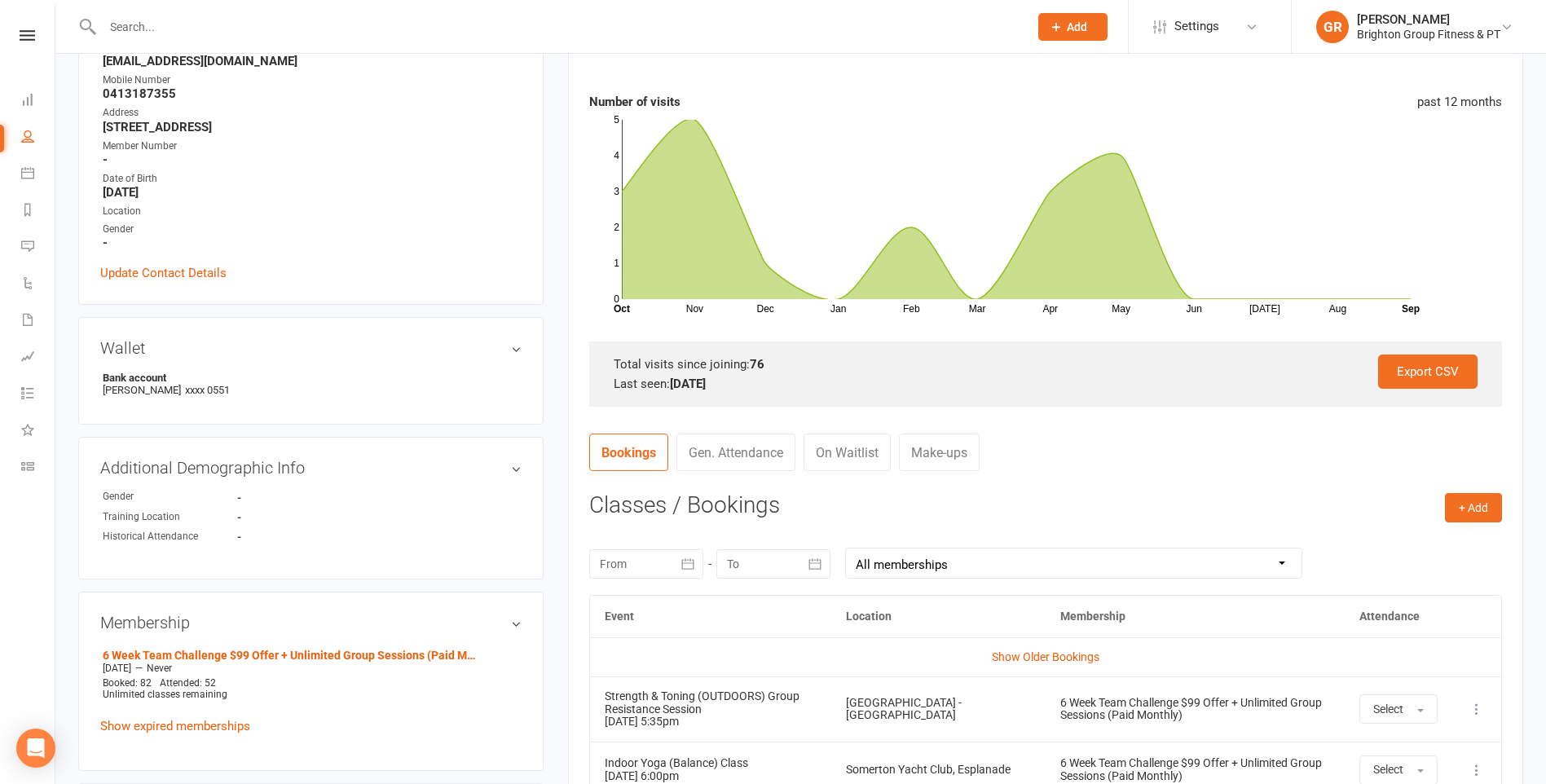
scroll to position [0, 0]
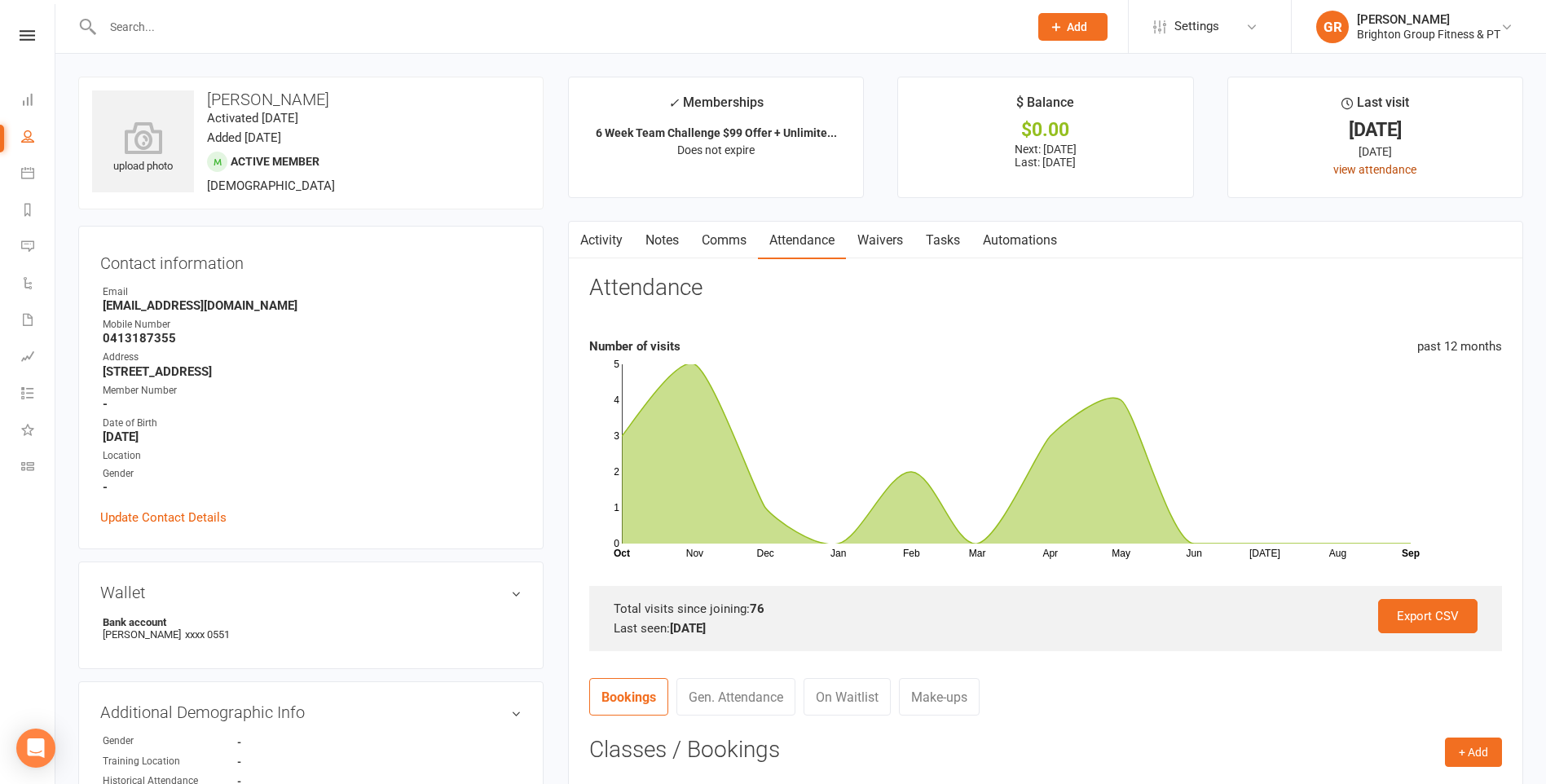
click at [1383, 165] on link "view attendance" at bounding box center [1375, 169] width 84 height 13
click at [130, 34] on input "text" at bounding box center [558, 26] width 920 height 23
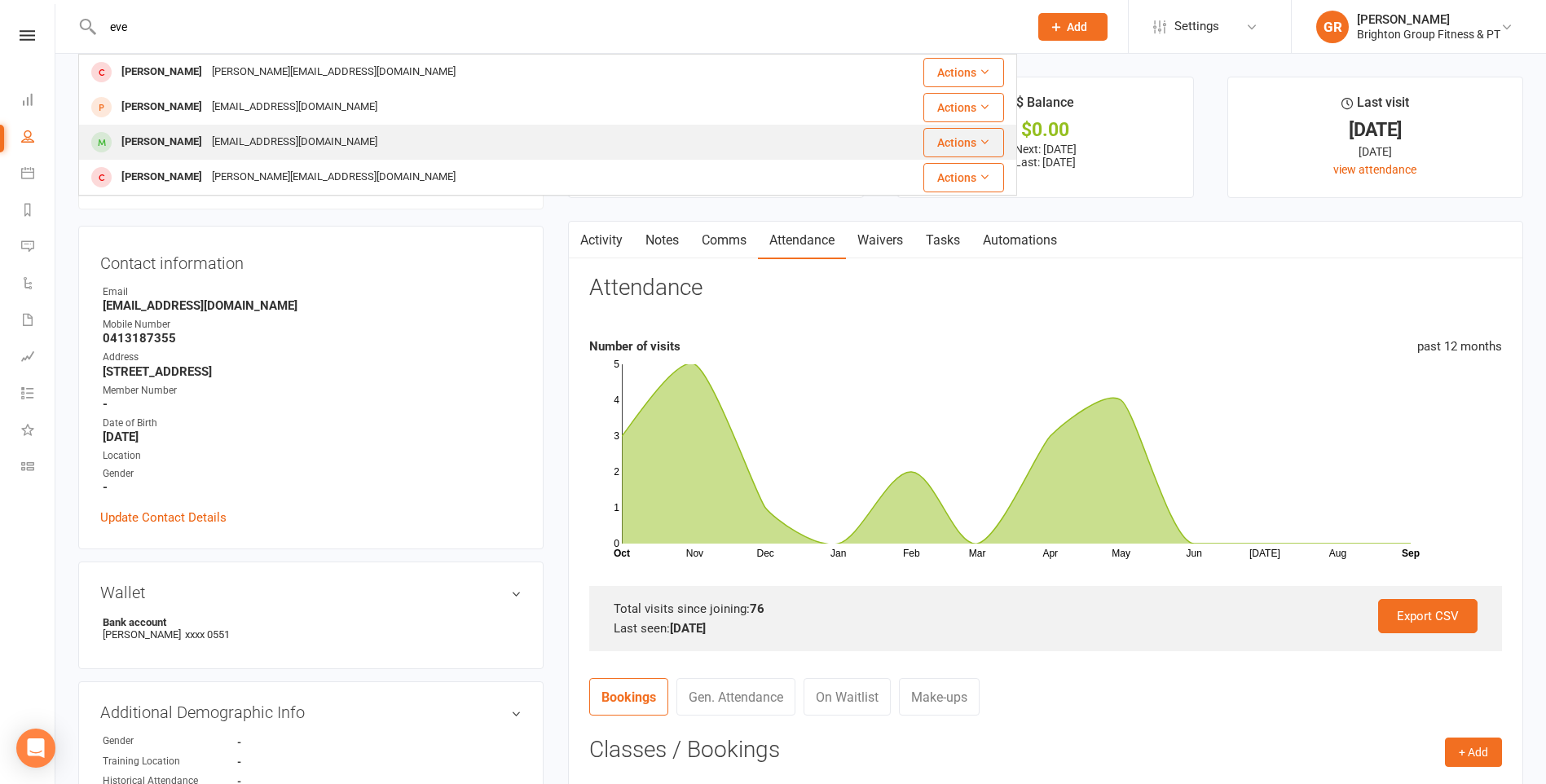
type input "eve"
click at [160, 140] on div "Eve Abdureman" at bounding box center [162, 142] width 90 height 24
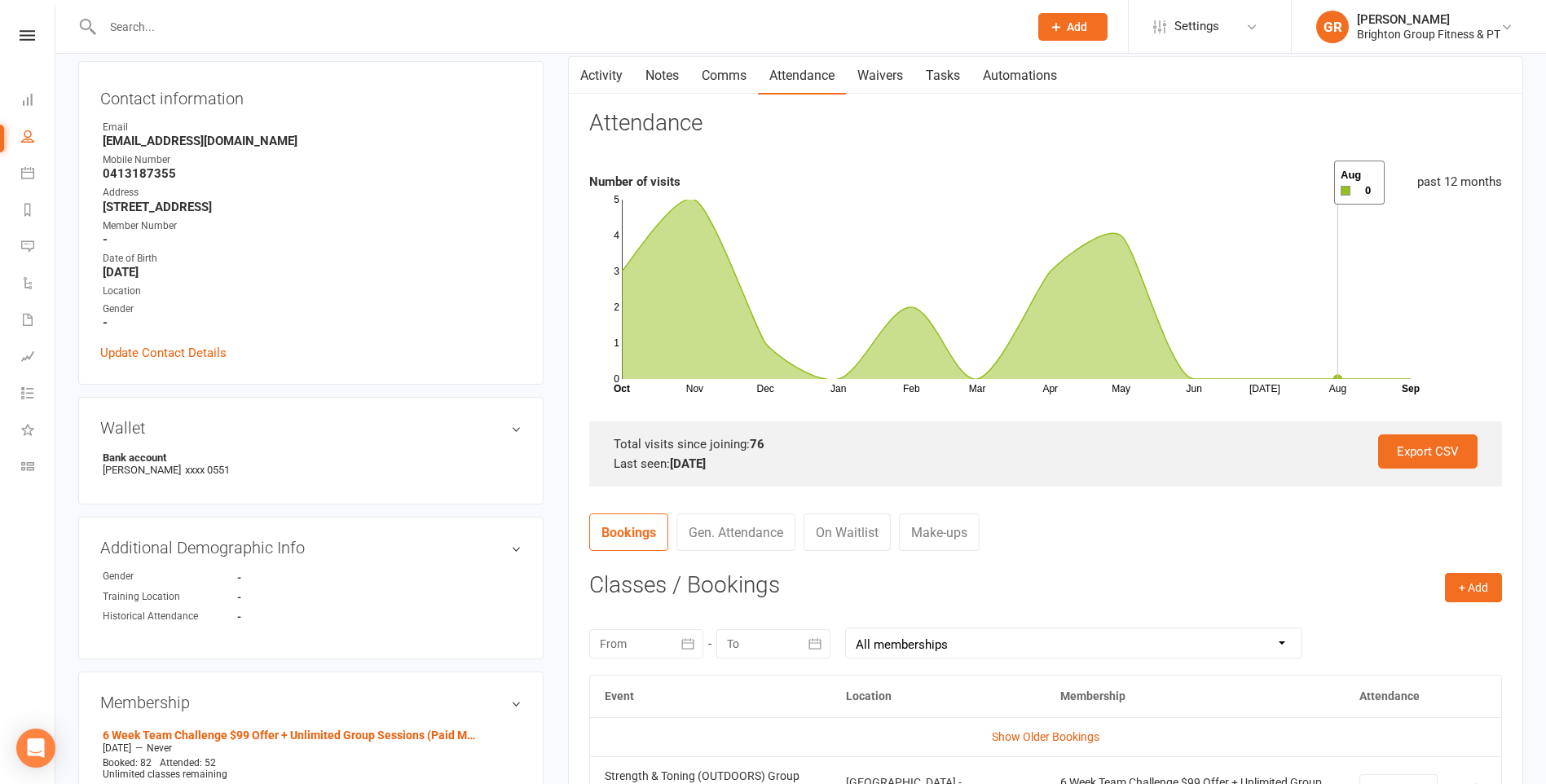
scroll to position [326, 0]
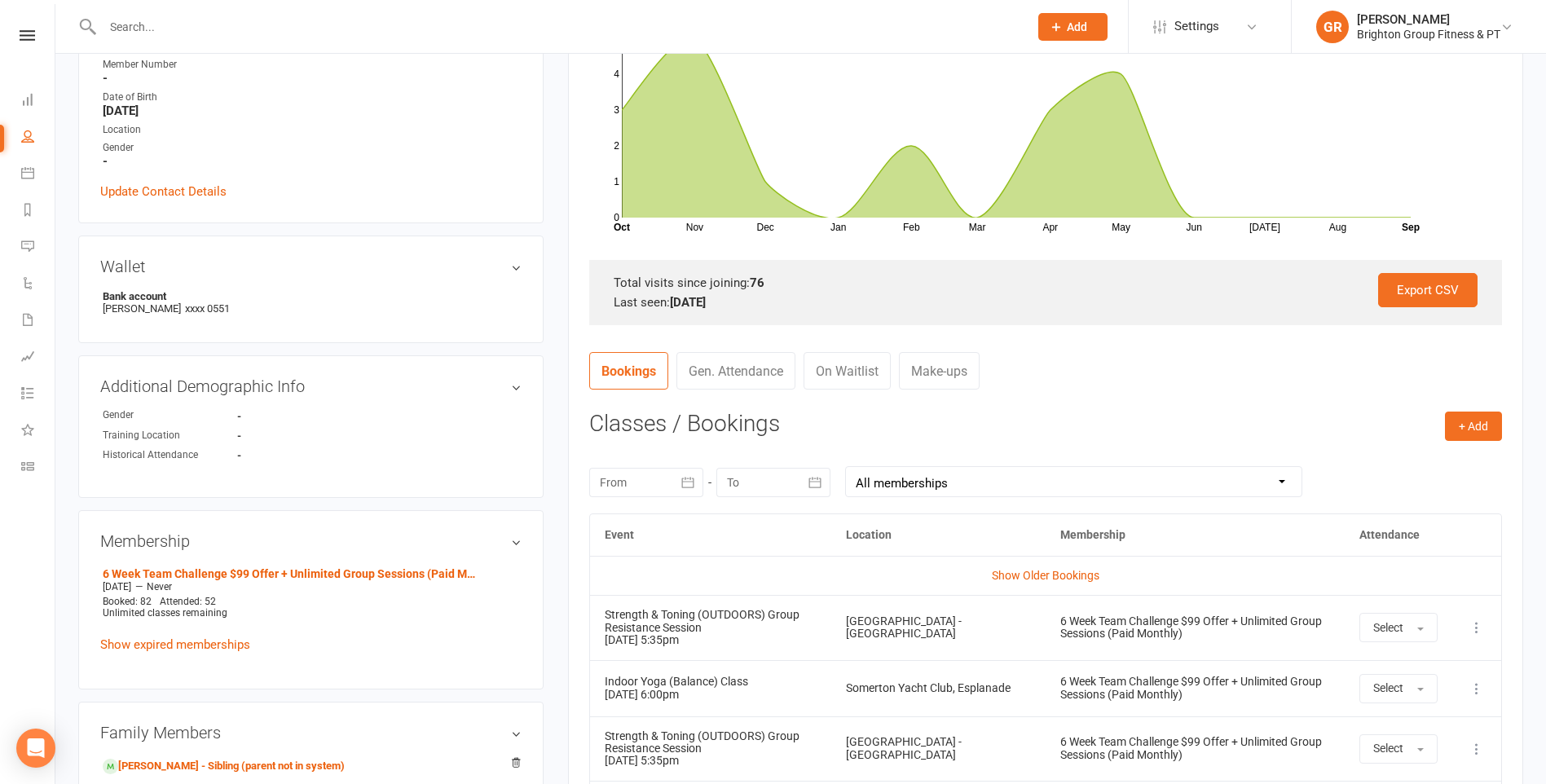
click at [655, 472] on div at bounding box center [646, 482] width 114 height 29
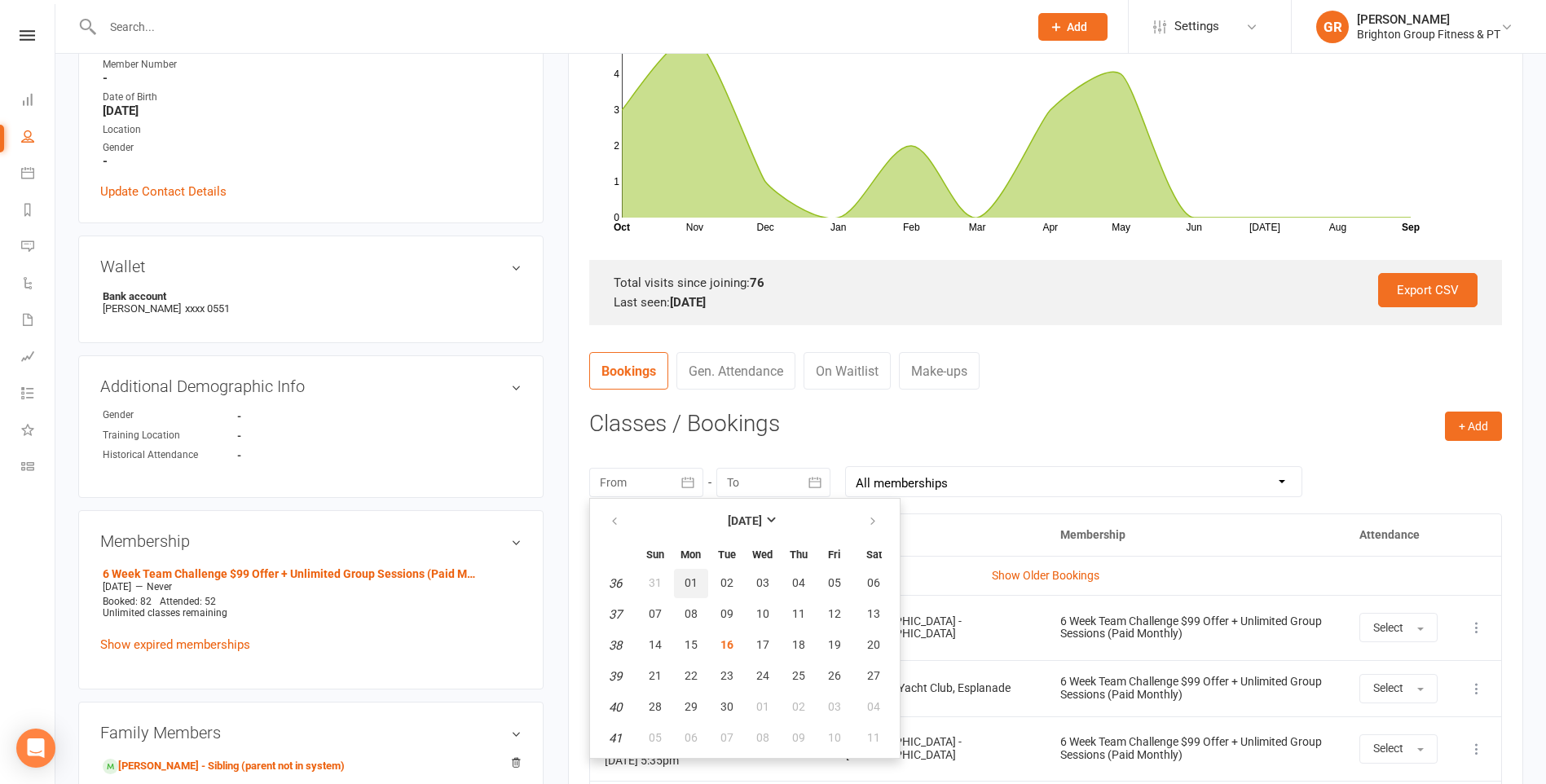
click at [694, 583] on span "01" at bounding box center [690, 582] width 13 height 13
type input "01 Sep 2025"
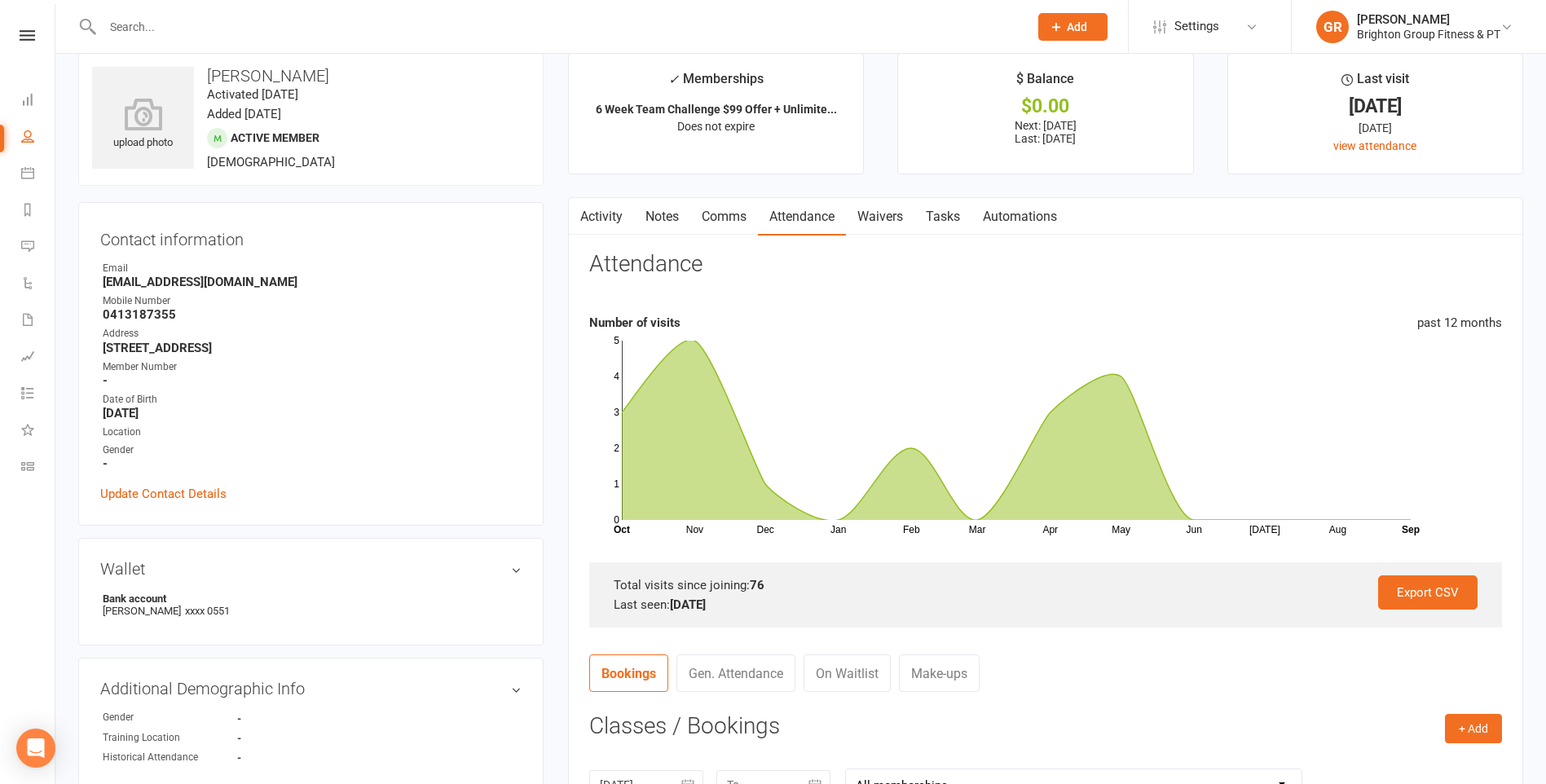
scroll to position [0, 0]
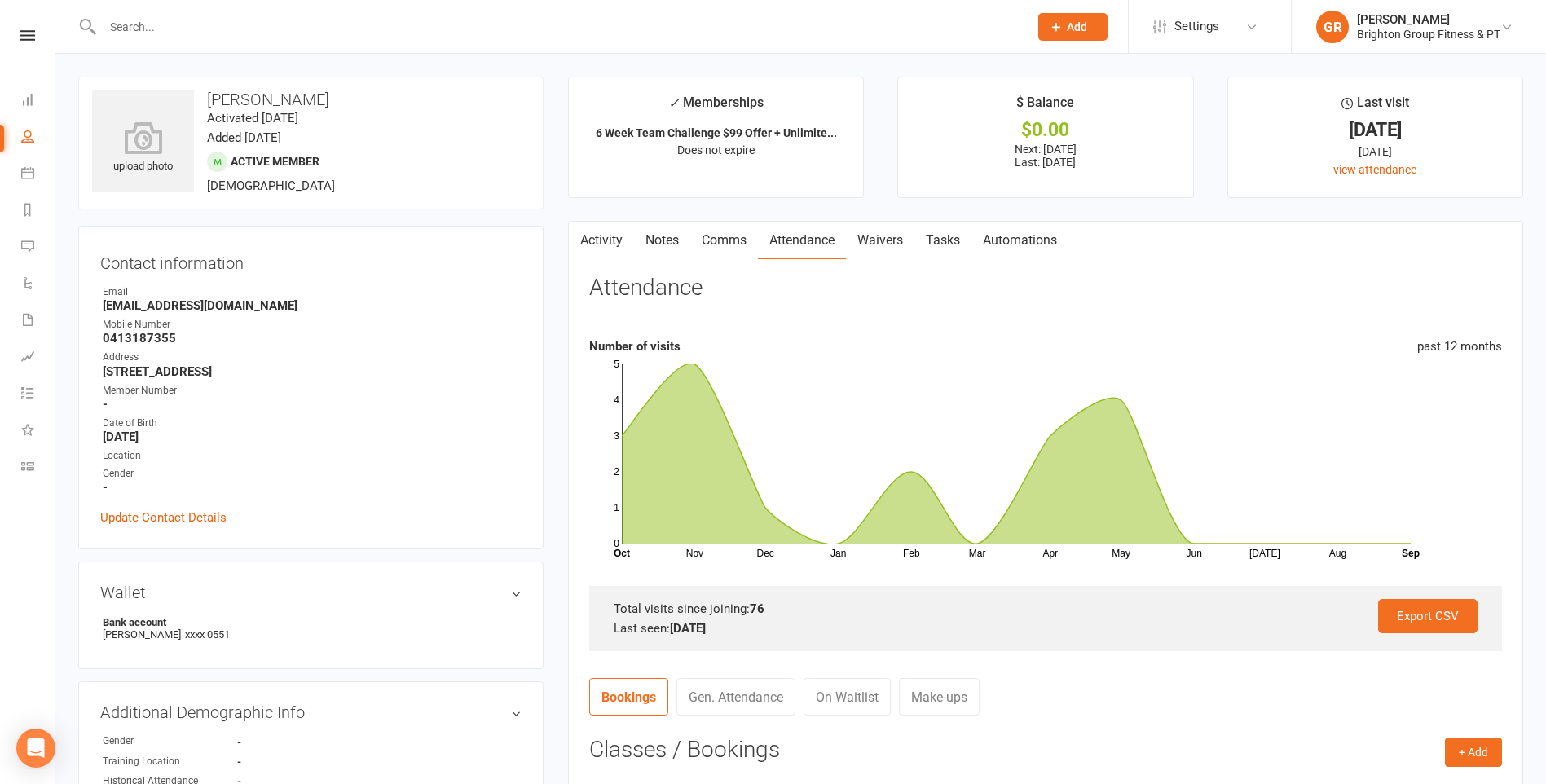
click at [238, 28] on input "text" at bounding box center [558, 26] width 920 height 23
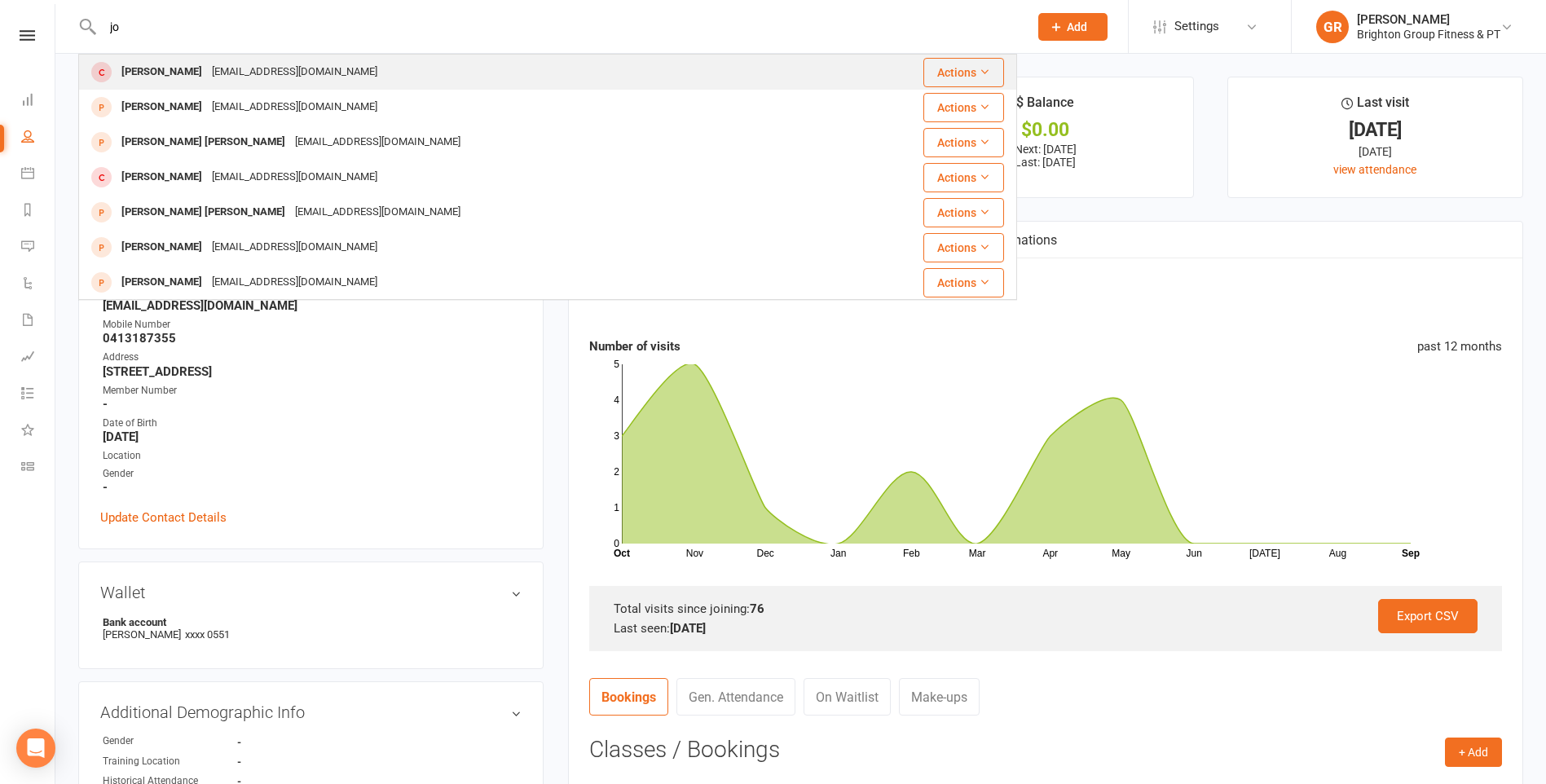
type input "jo"
click at [211, 69] on div "jo@joclose.com.au" at bounding box center [295, 72] width 176 height 24
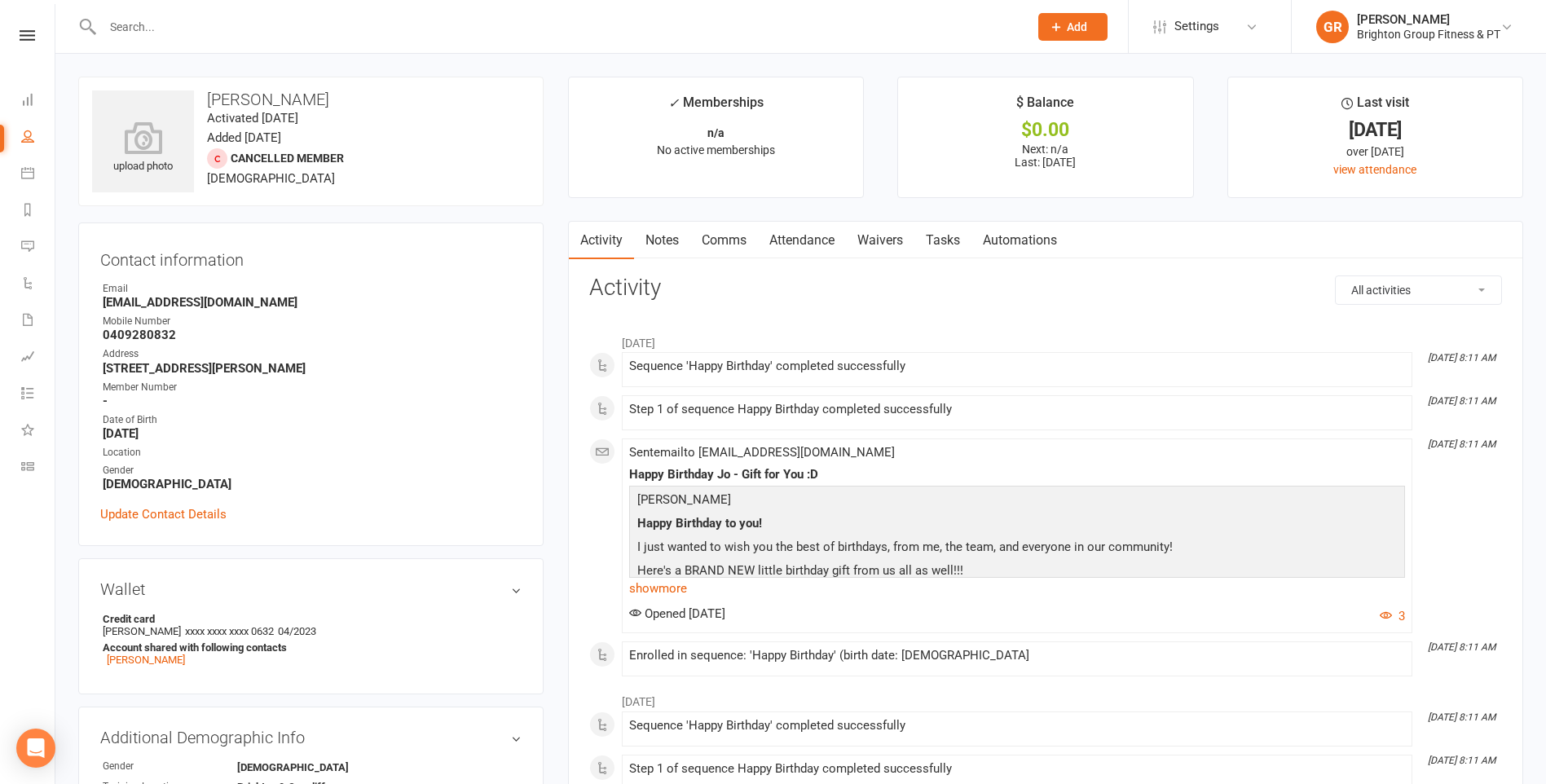
click at [132, 26] on input "text" at bounding box center [558, 26] width 920 height 23
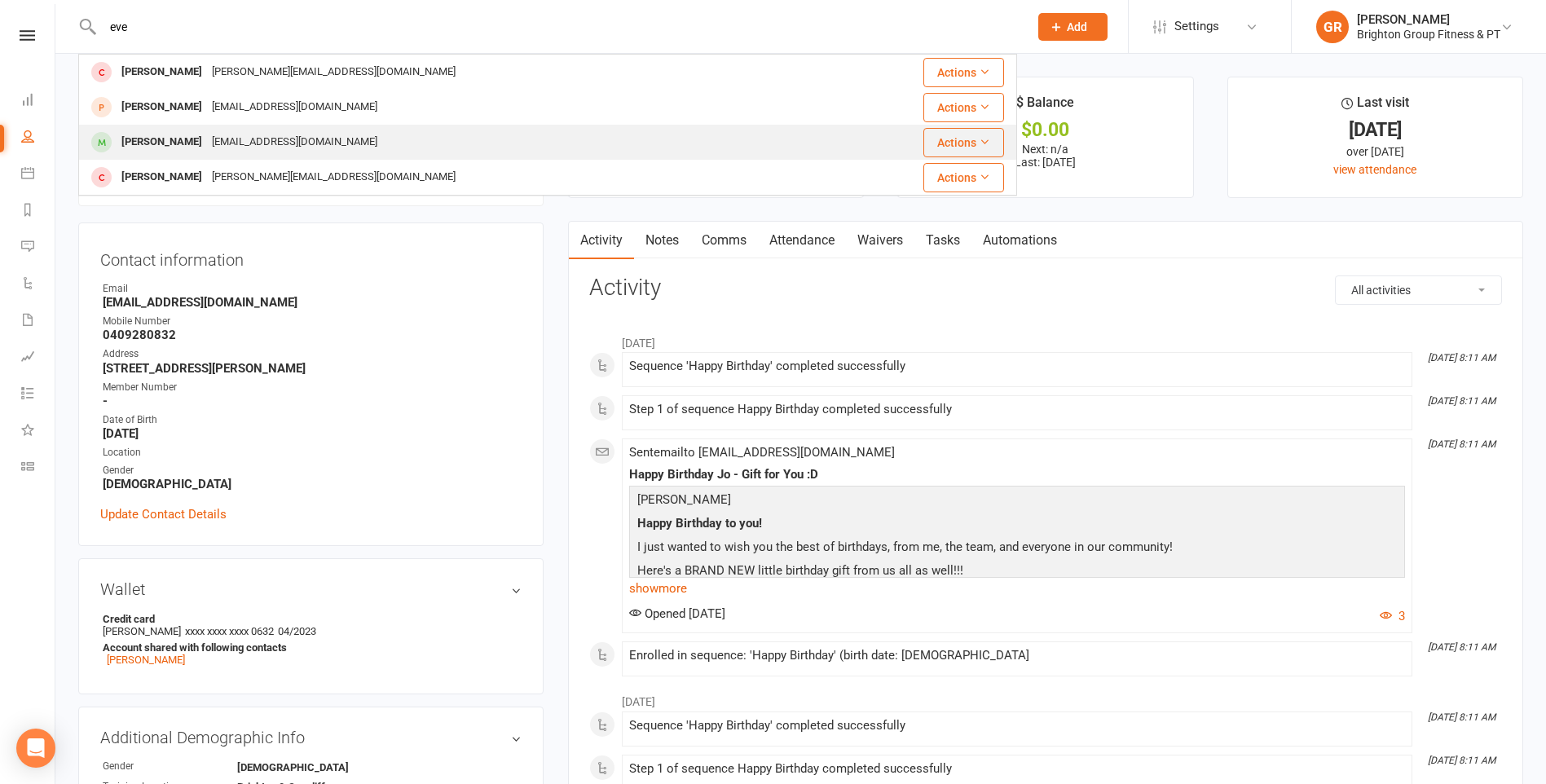
type input "eve"
click at [151, 141] on div "Eve Abdureman" at bounding box center [162, 142] width 90 height 24
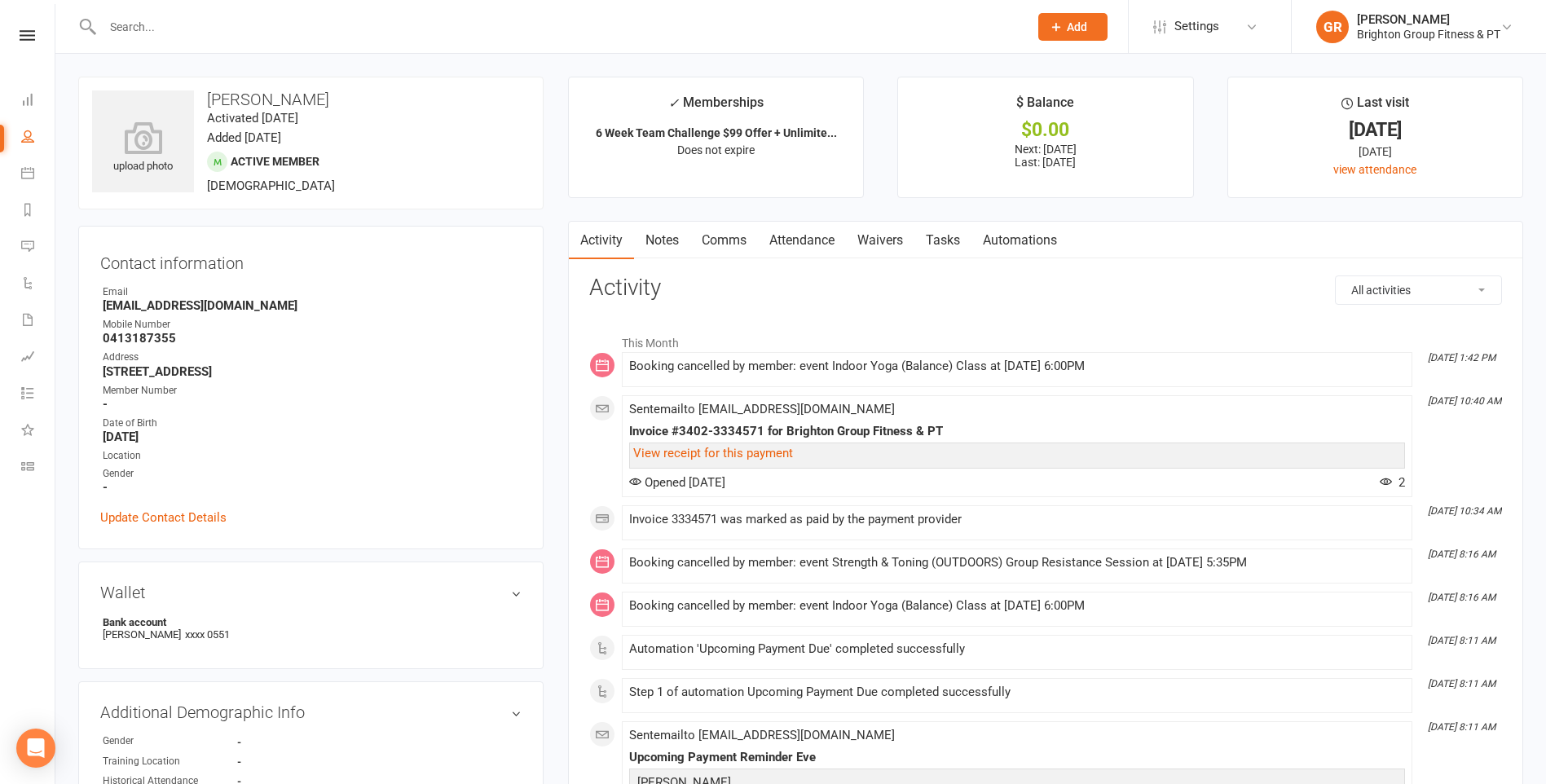
click at [372, 36] on input "text" at bounding box center [558, 26] width 920 height 23
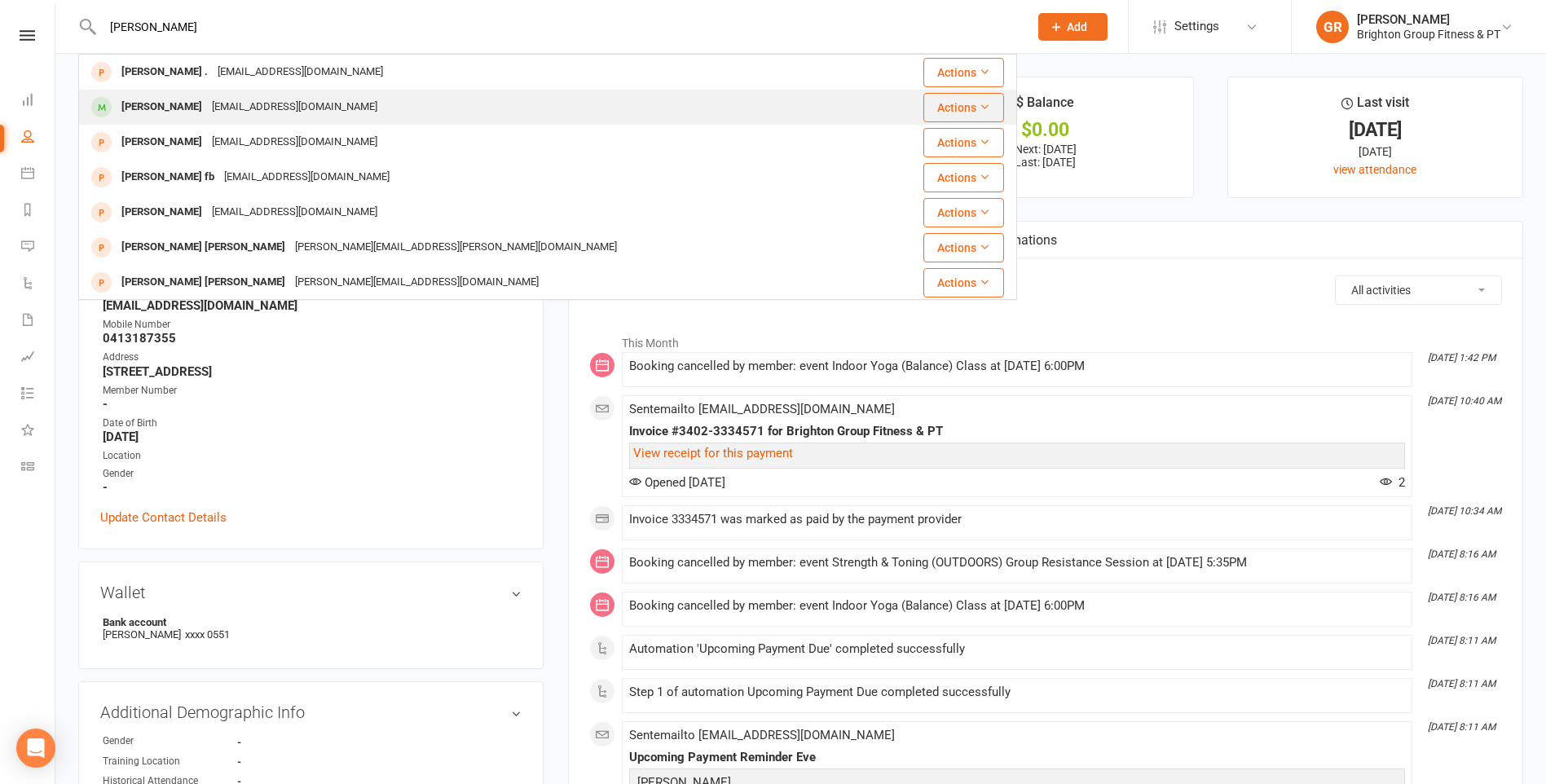
type input "michelle blewitt"
click at [190, 106] on div "Michelle Blewitt" at bounding box center [162, 107] width 90 height 24
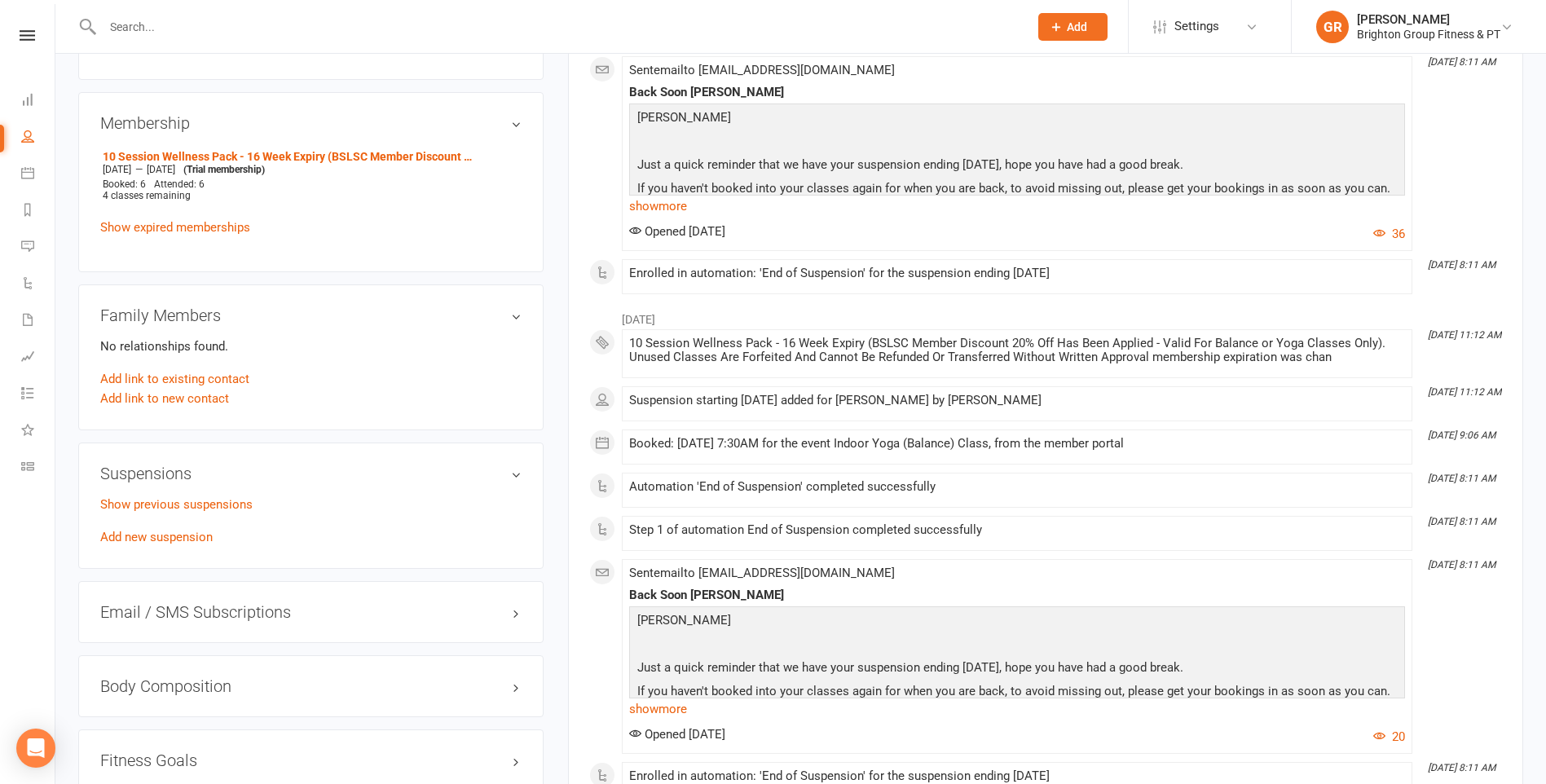
scroll to position [815, 0]
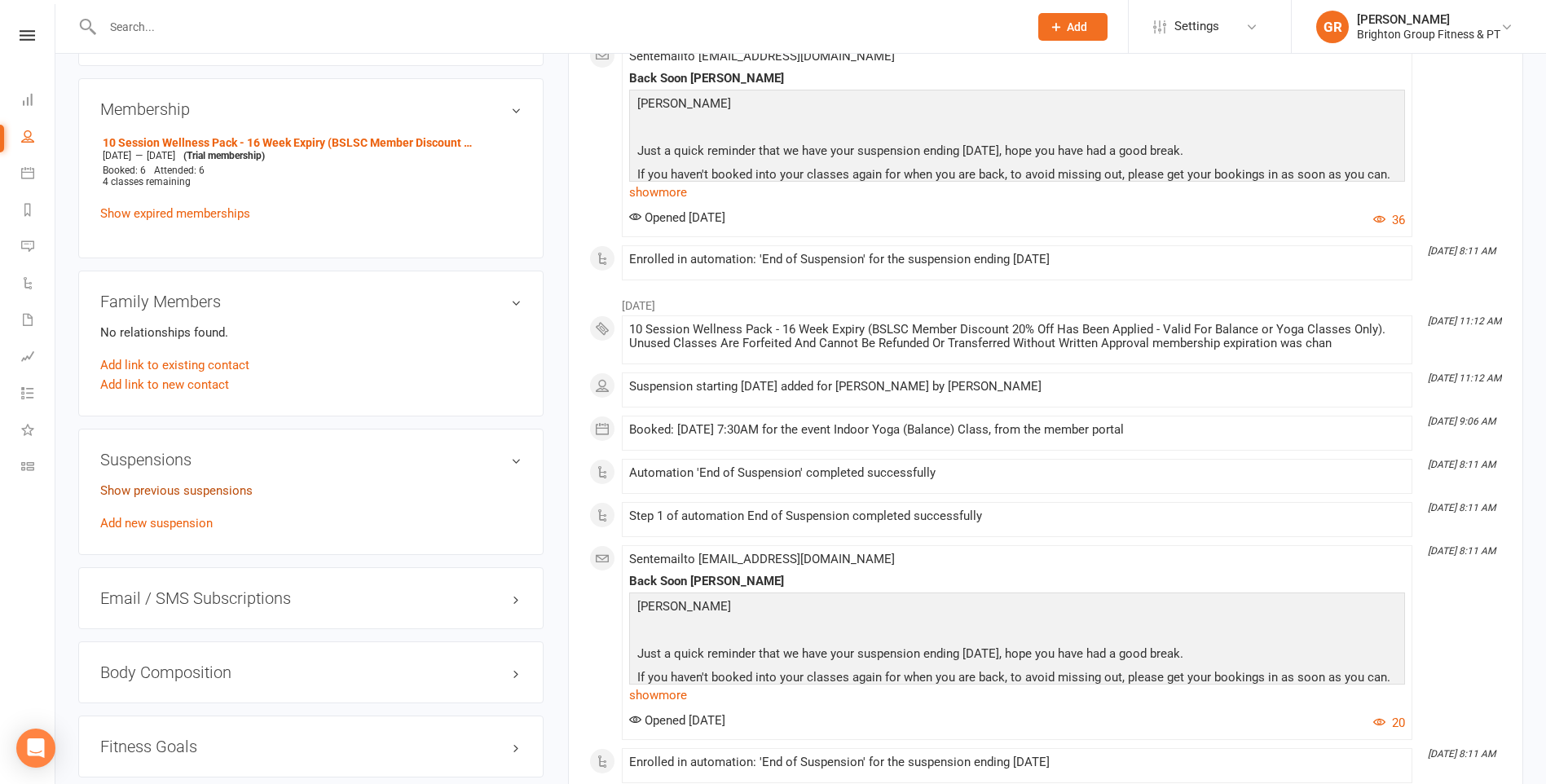
click at [250, 490] on link "Show previous suspensions" at bounding box center [176, 490] width 153 height 14
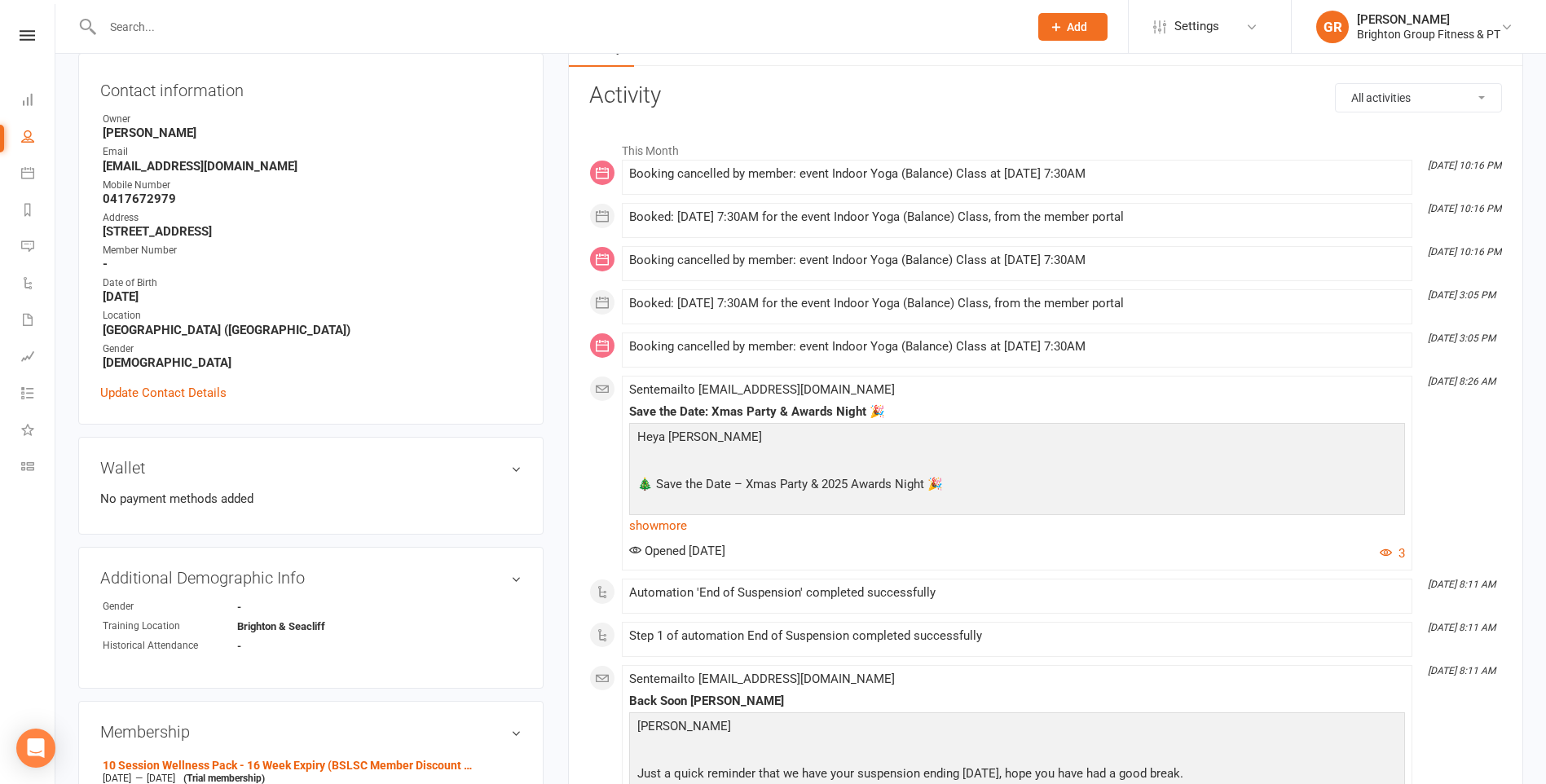
scroll to position [163, 0]
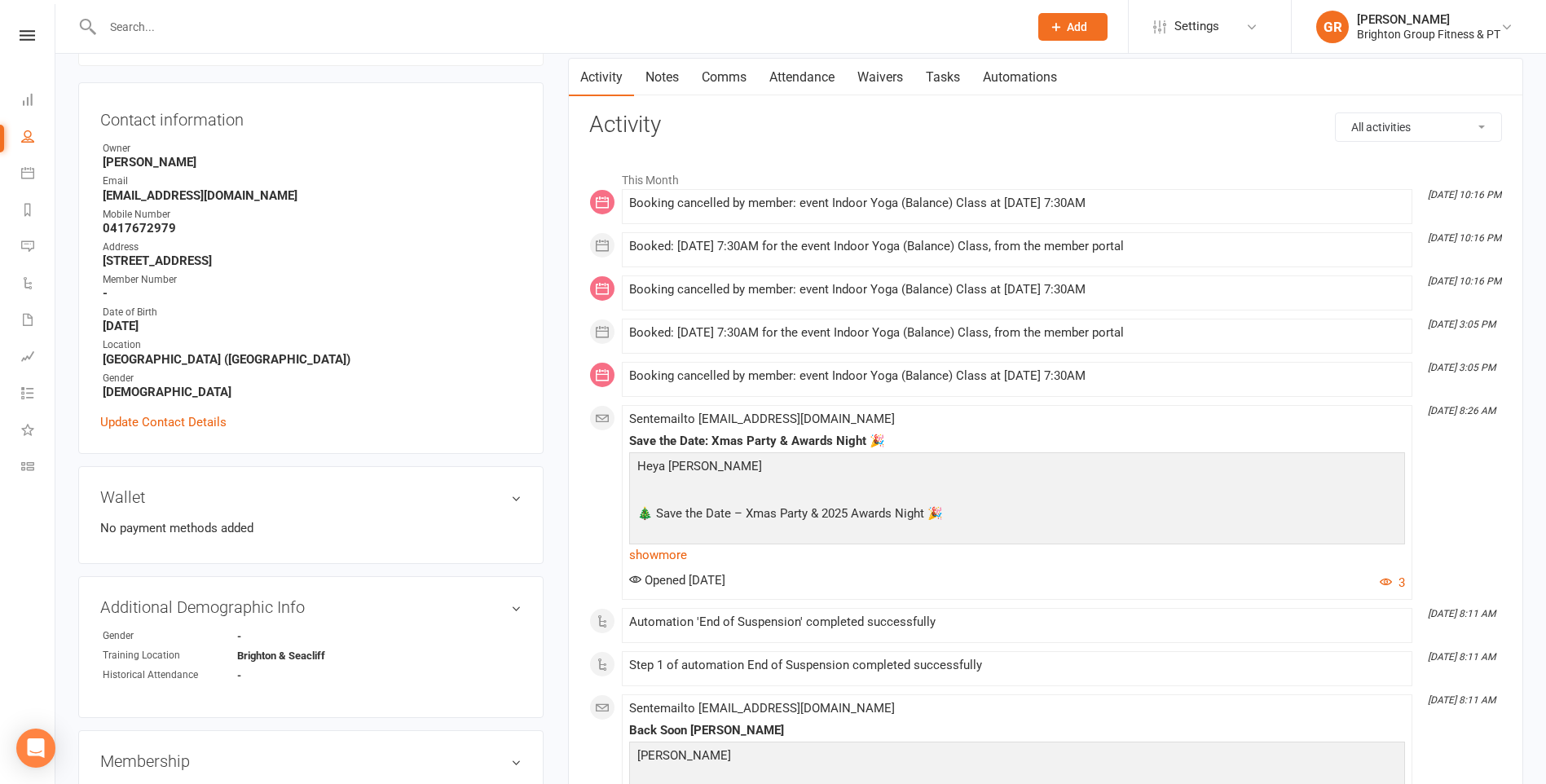
click at [303, 32] on input "text" at bounding box center [558, 26] width 920 height 23
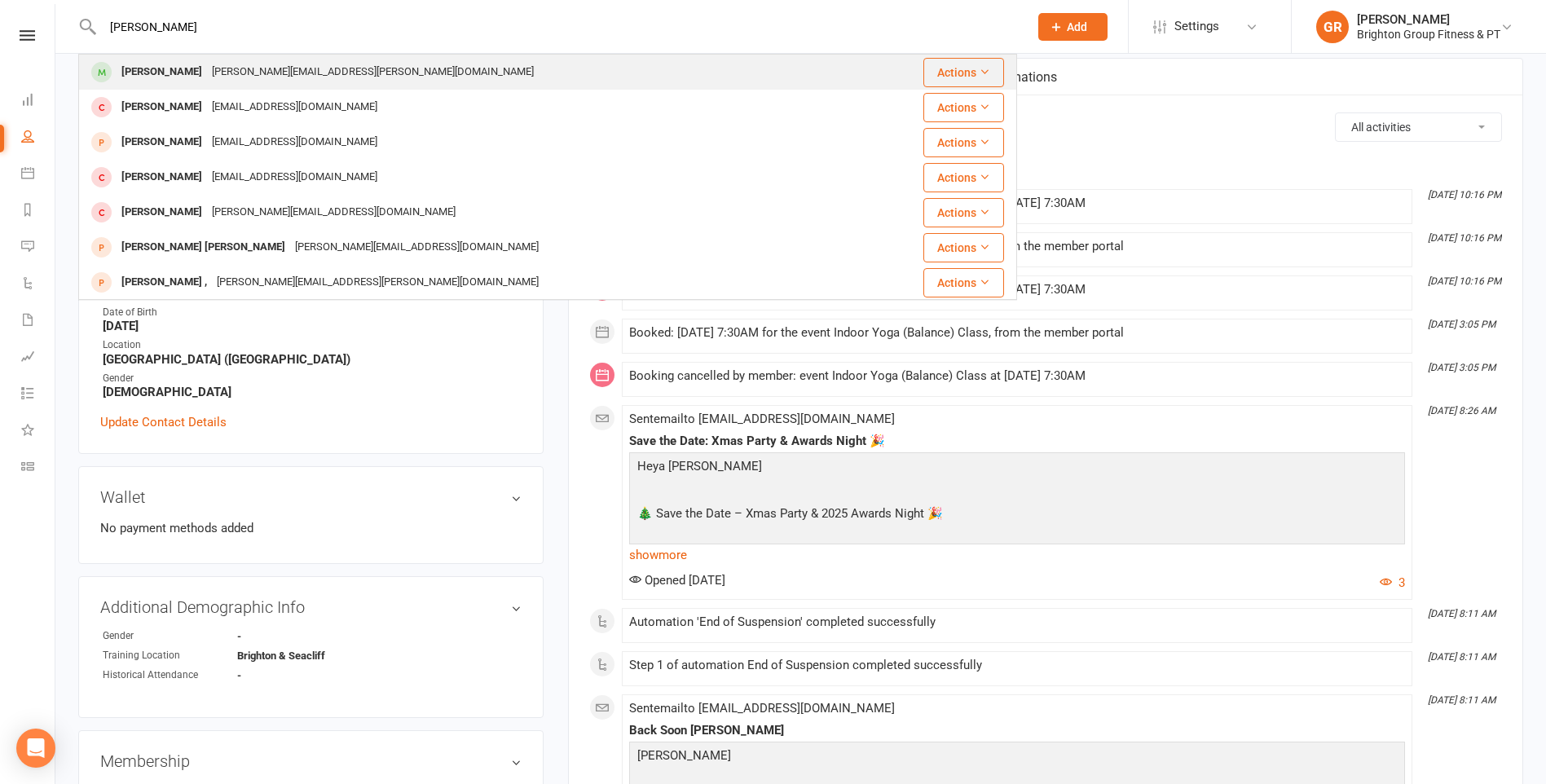
type input "niki burr"
click at [295, 76] on div "Nikki.burrows@live.com.au" at bounding box center [372, 72] width 332 height 24
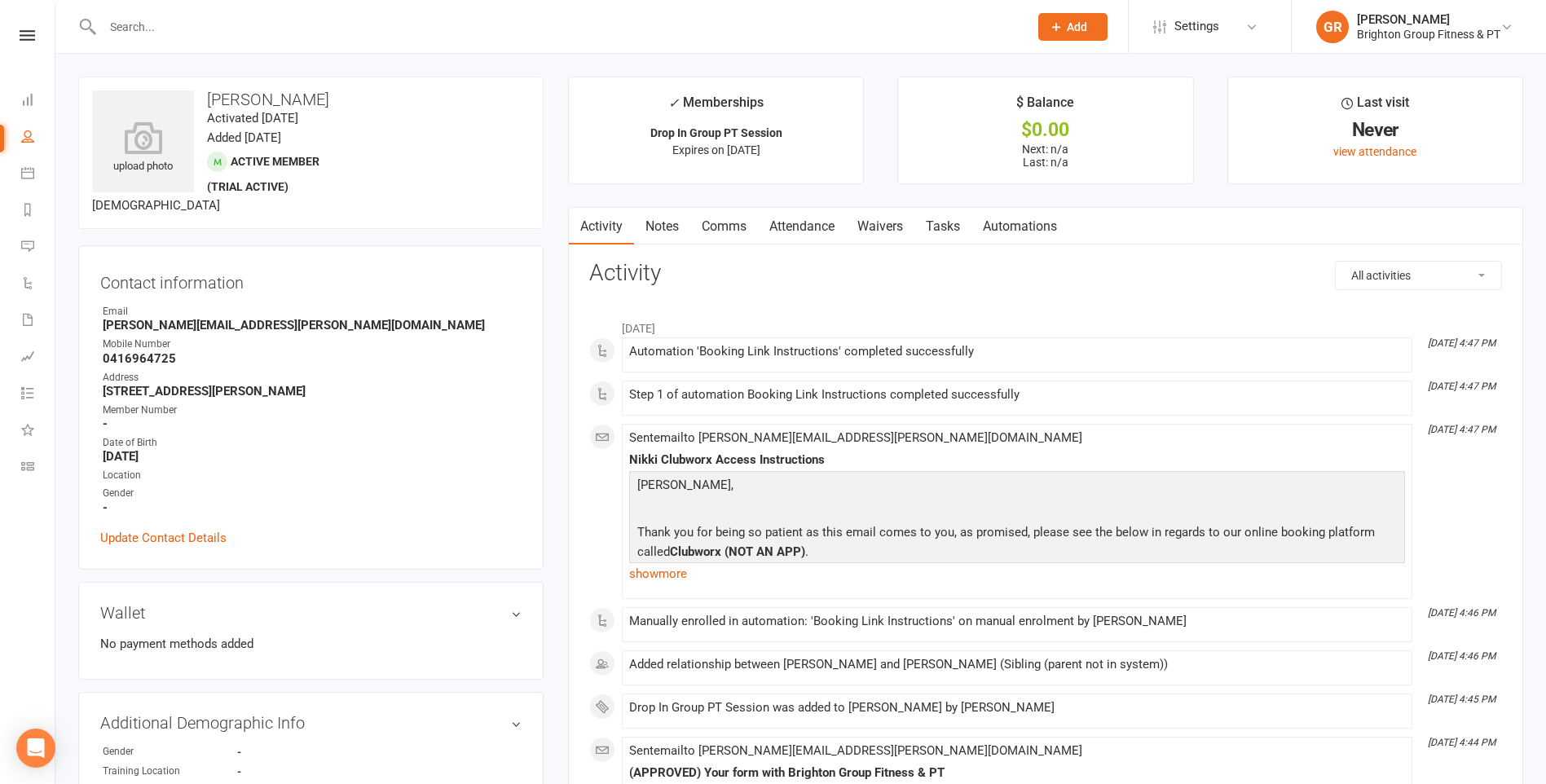
click at [199, 26] on input "text" at bounding box center [558, 26] width 920 height 23
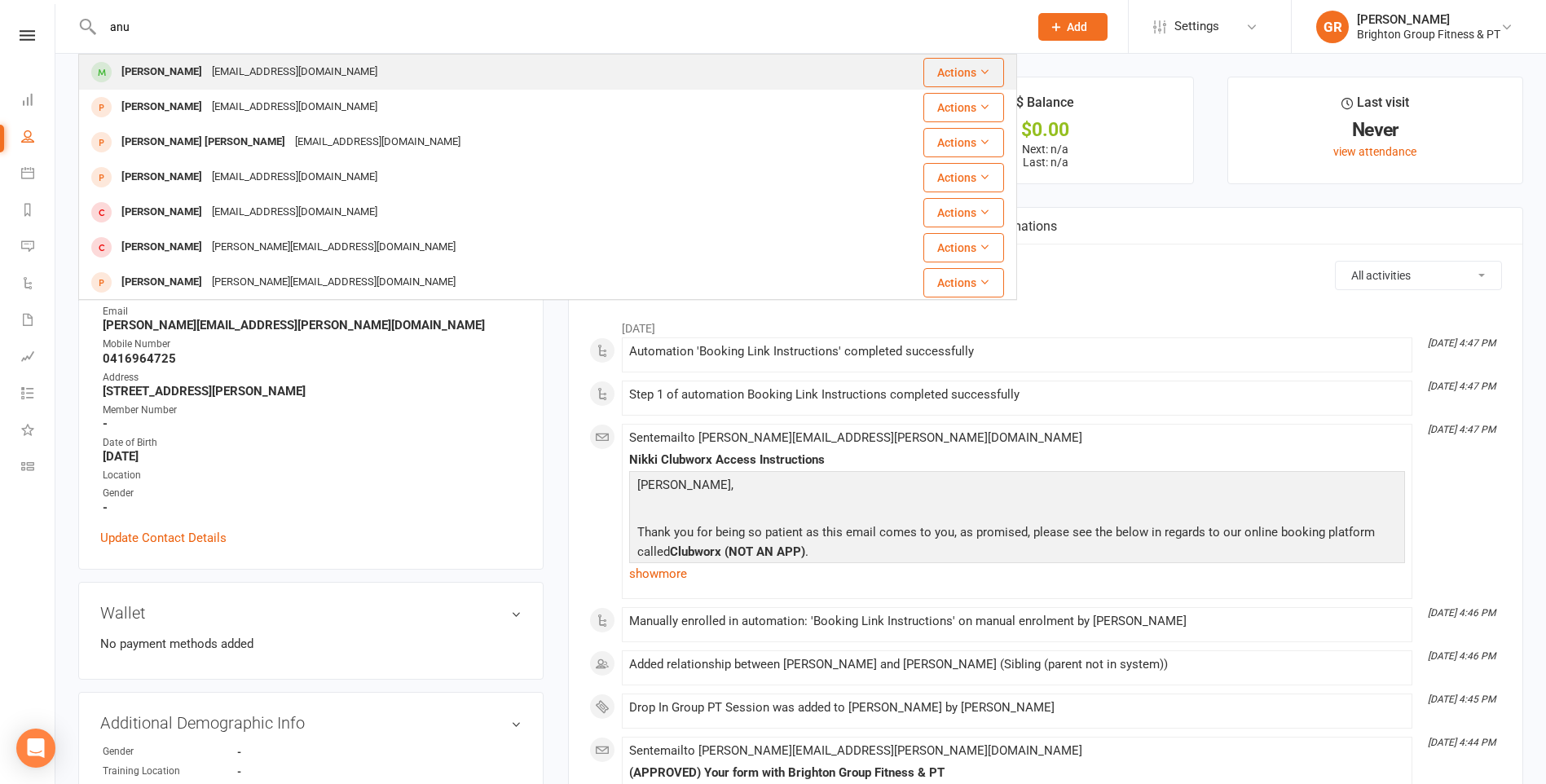
type input "anu"
click at [207, 64] on div "amundkur@gmail.com" at bounding box center [295, 72] width 176 height 24
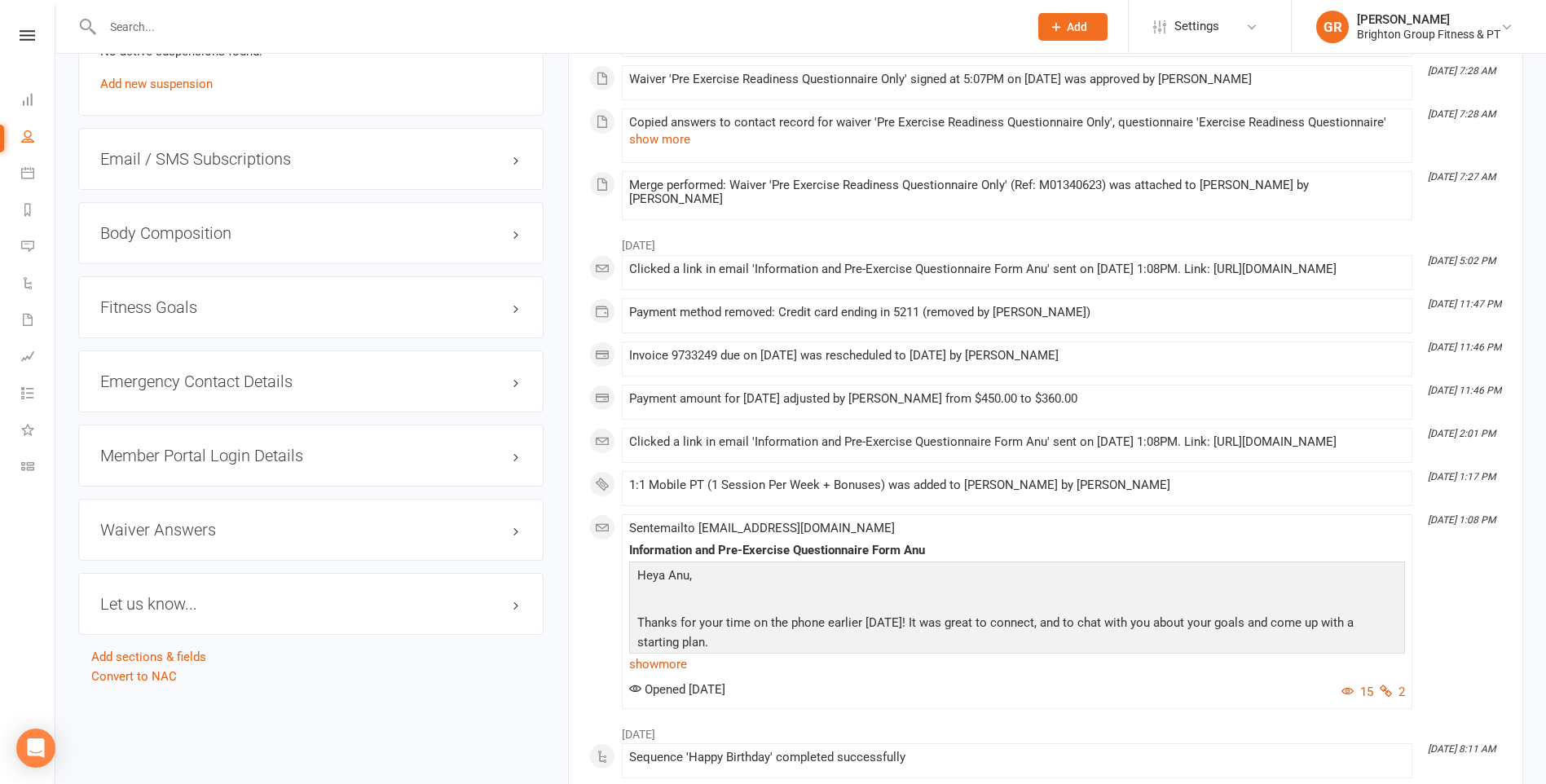
scroll to position [1222, 0]
click at [159, 519] on h3 "Waiver Answers edit" at bounding box center [311, 527] width 421 height 18
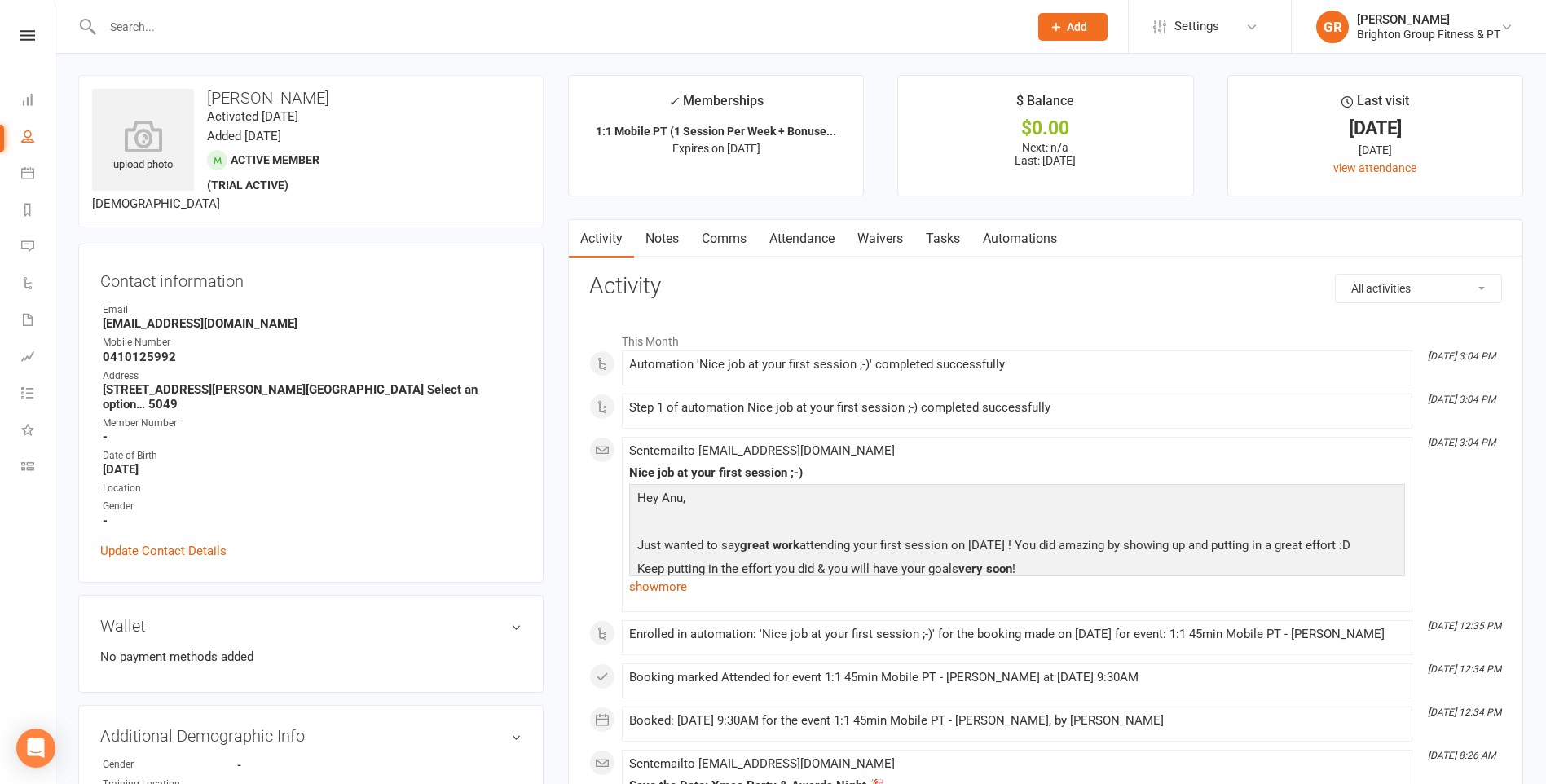
scroll to position [0, 0]
click at [238, 40] on div at bounding box center [547, 26] width 938 height 53
click at [233, 25] on input "text" at bounding box center [558, 26] width 920 height 23
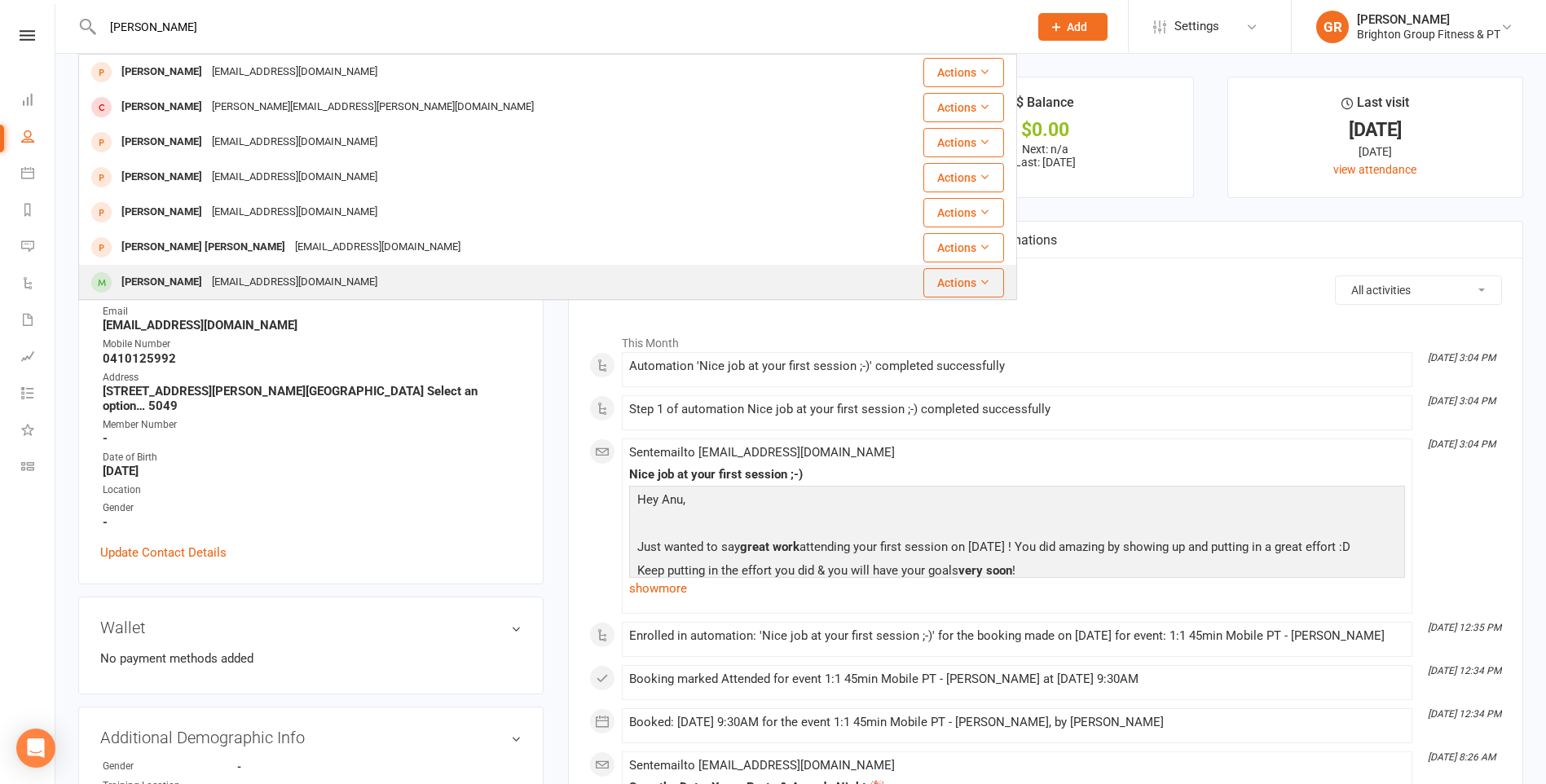
type input "renee"
click at [207, 278] on div "renboyd77@gmail.com" at bounding box center [295, 282] width 176 height 24
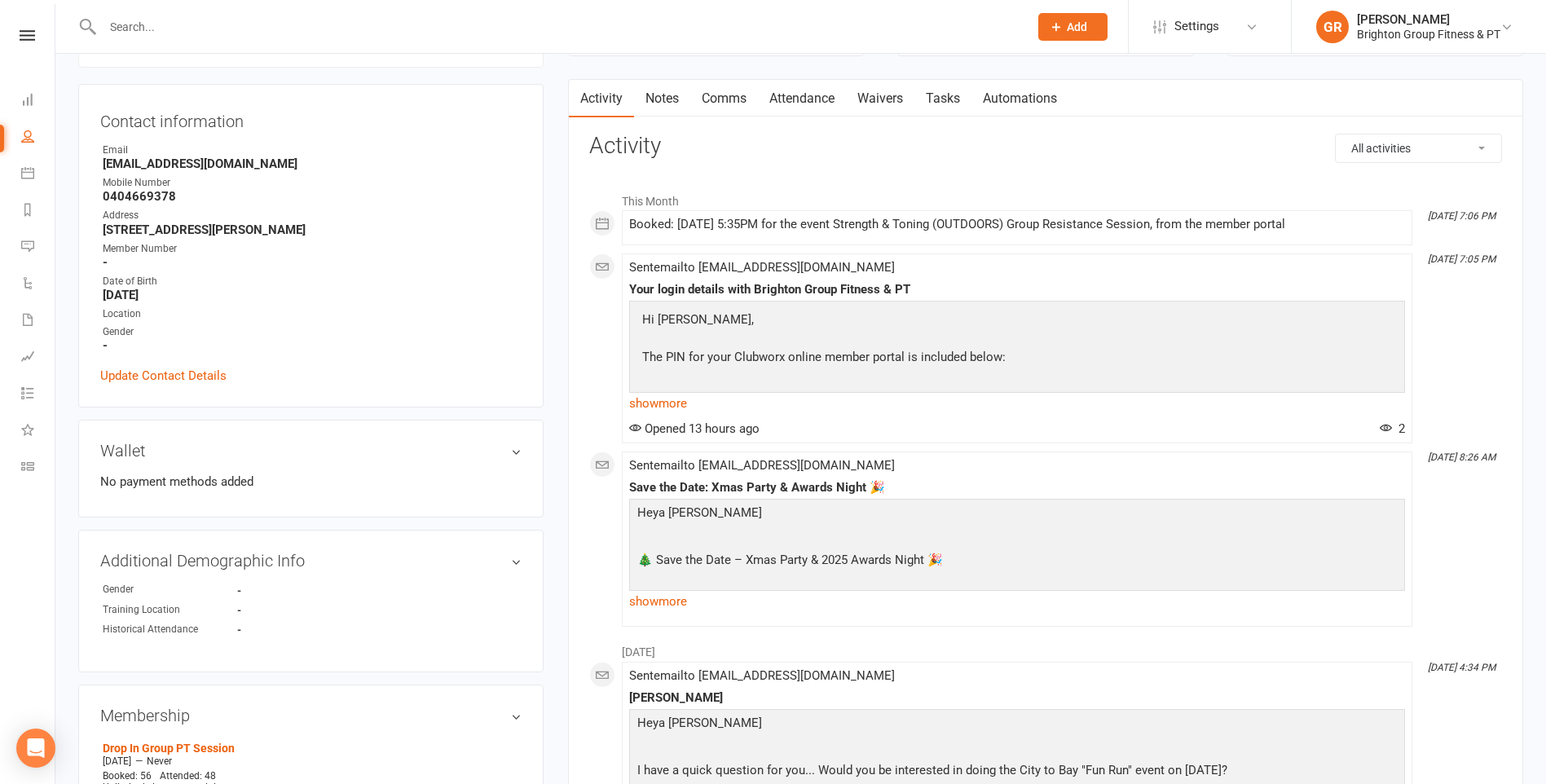
scroll to position [163, 0]
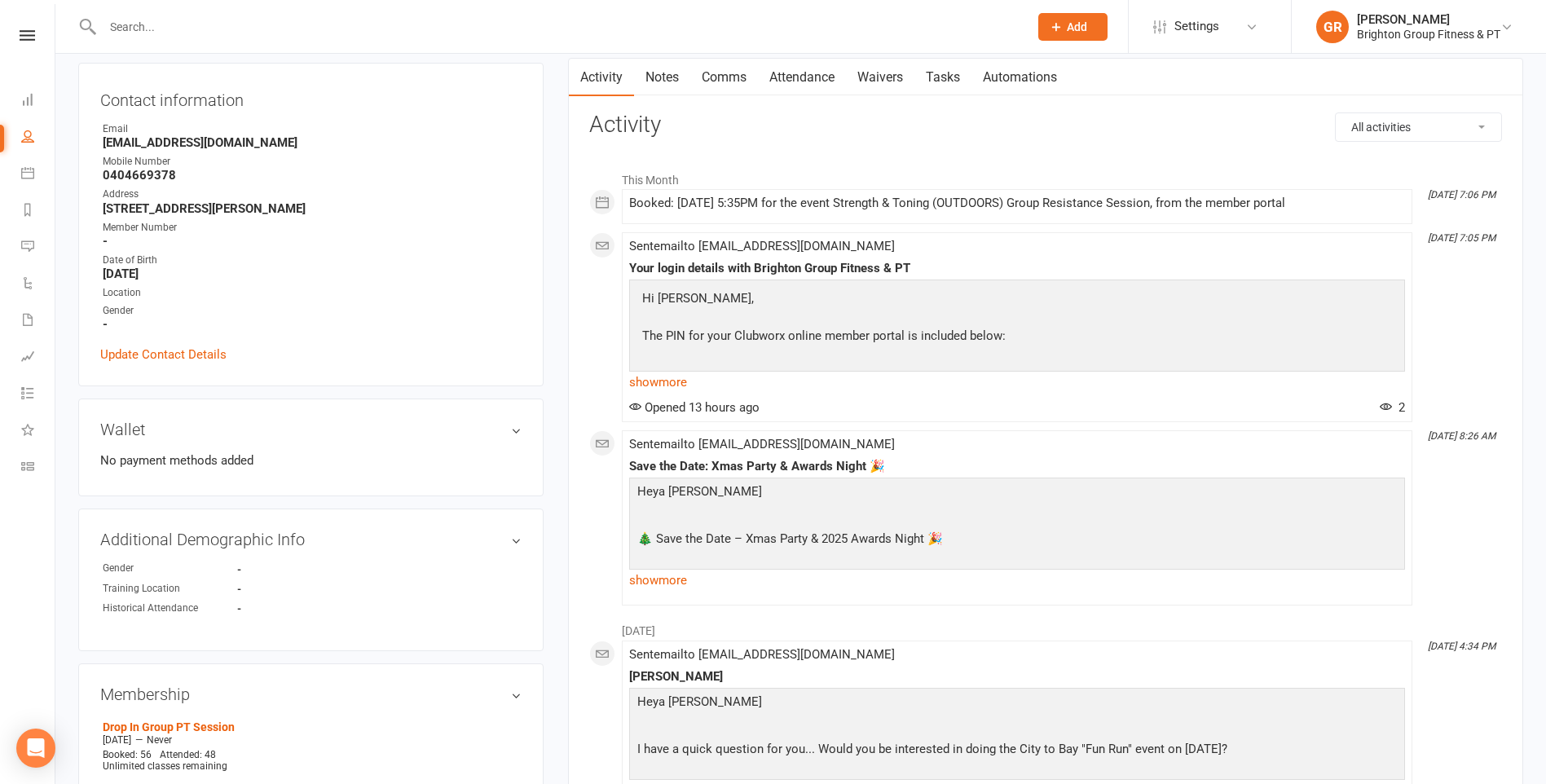
click at [226, 27] on input "text" at bounding box center [558, 26] width 920 height 23
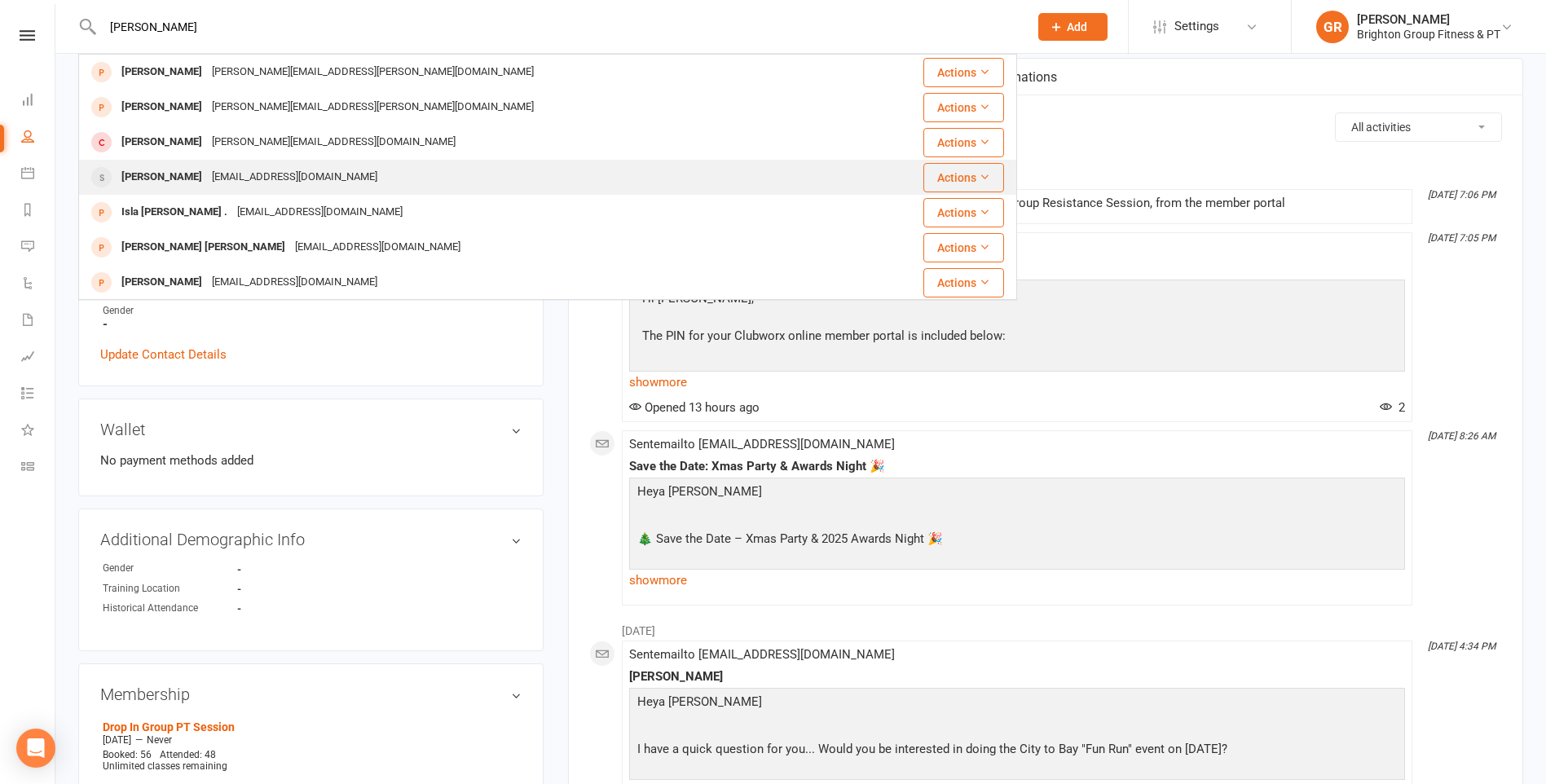
type input "jessica v"
click at [195, 172] on div "Jessica Viljoen" at bounding box center [162, 177] width 90 height 24
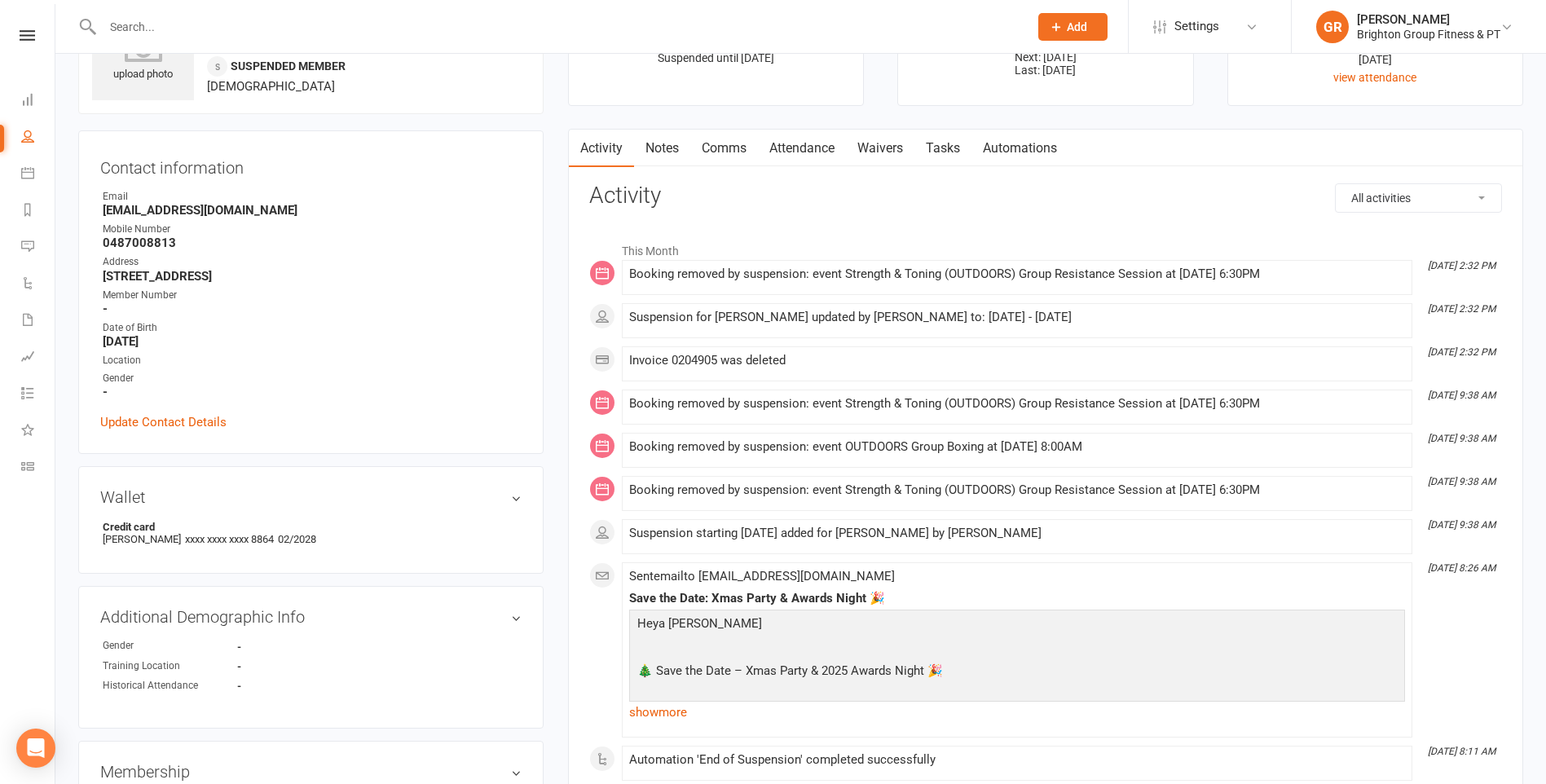
scroll to position [82, 0]
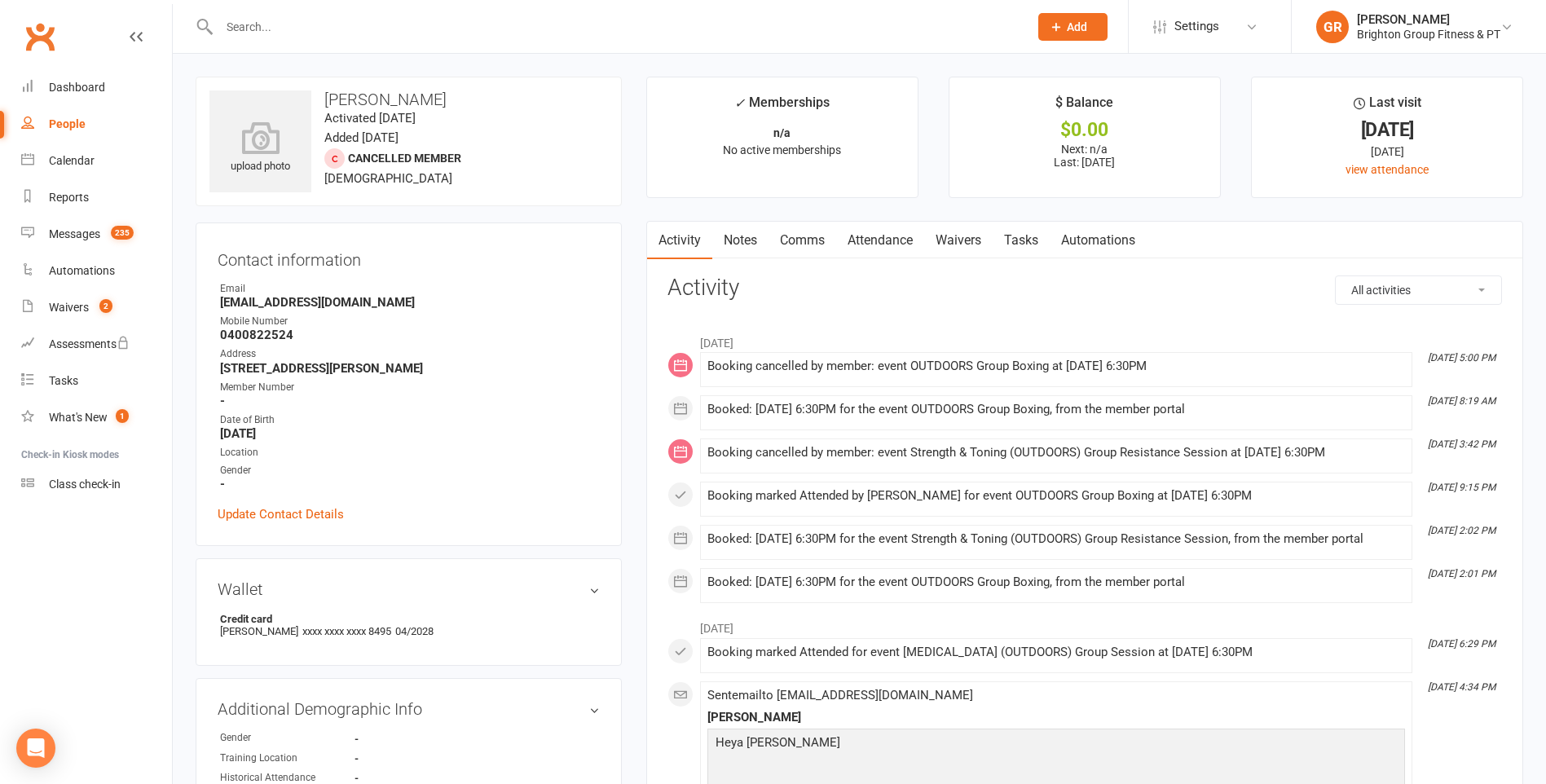
click at [297, 28] on input "text" at bounding box center [615, 26] width 803 height 23
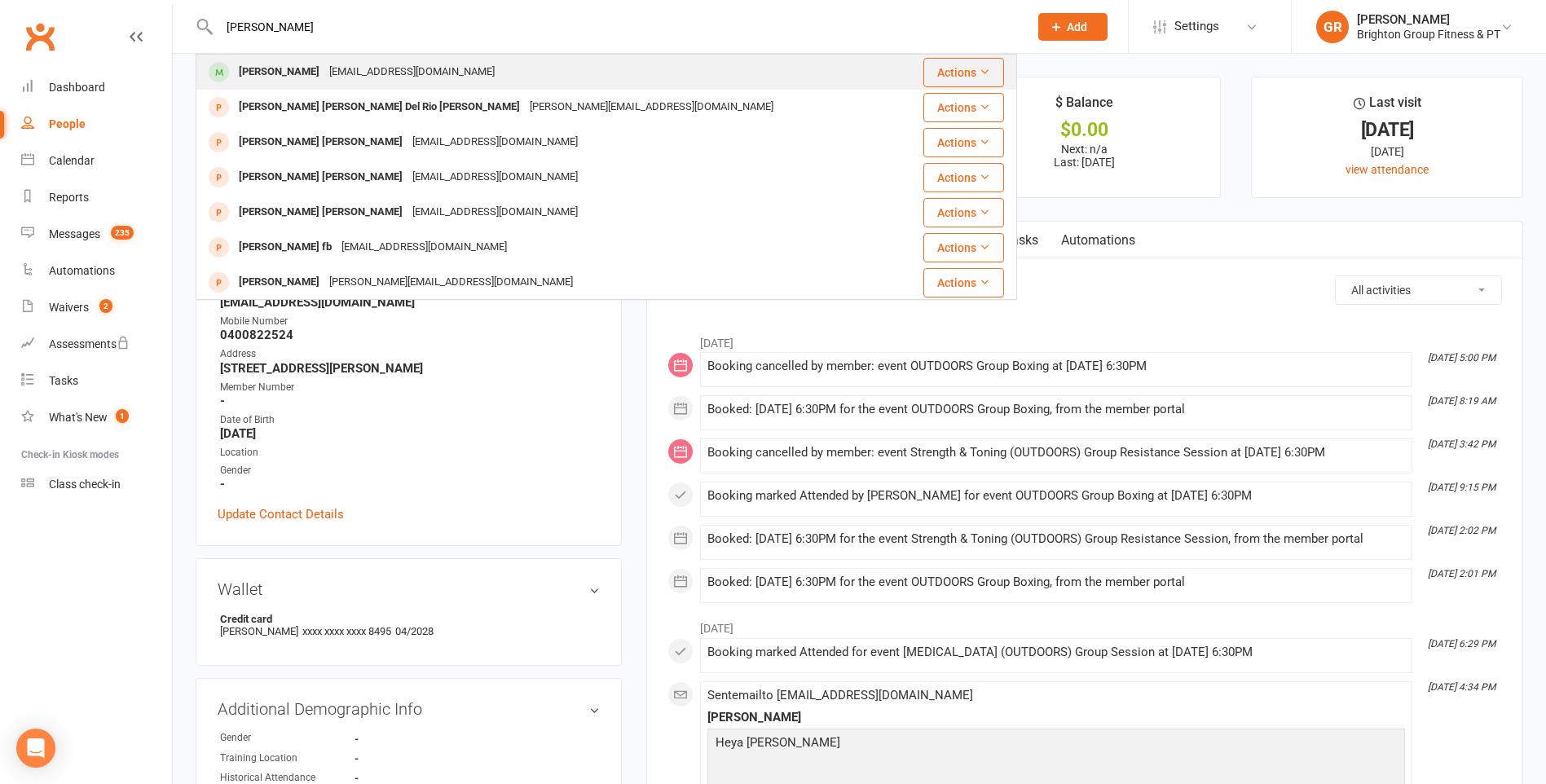
type input "[PERSON_NAME]"
click at [294, 72] on div "[PERSON_NAME]" at bounding box center [279, 72] width 90 height 24
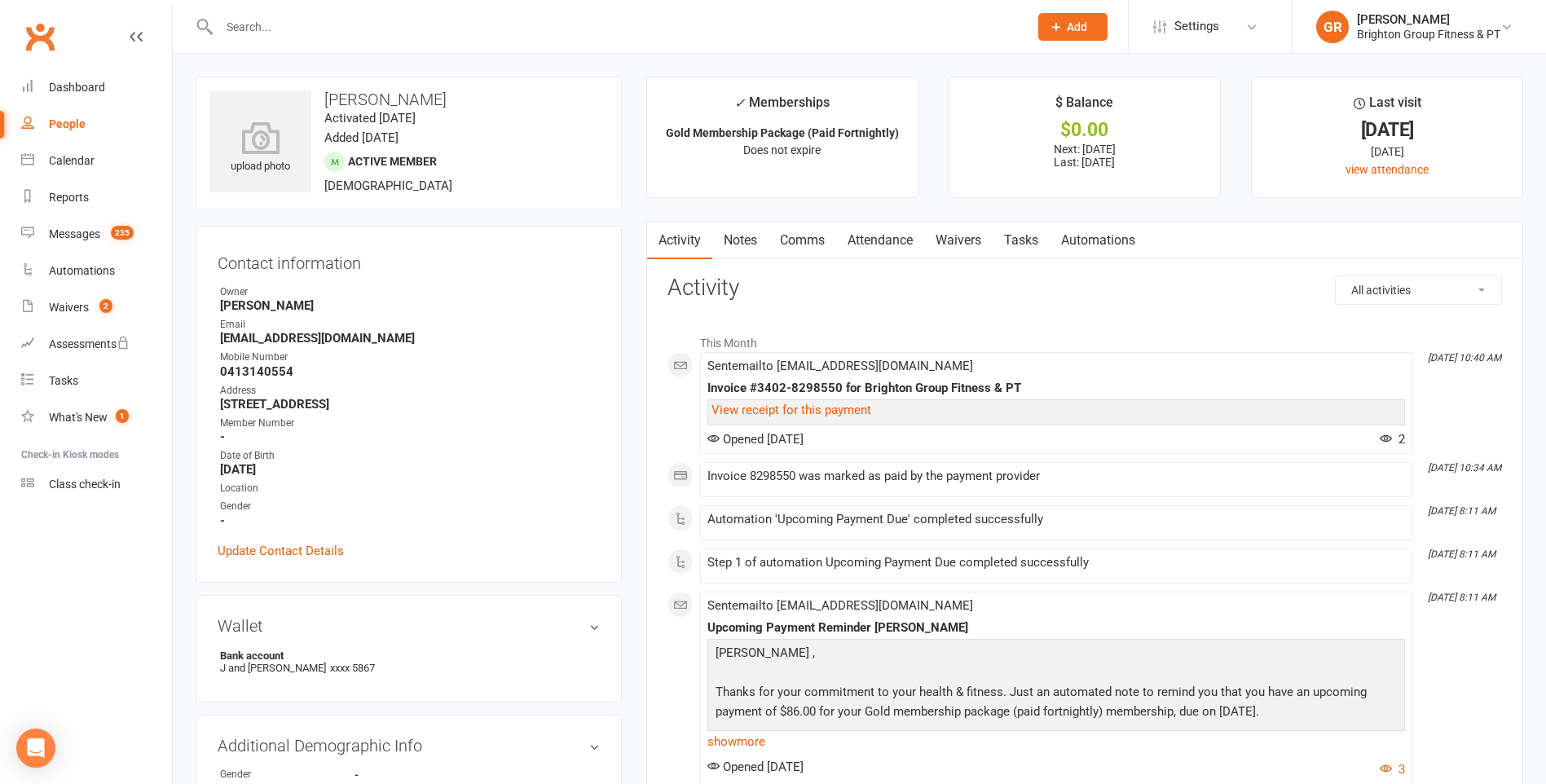
click at [743, 240] on link "Notes" at bounding box center [741, 240] width 56 height 37
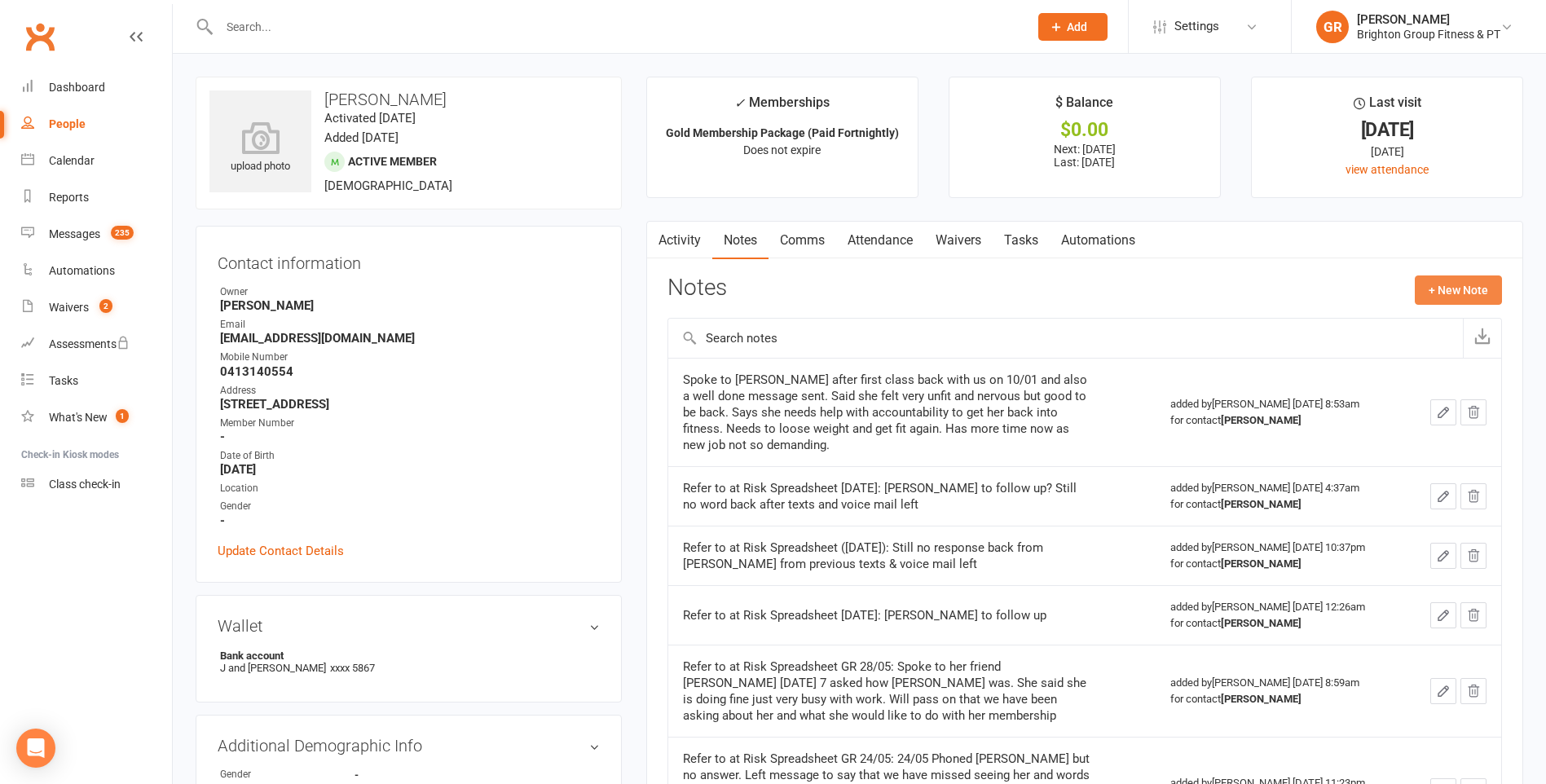
click at [1452, 289] on button "+ New Note" at bounding box center [1458, 290] width 87 height 29
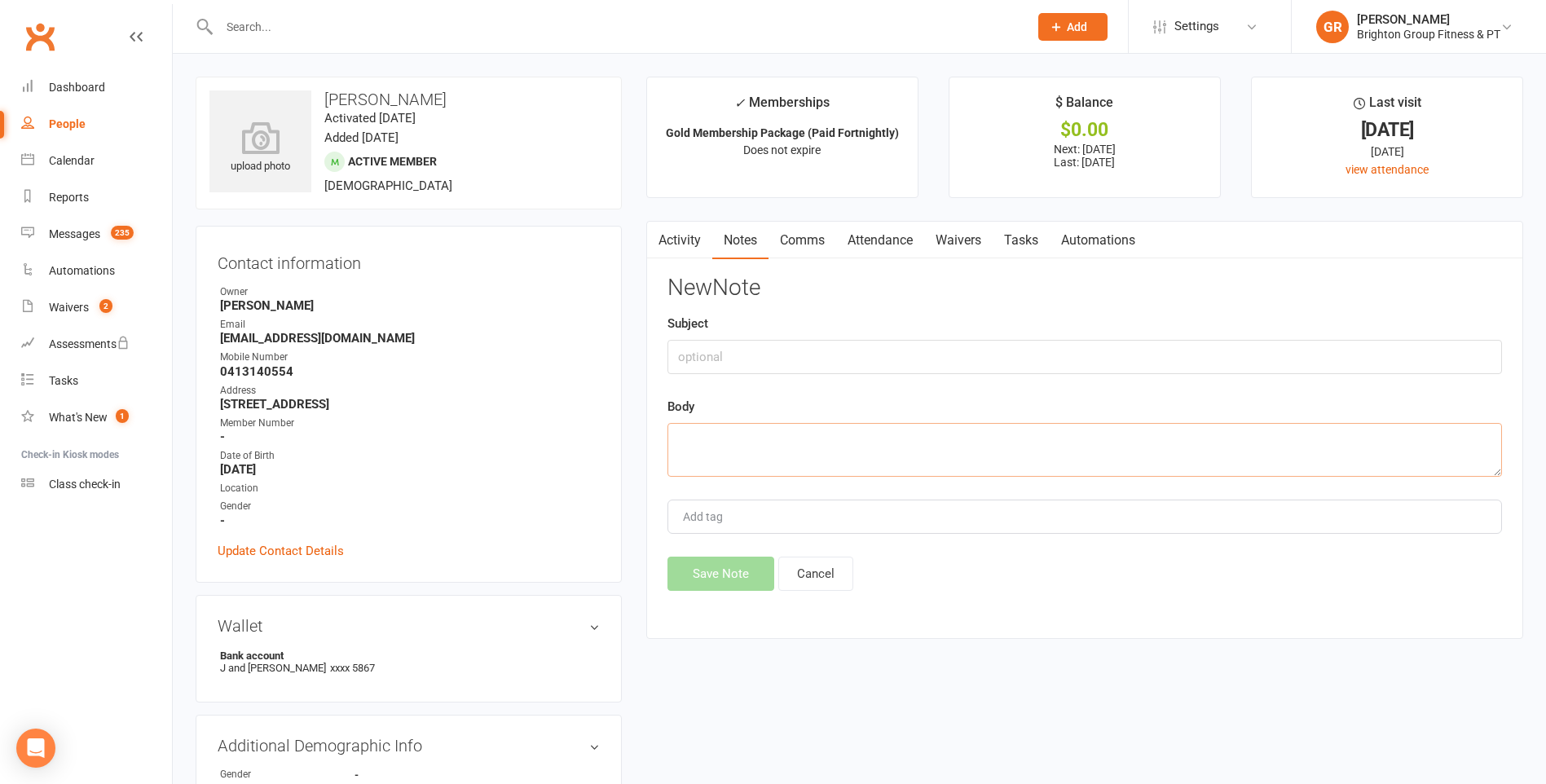
click at [697, 441] on textarea at bounding box center [1084, 449] width 834 height 54
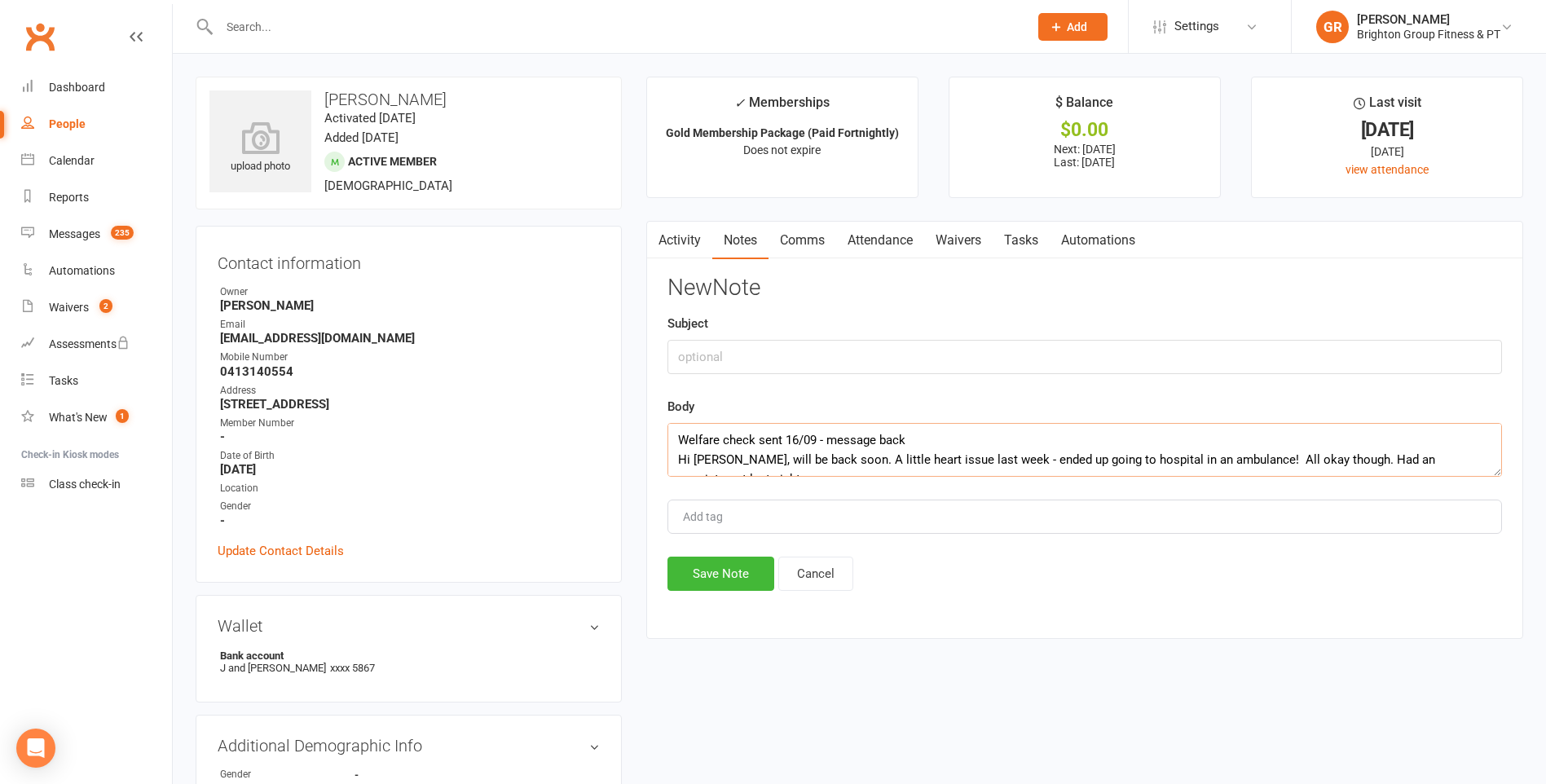
scroll to position [10, 0]
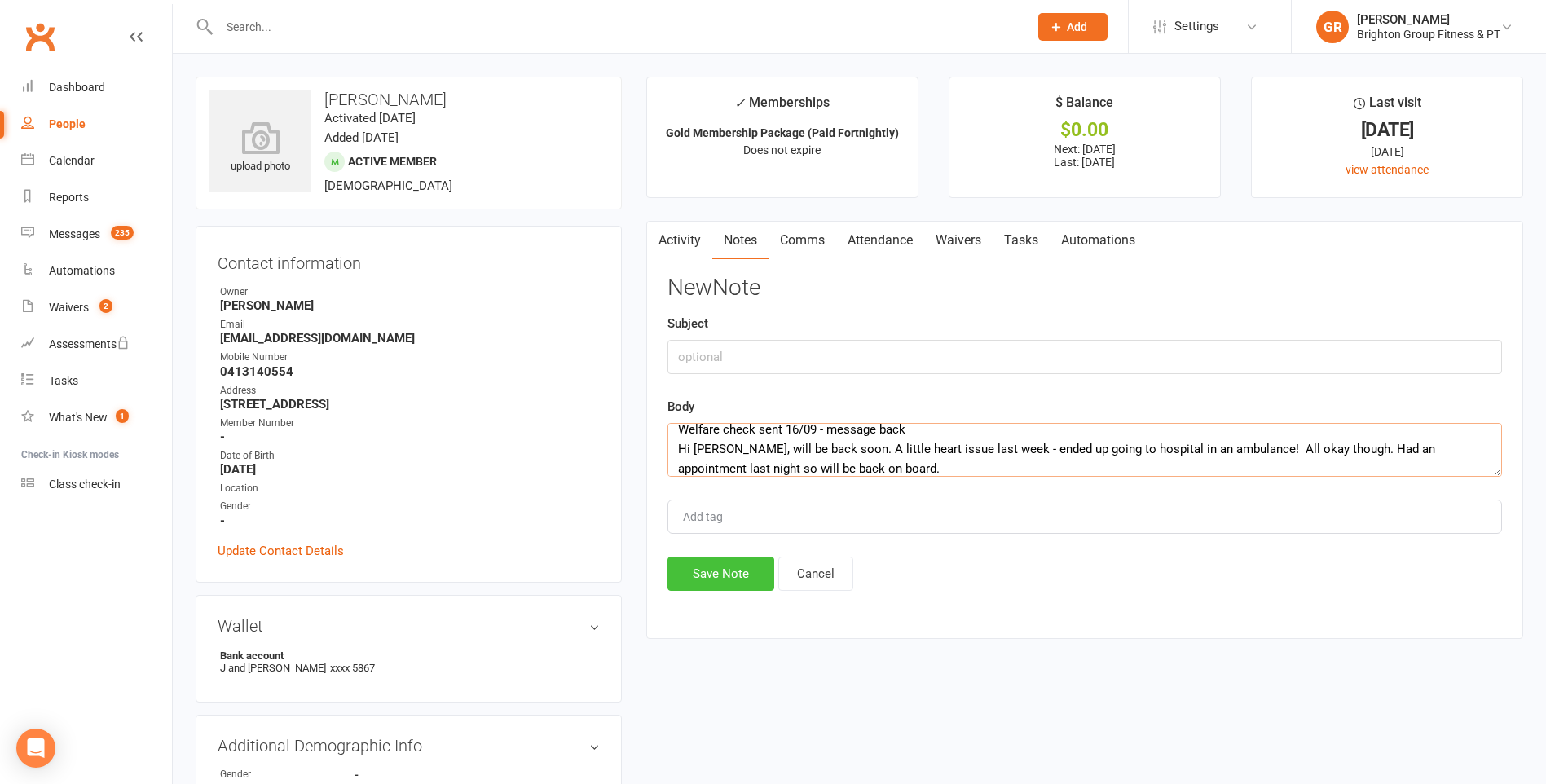
type textarea "Welfare check sent 16/09 - message back Hi [PERSON_NAME], will be back soon. A …"
click at [727, 579] on button "Save Note" at bounding box center [720, 574] width 107 height 34
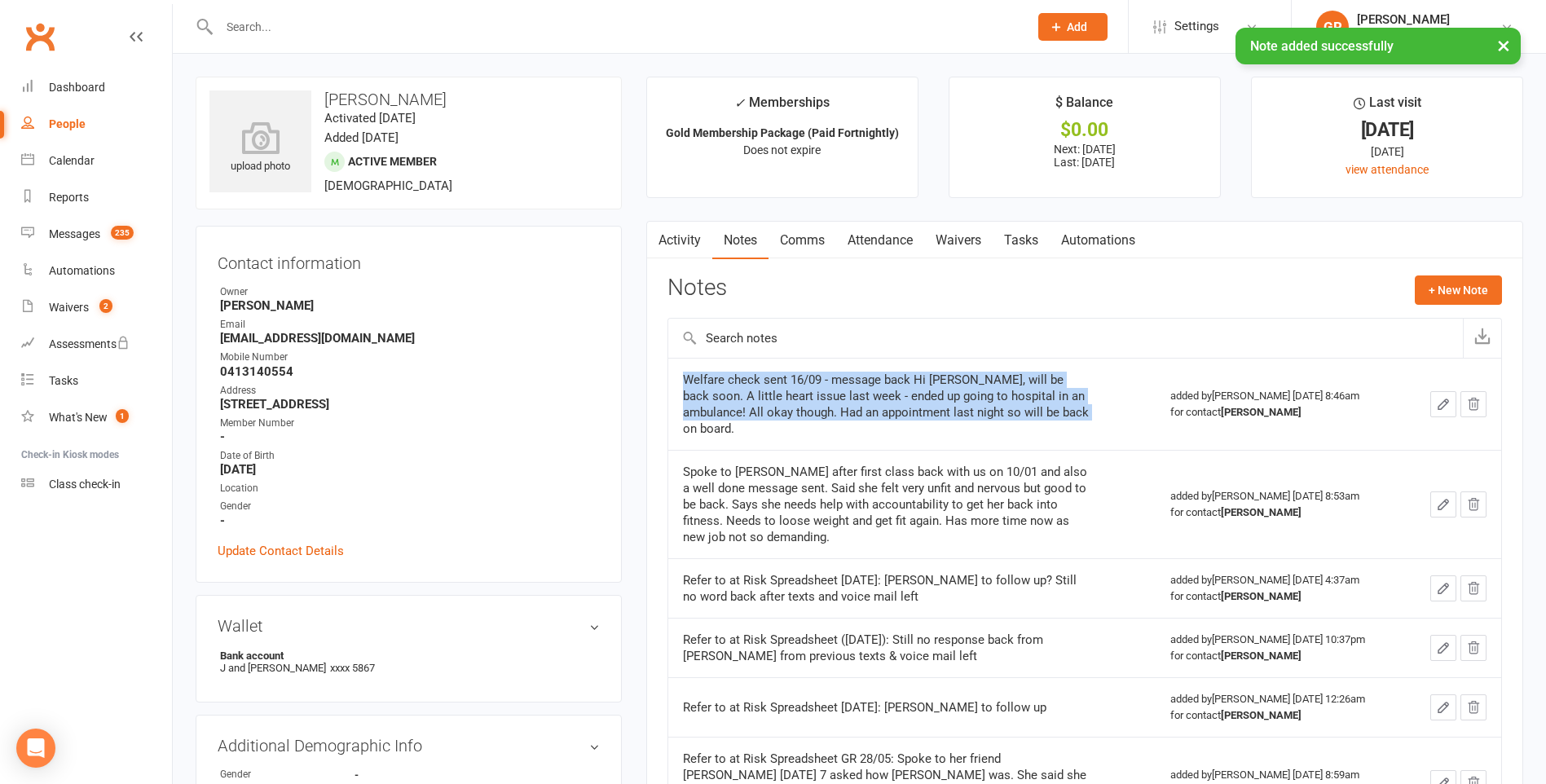
drag, startPoint x: 683, startPoint y: 375, endPoint x: 1061, endPoint y: 413, distance: 379.9
click at [1061, 413] on div "Welfare check sent 16/09 - message back Hi [PERSON_NAME], will be back soon. A …" at bounding box center [886, 404] width 407 height 65
drag, startPoint x: 1061, startPoint y: 413, endPoint x: 1012, endPoint y: 409, distance: 49.2
copy div "Welfare check sent 16/09 - message back Hi [PERSON_NAME], will be back soon. A …"
